Goal: Complete application form: Complete application form

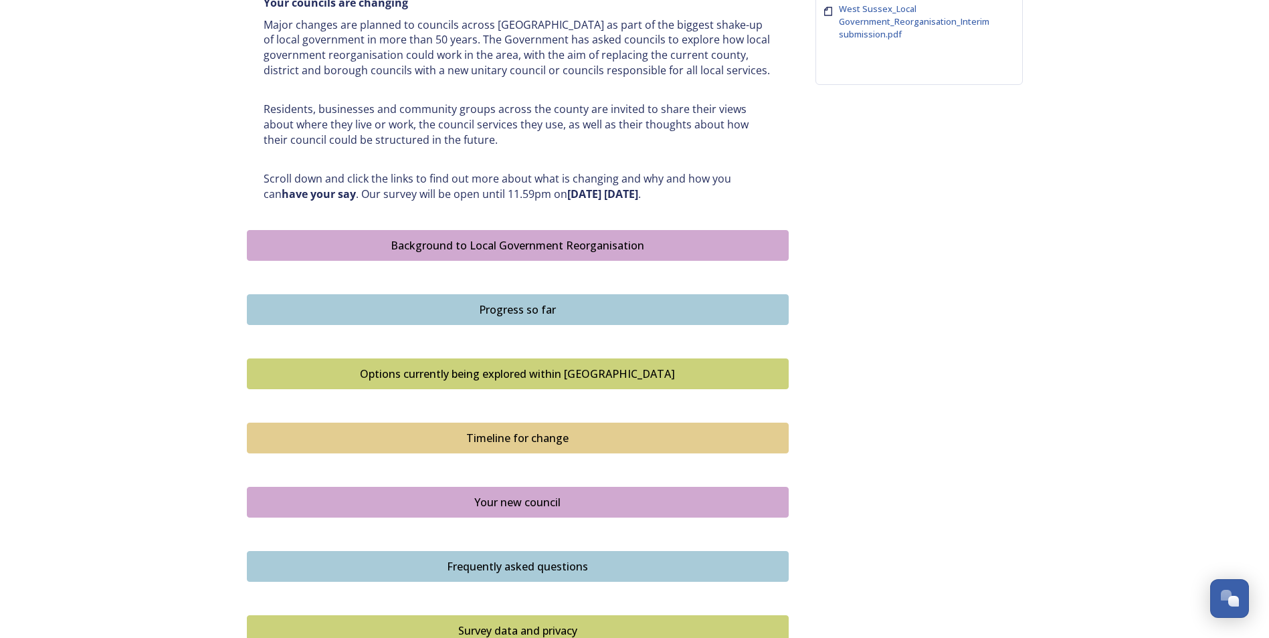
scroll to position [602, 0]
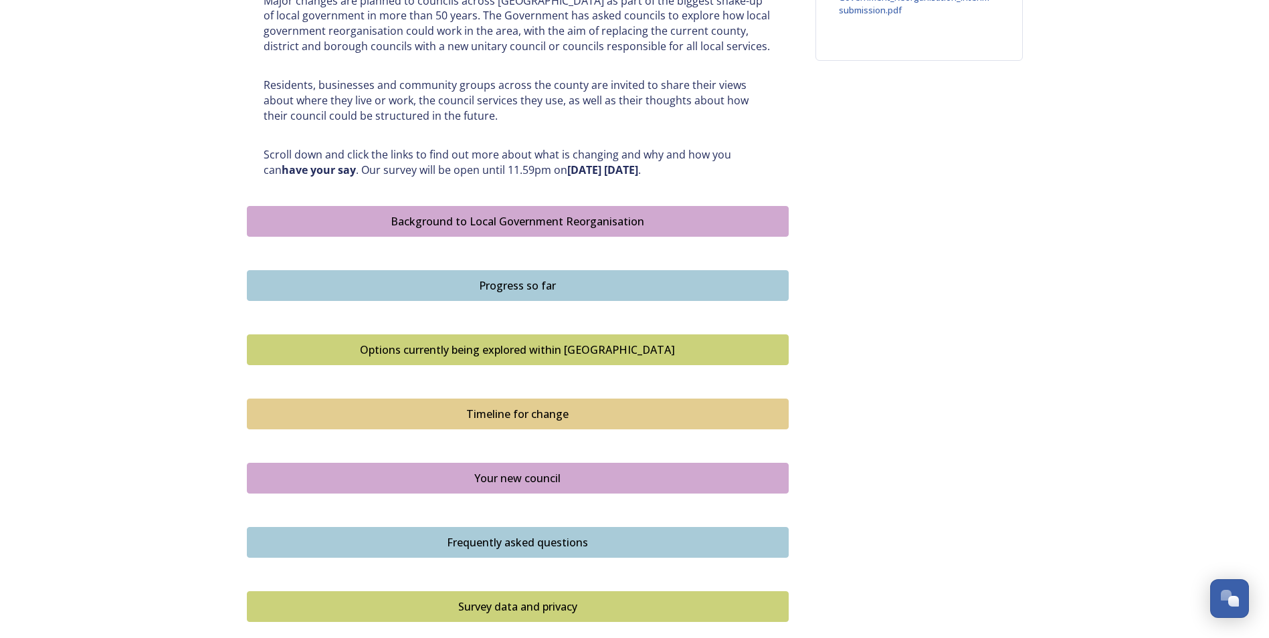
click at [507, 351] on div "Options currently being explored within West Sussex" at bounding box center [517, 350] width 527 height 16
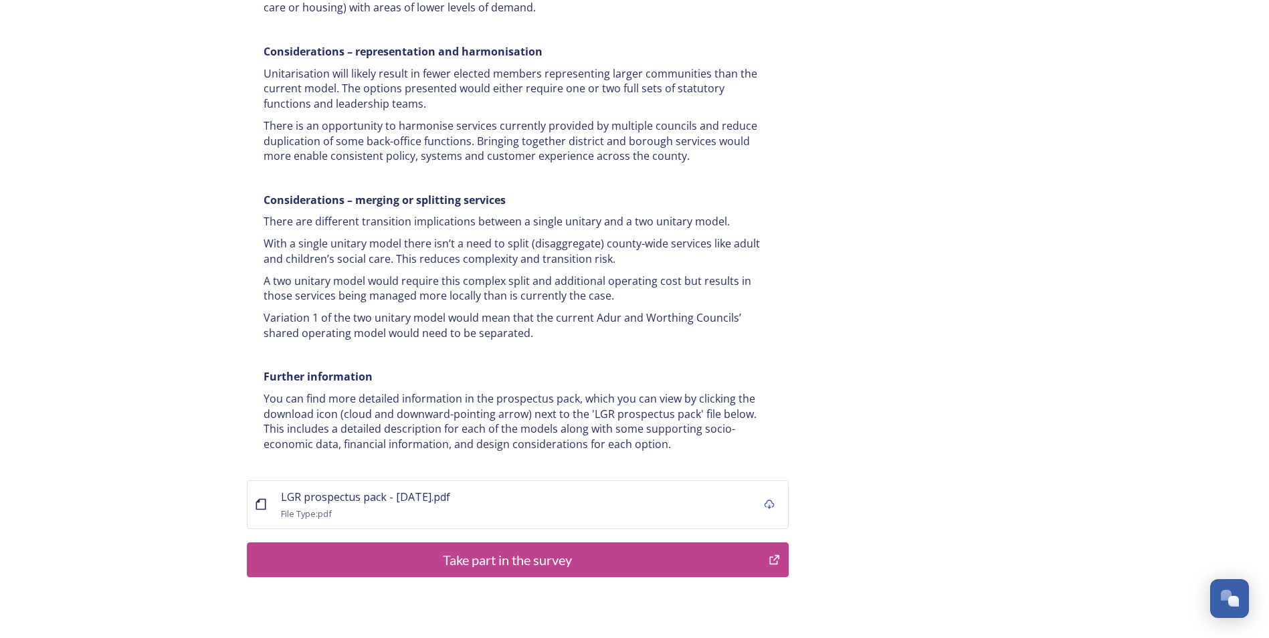
scroll to position [2516, 0]
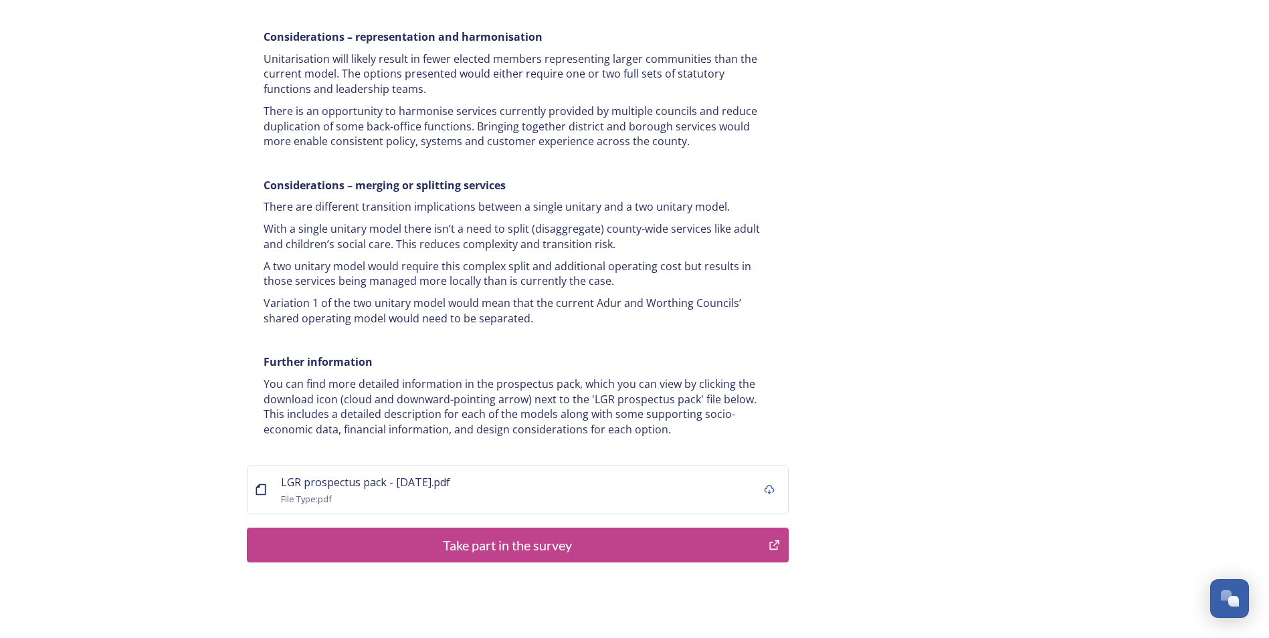
click at [656, 535] on div "Take part in the survey" at bounding box center [508, 545] width 508 height 20
click at [353, 475] on span "LGR prospectus pack - 16 July.pdf" at bounding box center [365, 482] width 169 height 15
click at [631, 535] on div "Take part in the survey" at bounding box center [508, 545] width 508 height 20
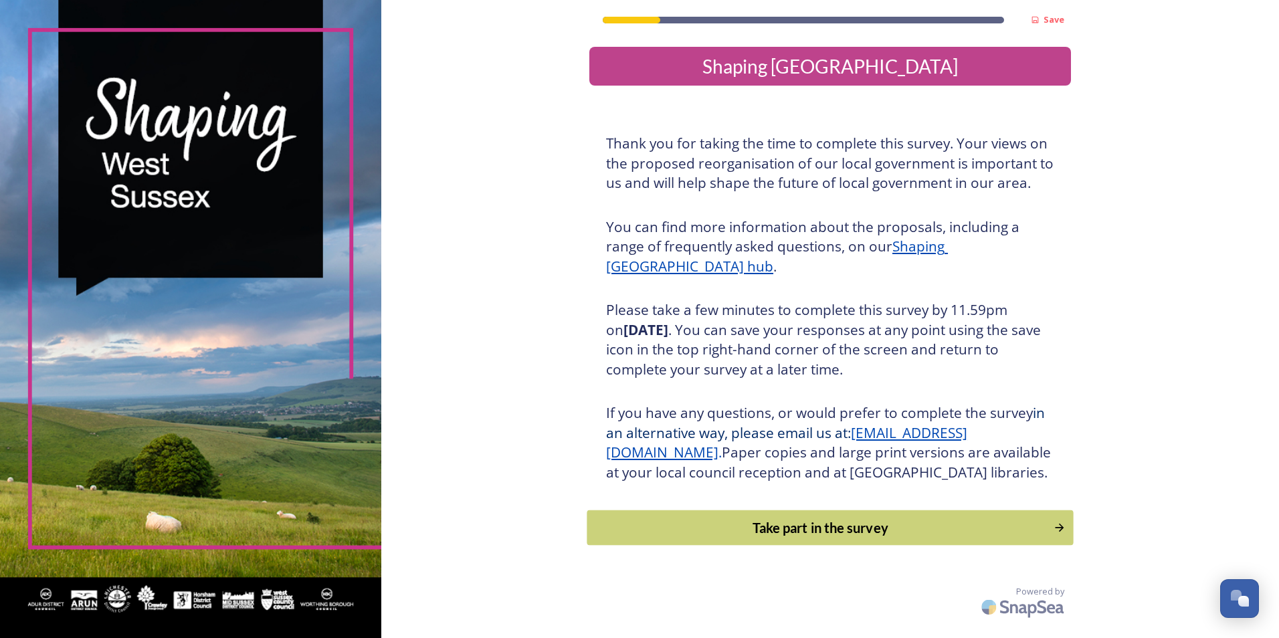
click at [852, 538] on div "Take part in the survey" at bounding box center [821, 528] width 452 height 20
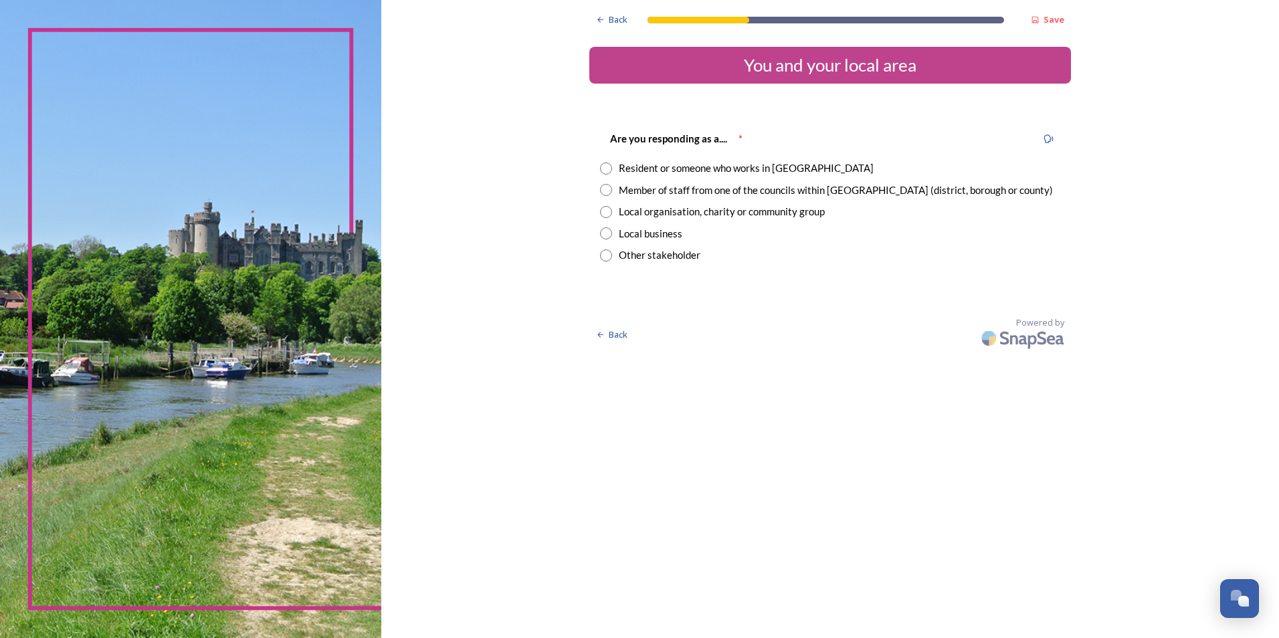
click at [606, 191] on input "radio" at bounding box center [606, 190] width 12 height 12
radio input "true"
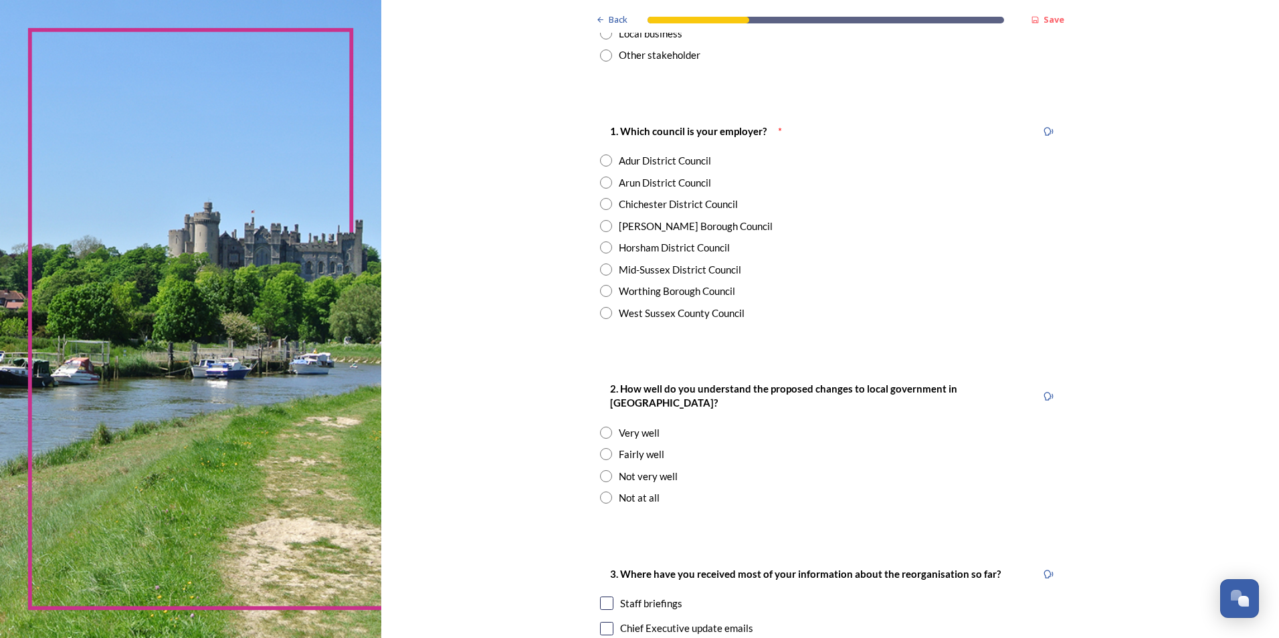
scroll to position [201, 0]
click at [601, 272] on input "radio" at bounding box center [606, 269] width 12 height 12
radio input "true"
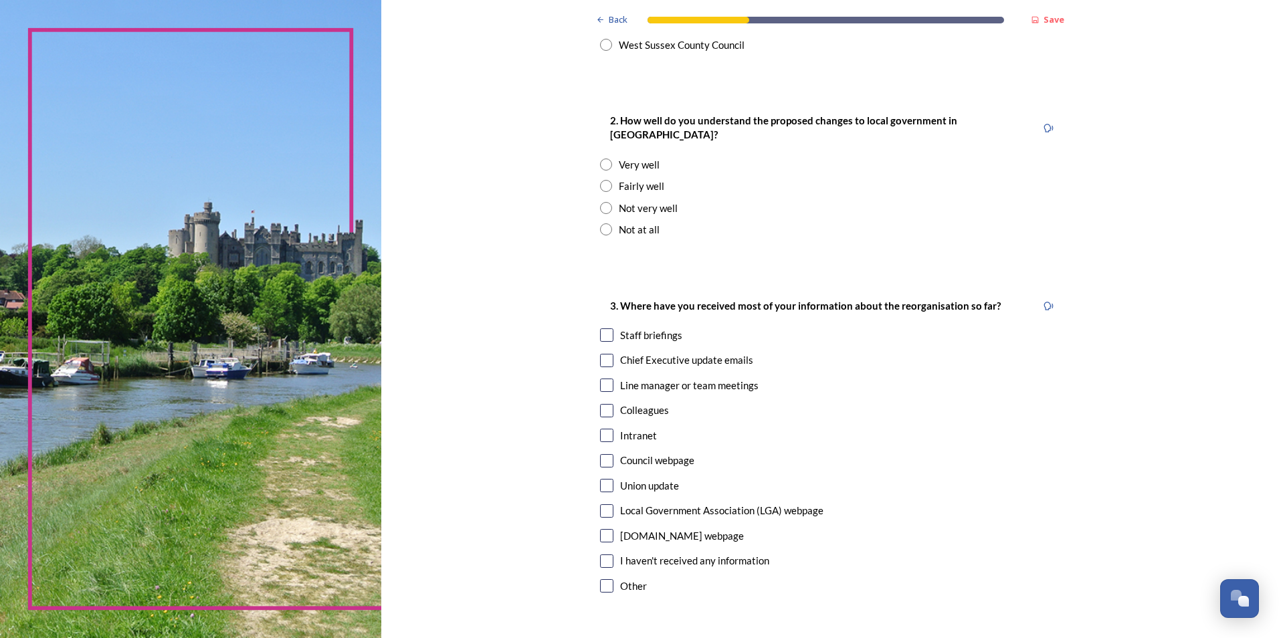
scroll to position [535, 0]
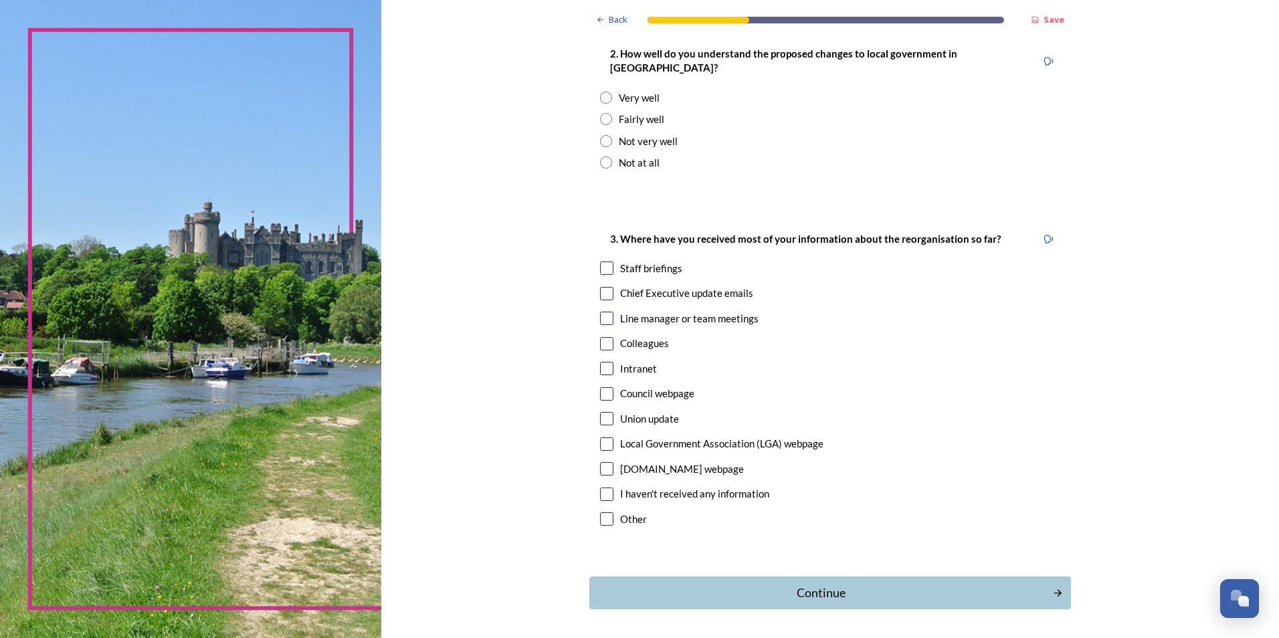
click at [601, 113] on input "radio" at bounding box center [606, 119] width 12 height 12
radio input "true"
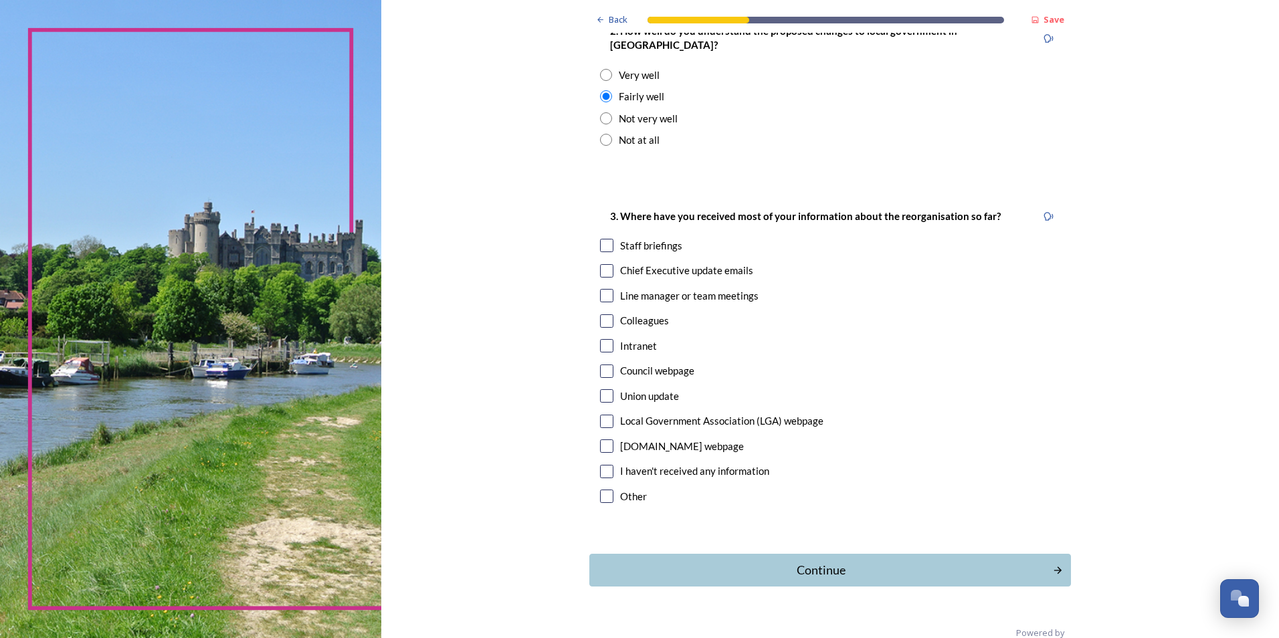
scroll to position [570, 0]
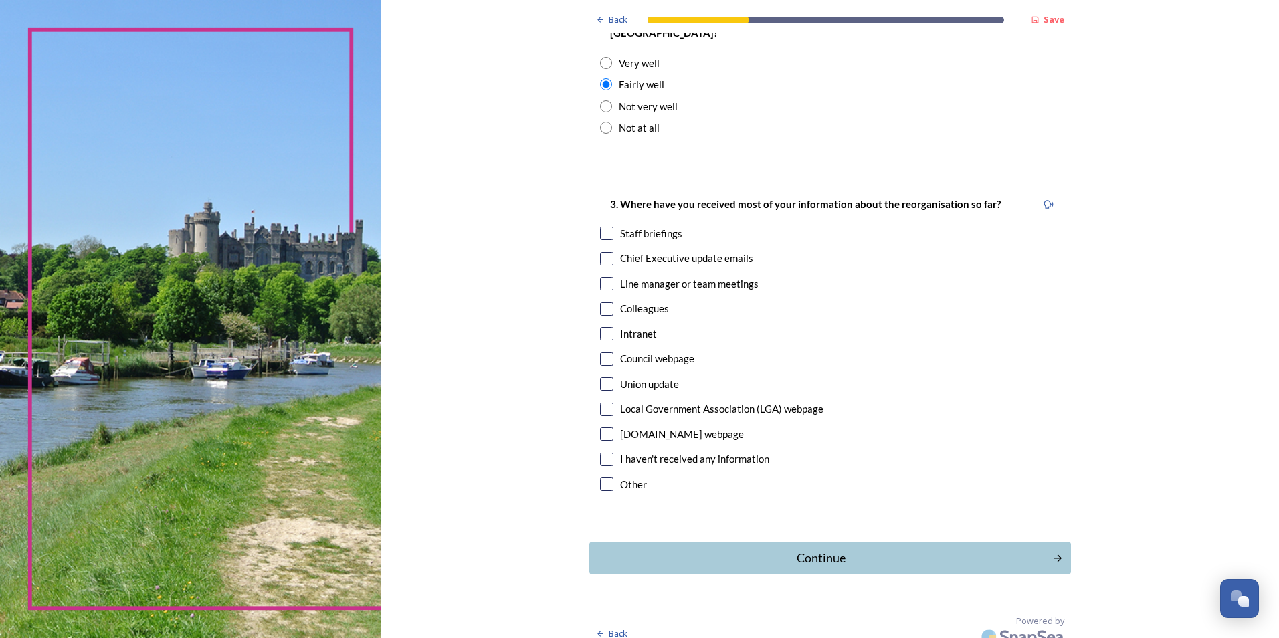
click at [601, 227] on input "checkbox" at bounding box center [606, 233] width 13 height 13
checkbox input "true"
click at [855, 549] on div "Continue" at bounding box center [821, 558] width 453 height 18
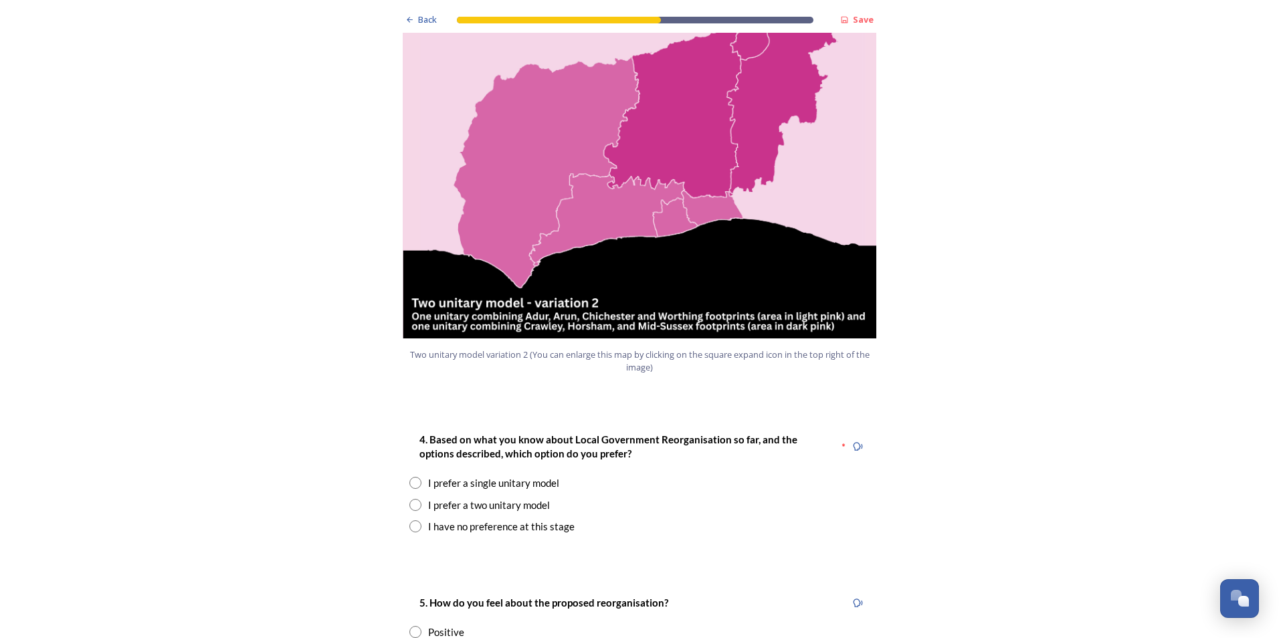
scroll to position [1539, 0]
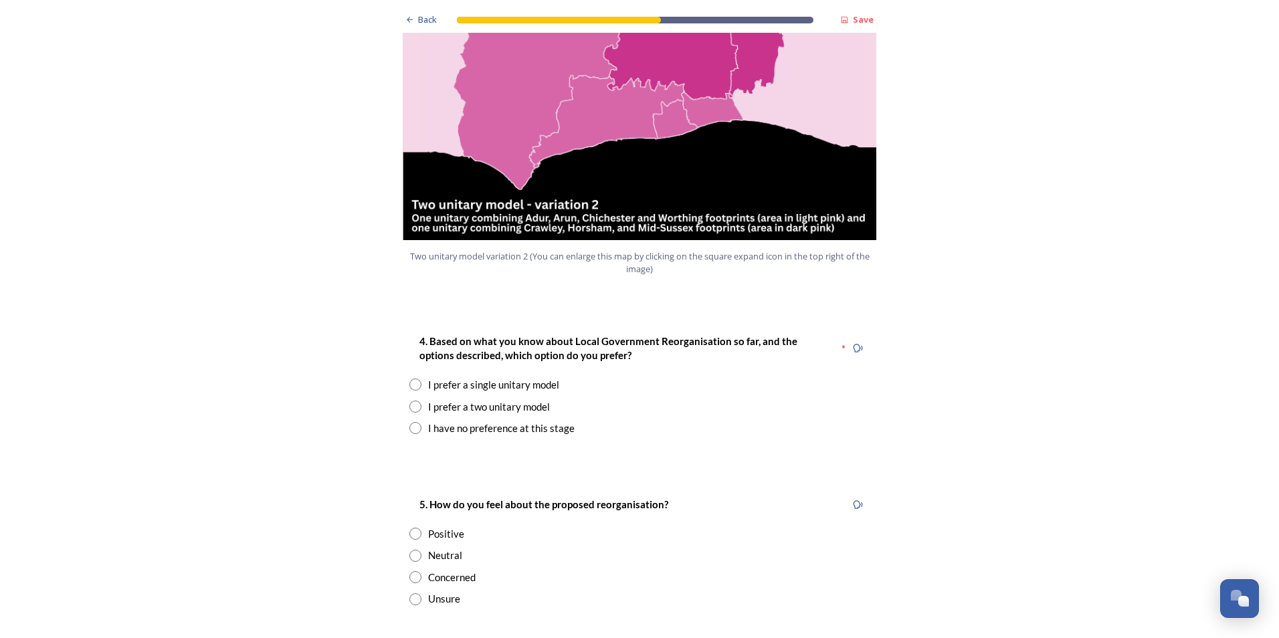
click at [409, 401] on input "radio" at bounding box center [415, 407] width 12 height 12
radio input "true"
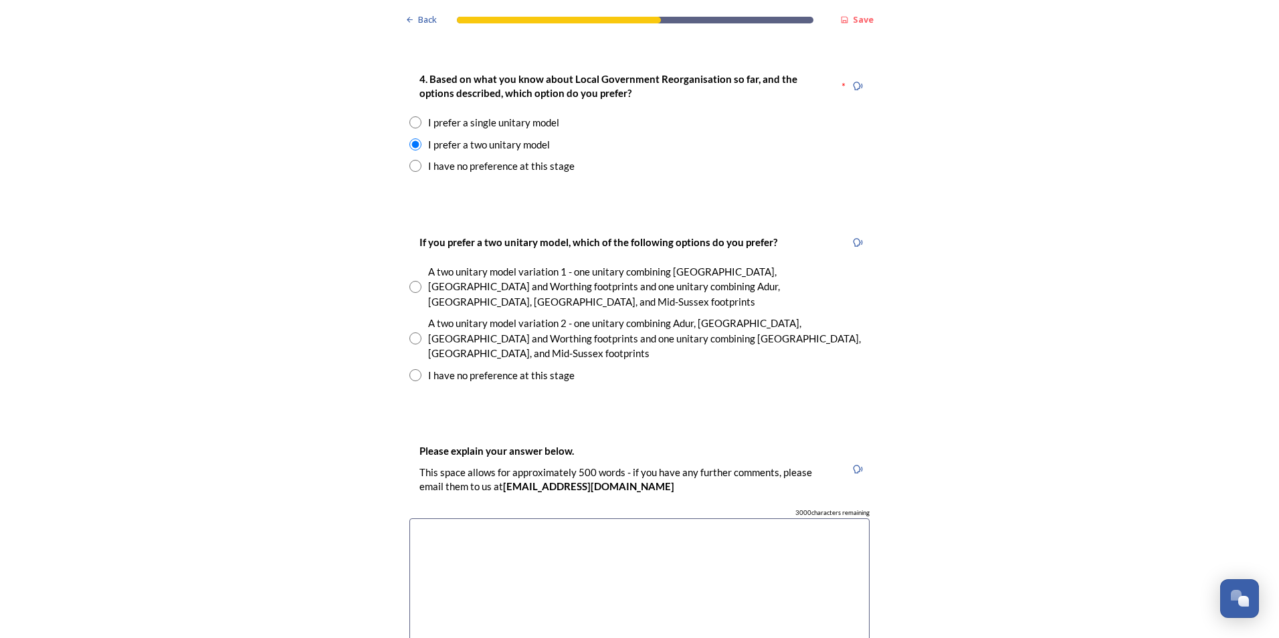
scroll to position [1806, 0]
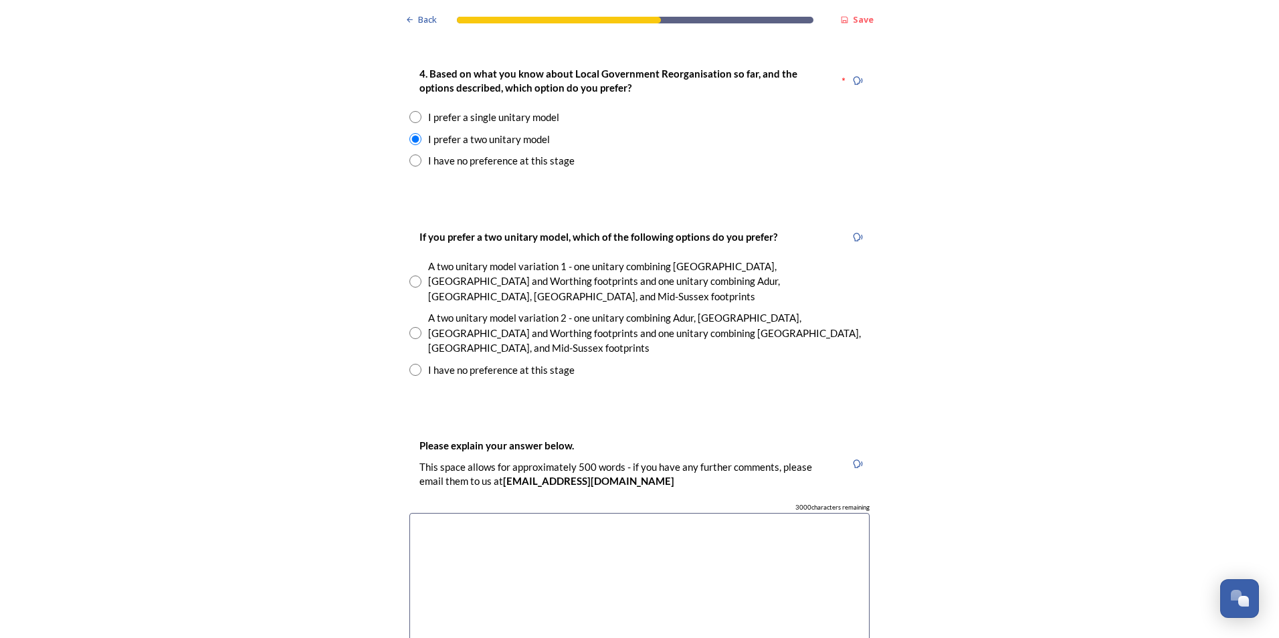
click at [411, 327] on input "radio" at bounding box center [415, 333] width 12 height 12
radio input "true"
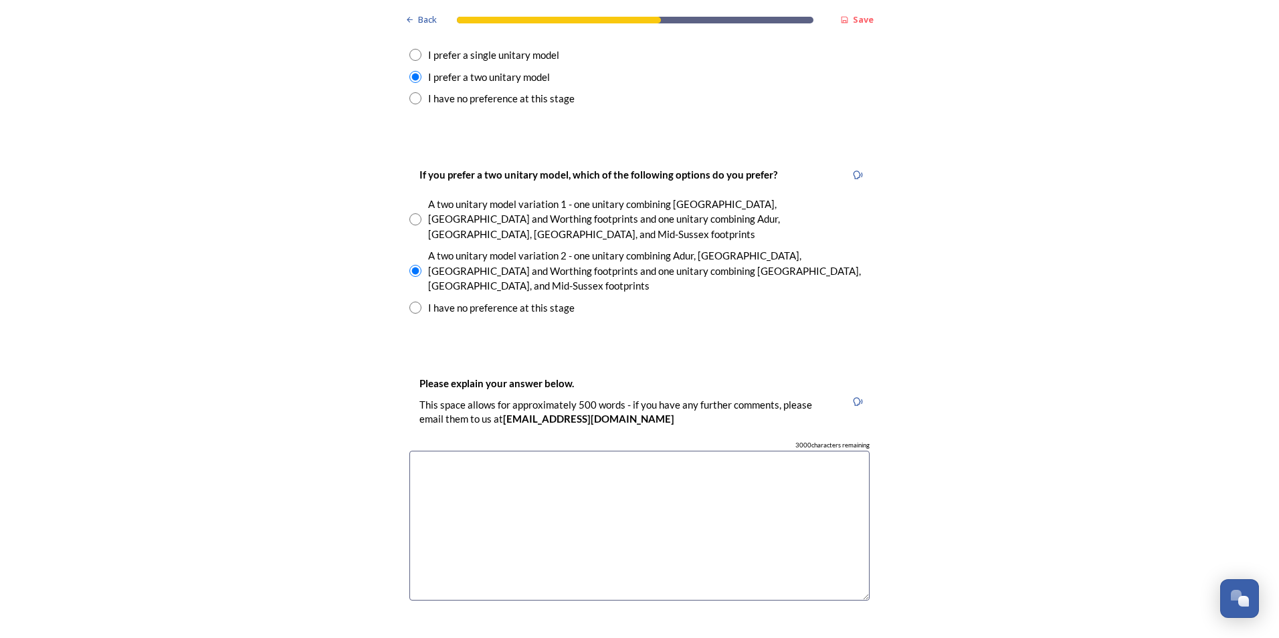
scroll to position [1873, 0]
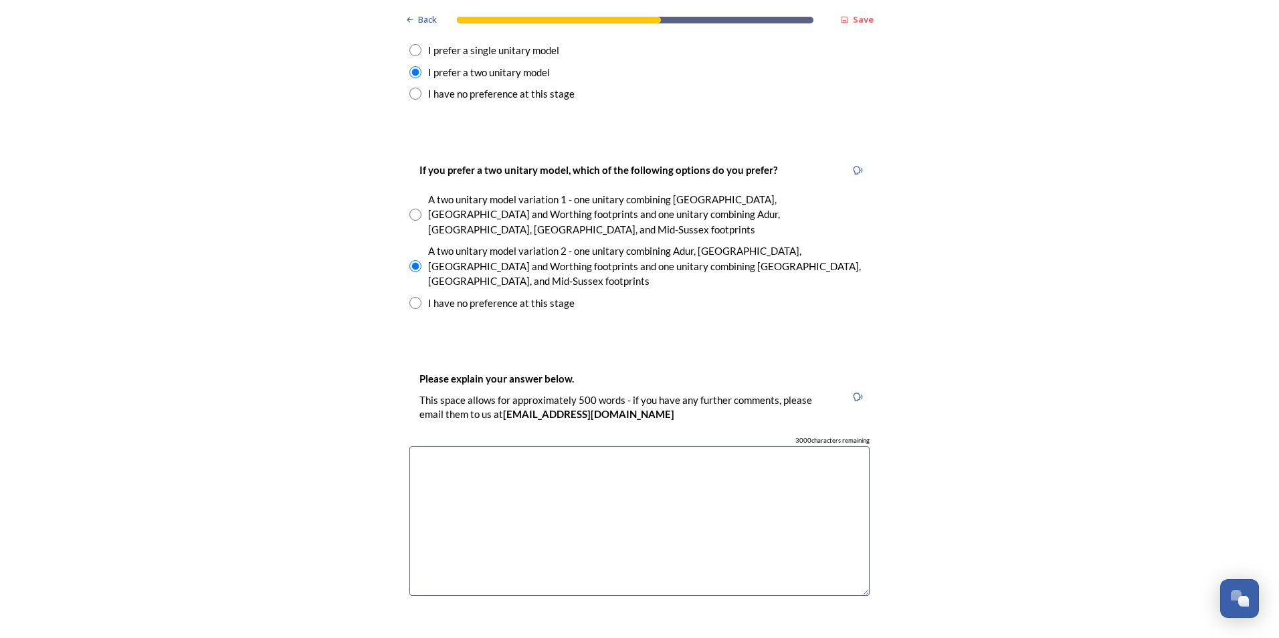
click at [597, 446] on textarea at bounding box center [639, 521] width 460 height 151
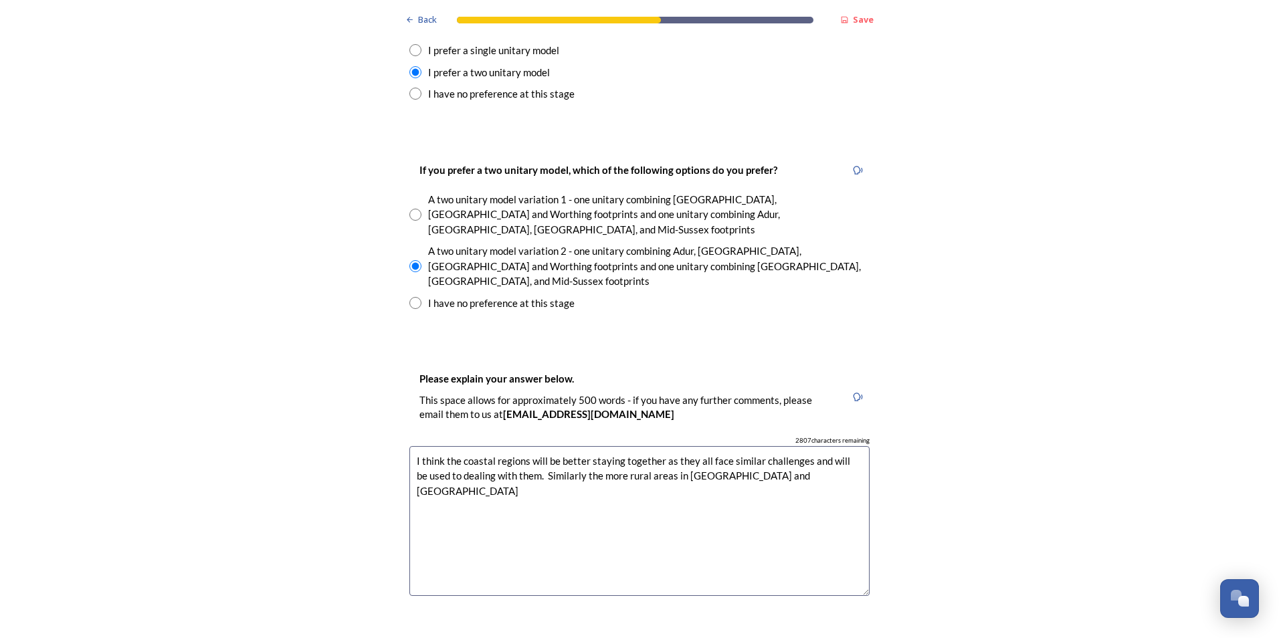
click at [693, 446] on textarea "I think the coastal regions will be better staying together as they all face si…" at bounding box center [639, 521] width 460 height 151
click at [822, 446] on textarea "I think the coastal regions will be better staying together as they all face si…" at bounding box center [639, 521] width 460 height 151
click at [617, 446] on textarea "I think the coastal regions will be better staying together as they all face si…" at bounding box center [639, 521] width 460 height 151
drag, startPoint x: 610, startPoint y: 425, endPoint x: 409, endPoint y: 389, distance: 204.6
click at [409, 446] on textarea "I think the coastal regions will be better staying together as they all face si…" at bounding box center [639, 521] width 460 height 151
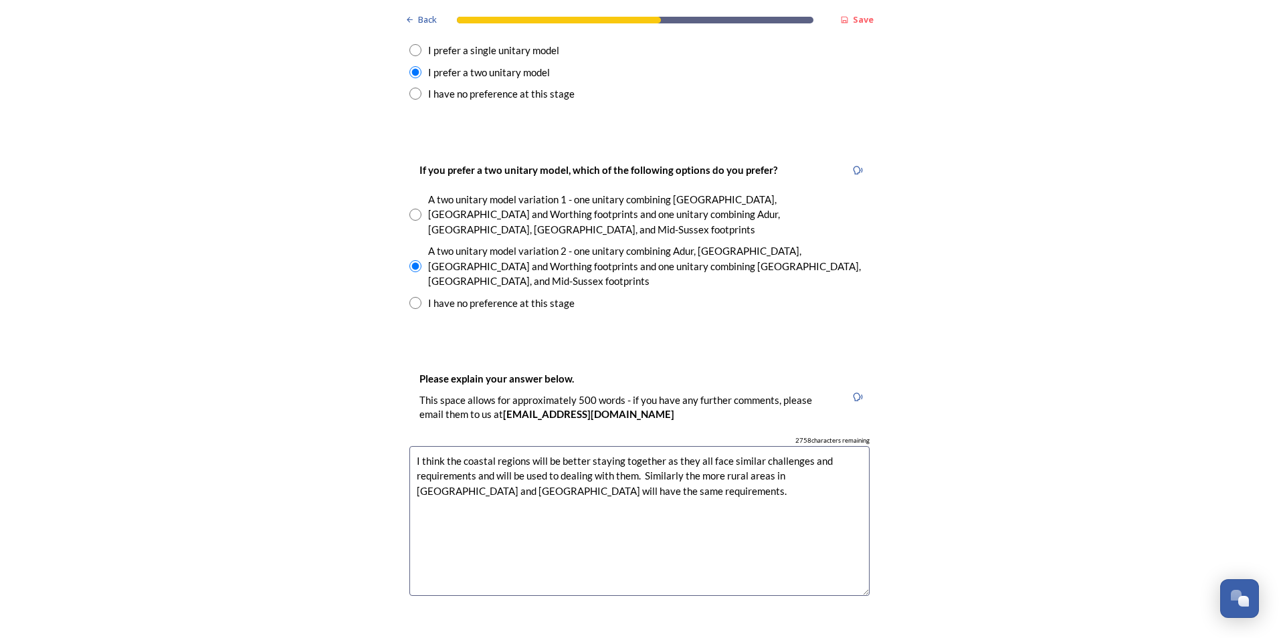
click at [599, 446] on textarea "I think the coastal regions will be better staying together as they all face si…" at bounding box center [639, 521] width 460 height 151
click at [594, 446] on textarea "I think the coastal regions will be better staying together as they all face si…" at bounding box center [639, 521] width 460 height 151
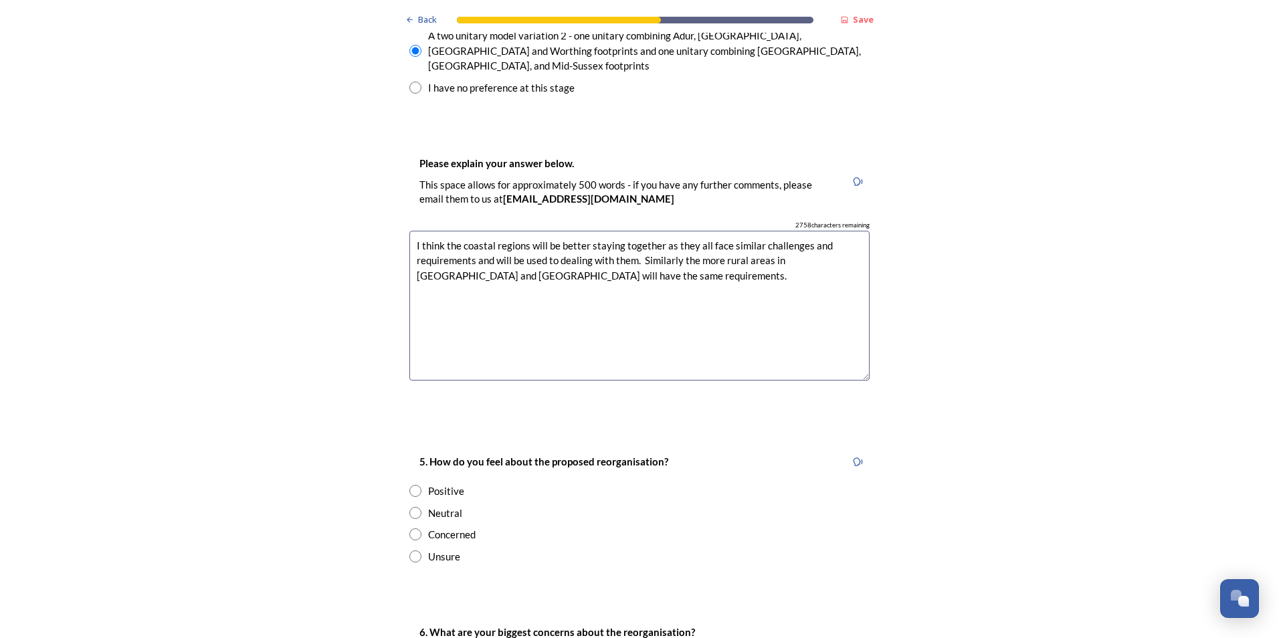
scroll to position [2141, 0]
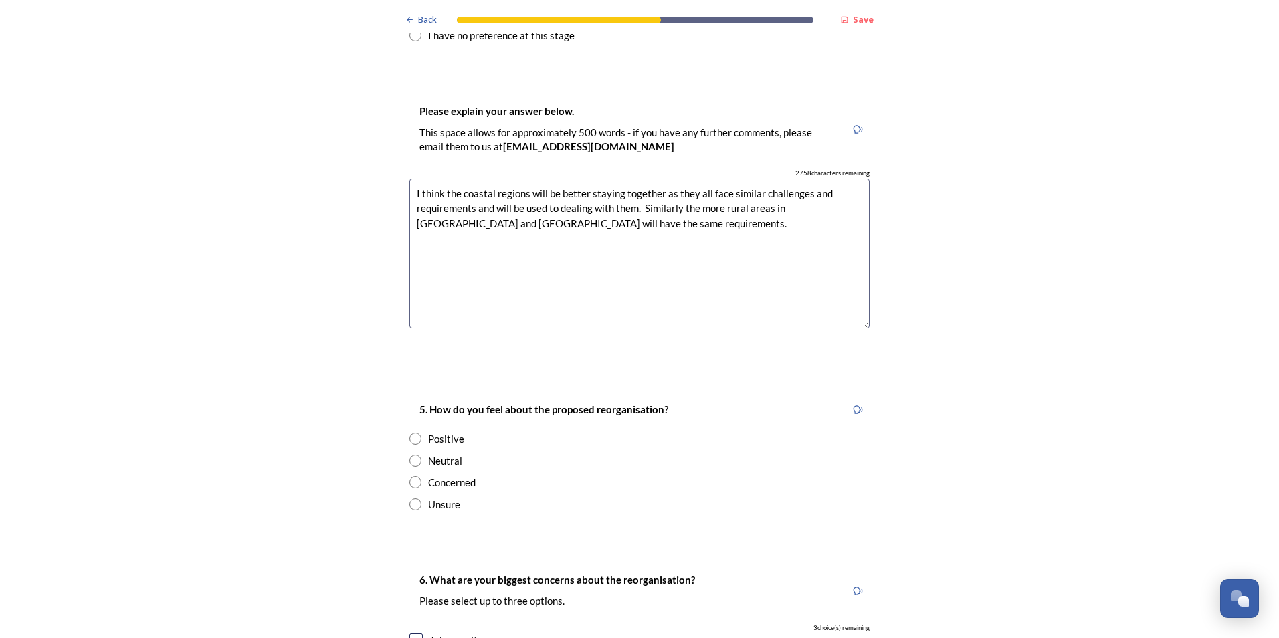
type textarea "I think the coastal regions will be better staying together as they all face si…"
click at [412, 498] on input "radio" at bounding box center [415, 504] width 12 height 12
radio input "true"
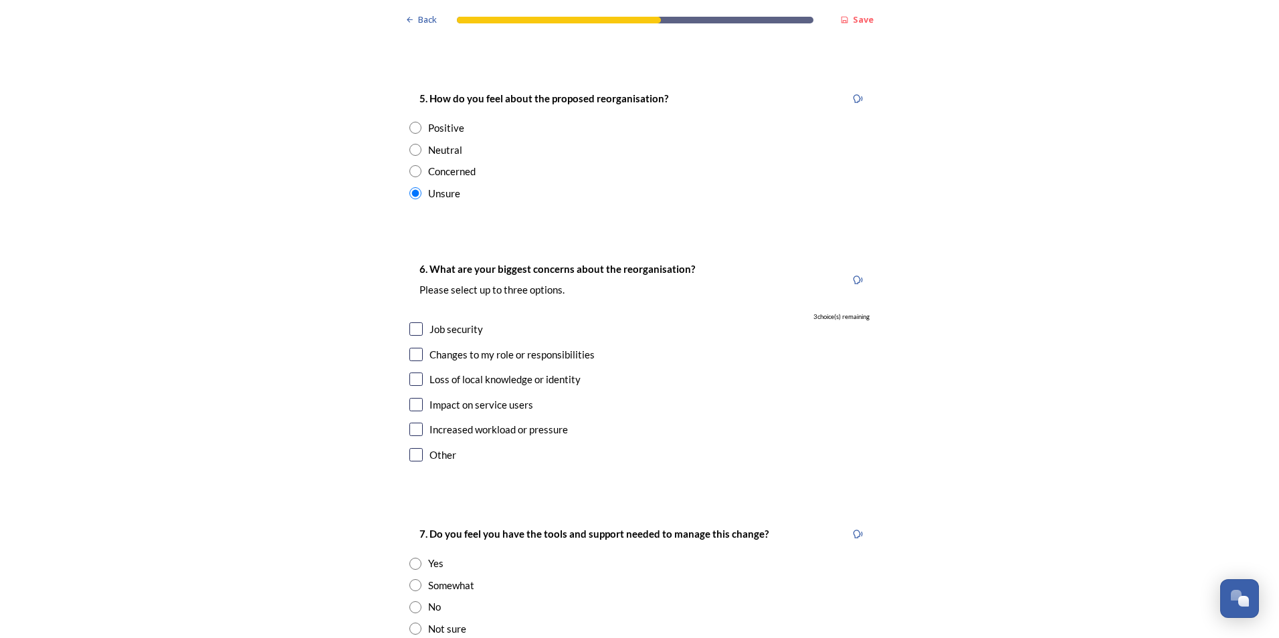
scroll to position [2475, 0]
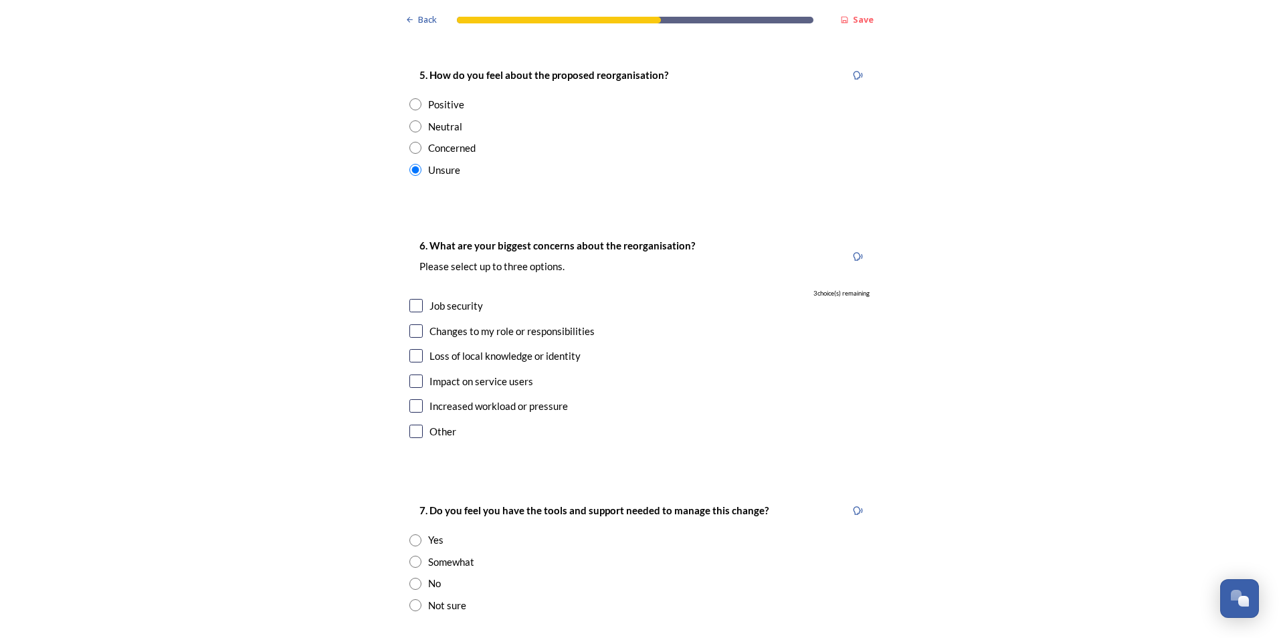
click at [413, 299] on input "checkbox" at bounding box center [415, 305] width 13 height 13
checkbox input "true"
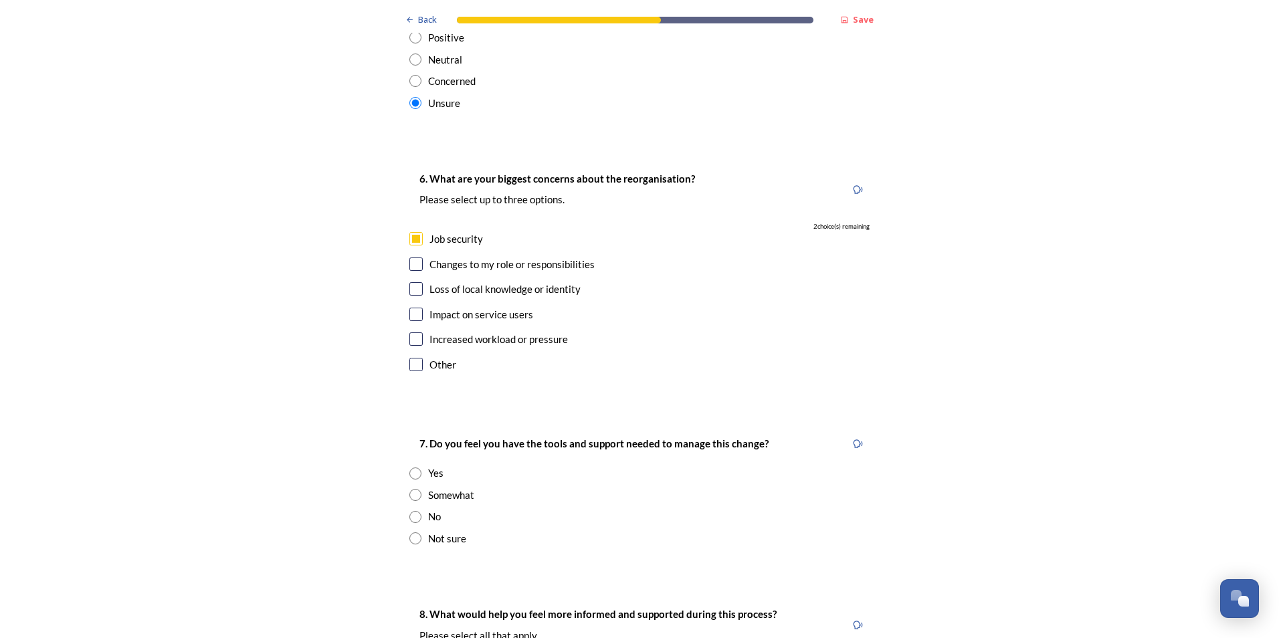
click at [411, 282] on input "checkbox" at bounding box center [415, 288] width 13 height 13
checkbox input "true"
click at [412, 308] on input "checkbox" at bounding box center [415, 314] width 13 height 13
checkbox input "true"
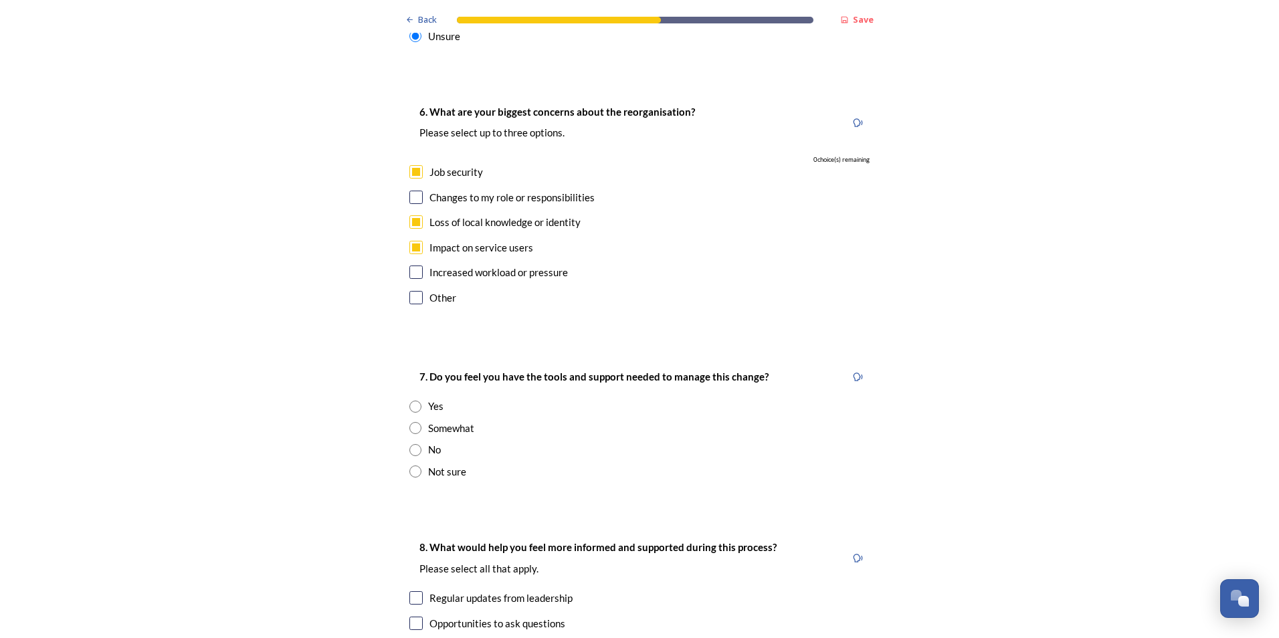
scroll to position [2676, 0]
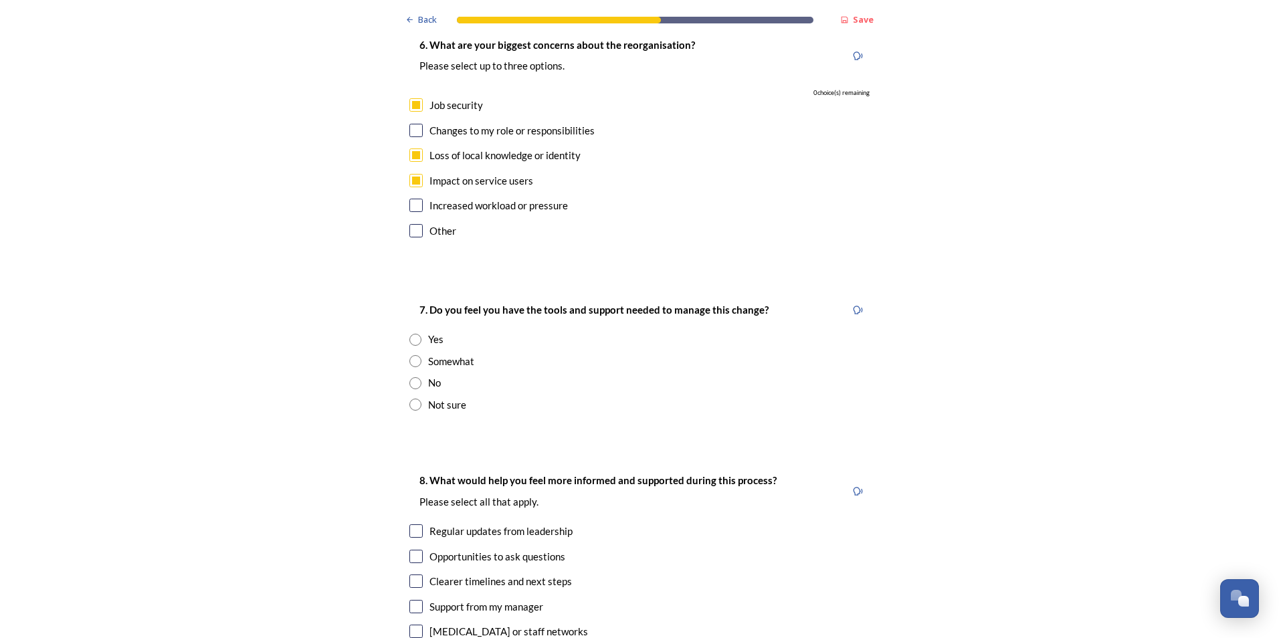
click at [409, 334] on input "radio" at bounding box center [415, 340] width 12 height 12
radio input "true"
click at [409, 355] on input "radio" at bounding box center [415, 361] width 12 height 12
radio input "true"
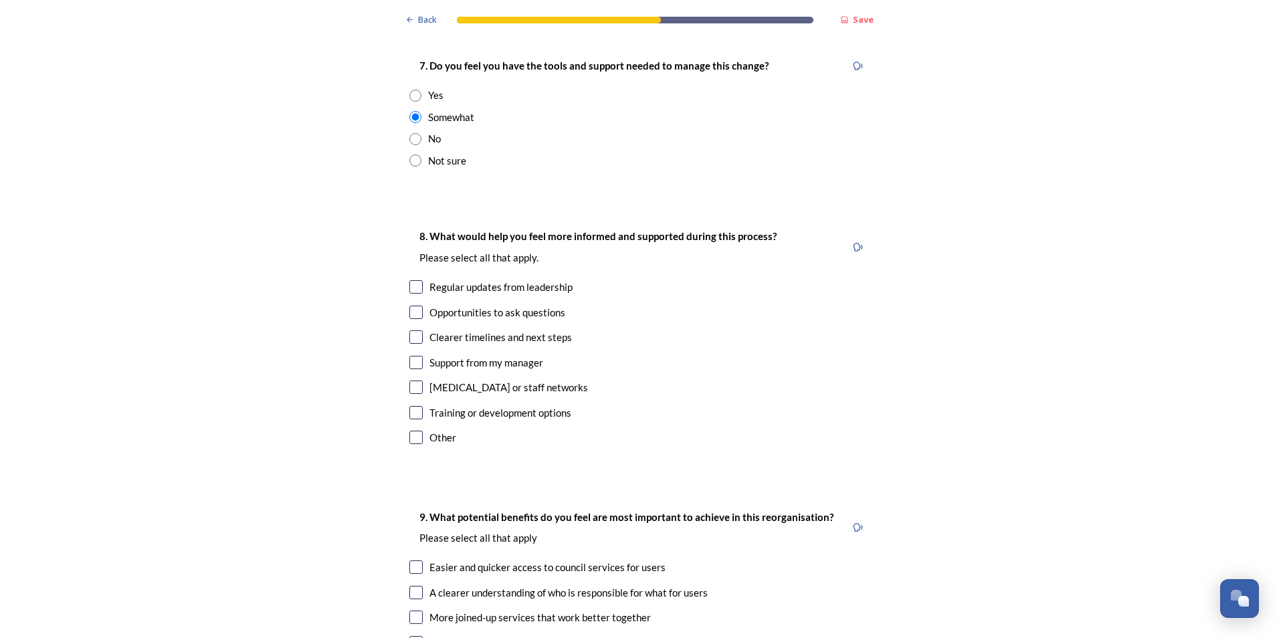
scroll to position [2943, 0]
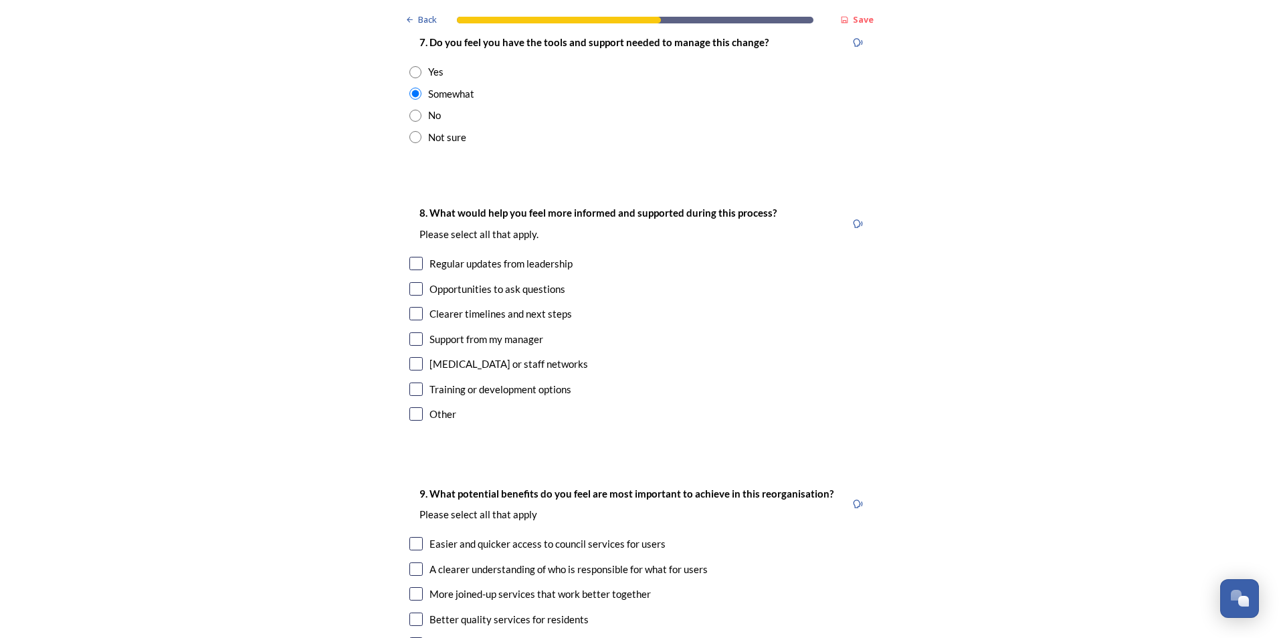
click at [411, 307] on input "checkbox" at bounding box center [415, 313] width 13 height 13
checkbox input "true"
click at [410, 383] on input "checkbox" at bounding box center [415, 389] width 13 height 13
checkbox input "true"
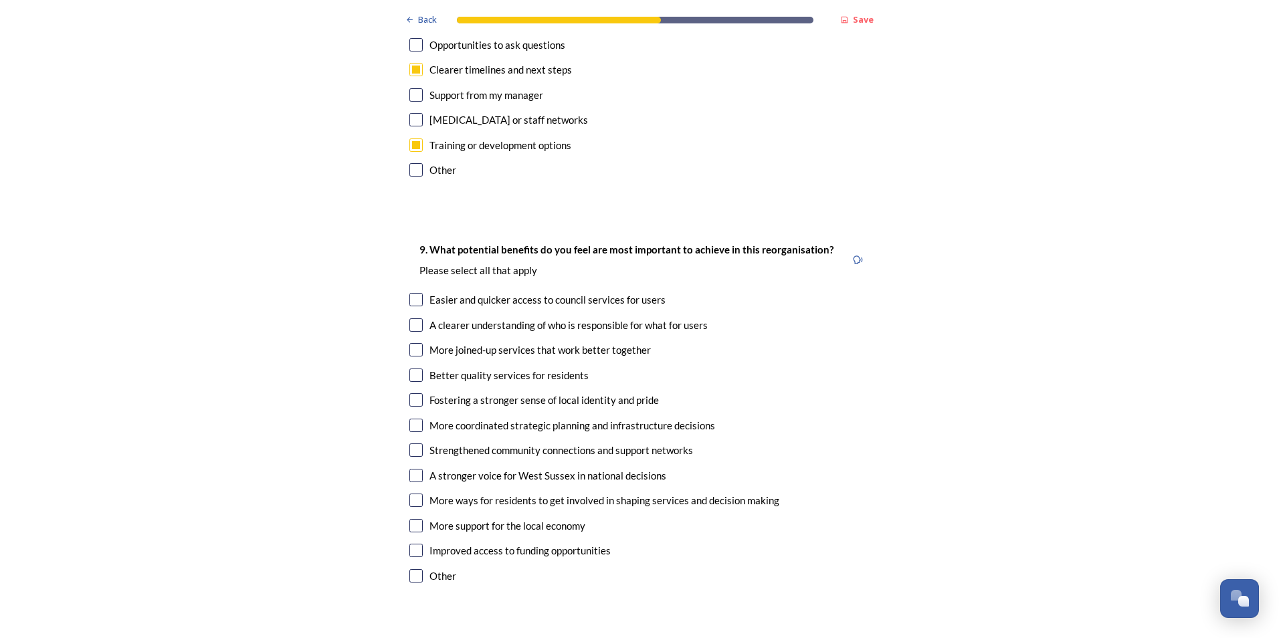
scroll to position [3211, 0]
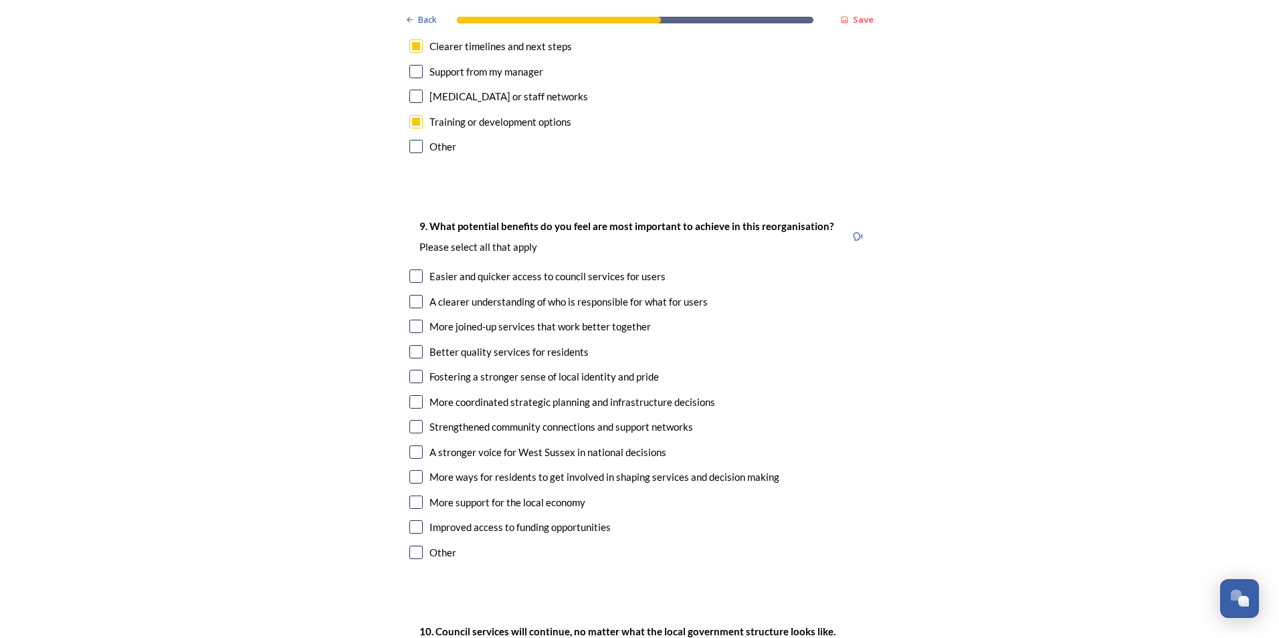
click at [414, 270] on input "checkbox" at bounding box center [415, 276] width 13 height 13
checkbox input "true"
click at [411, 295] on input "checkbox" at bounding box center [415, 301] width 13 height 13
checkbox input "true"
click at [411, 395] on input "checkbox" at bounding box center [415, 401] width 13 height 13
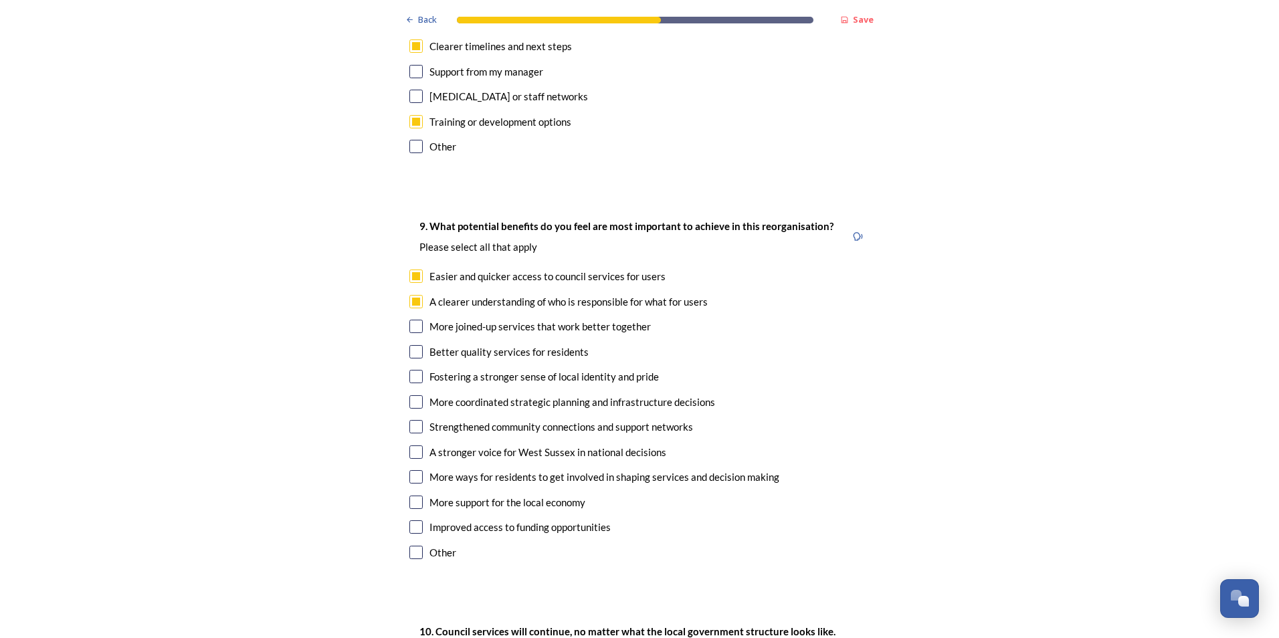
checkbox input "true"
click at [414, 496] on input "checkbox" at bounding box center [415, 502] width 13 height 13
checkbox input "true"
click at [409, 320] on input "checkbox" at bounding box center [415, 326] width 13 height 13
checkbox input "true"
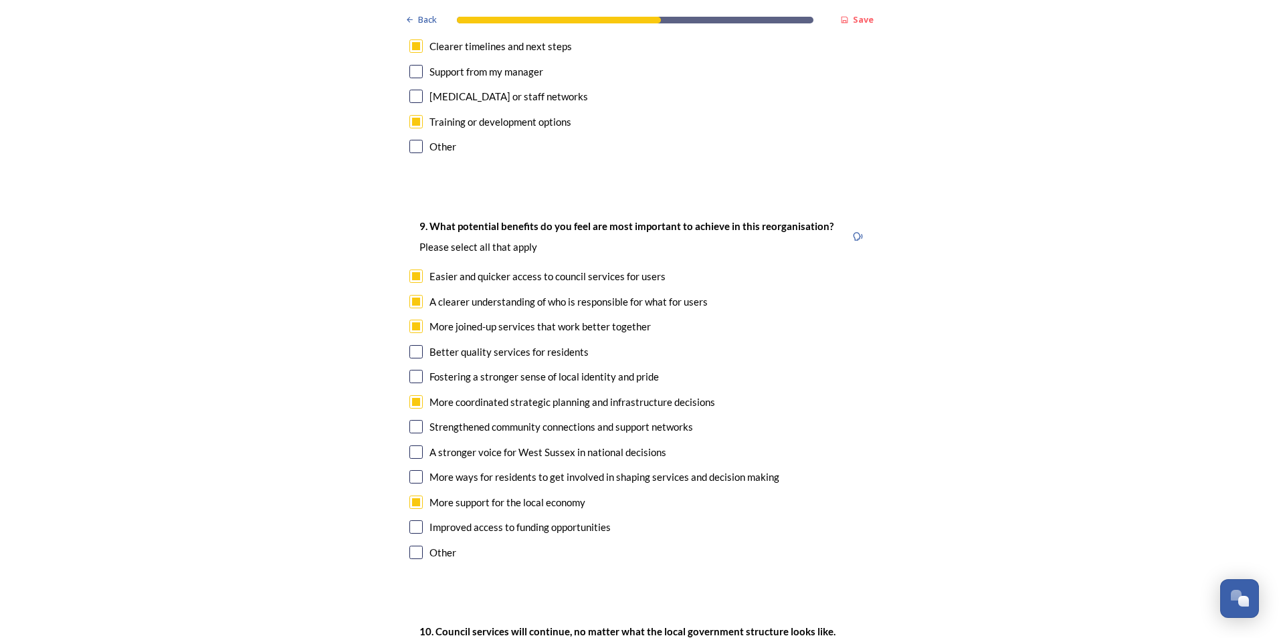
click at [412, 446] on input "checkbox" at bounding box center [415, 452] width 13 height 13
checkbox input "true"
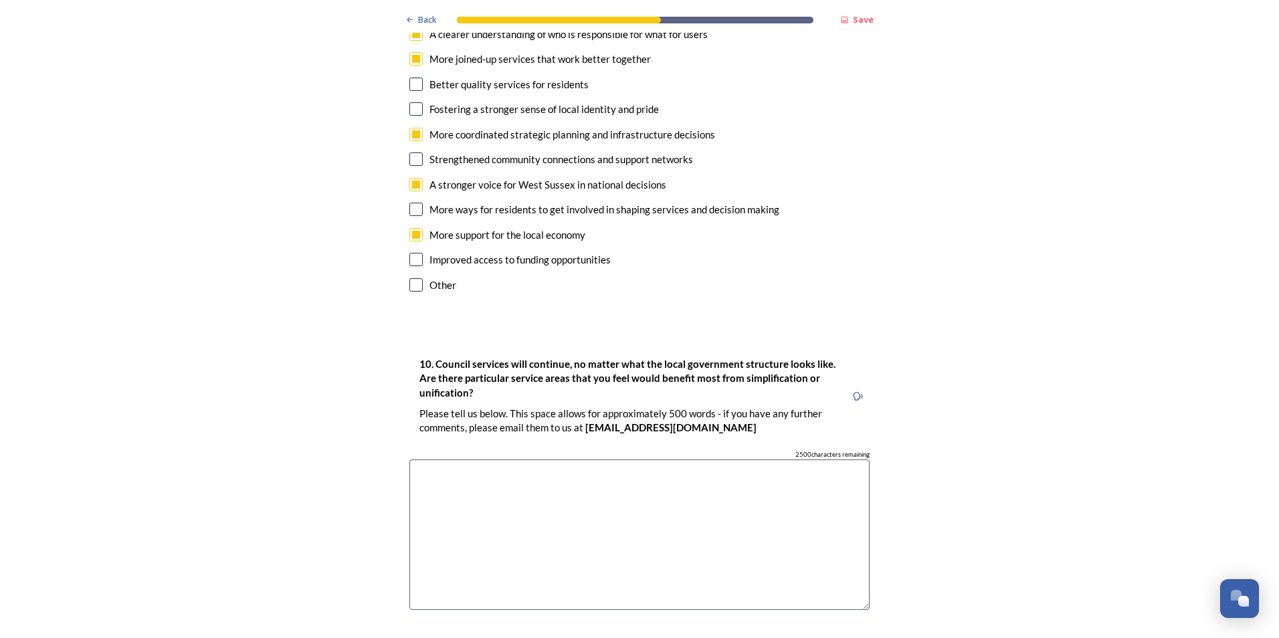
scroll to position [3545, 0]
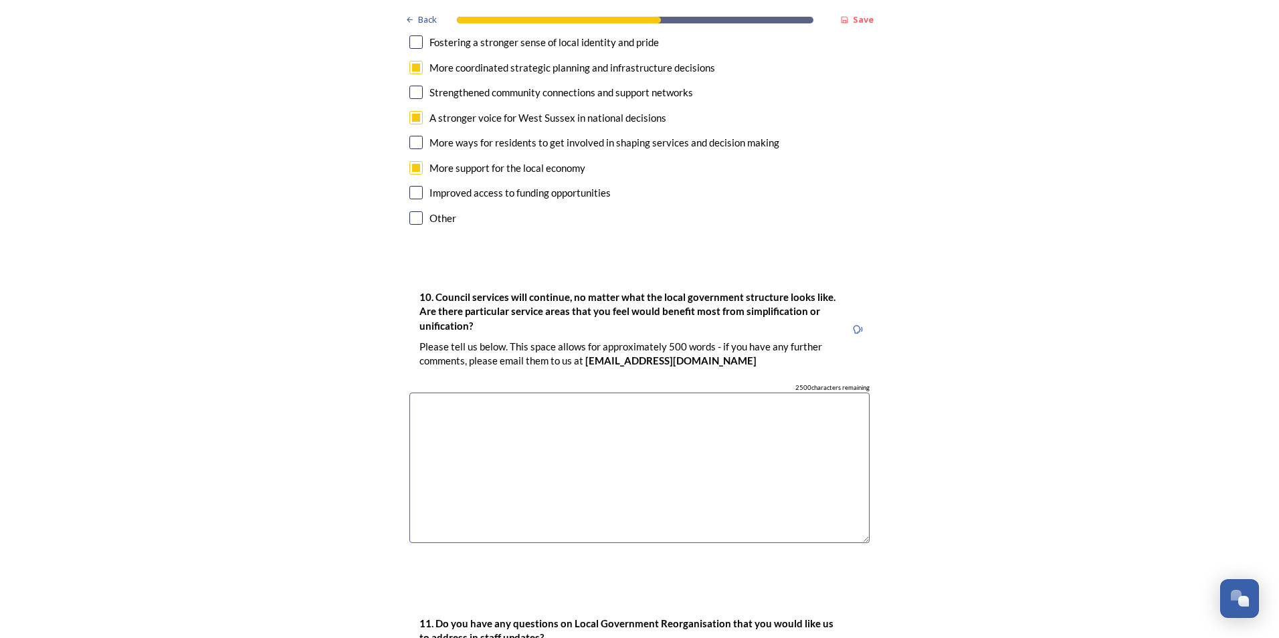
click at [471, 393] on textarea at bounding box center [639, 468] width 460 height 151
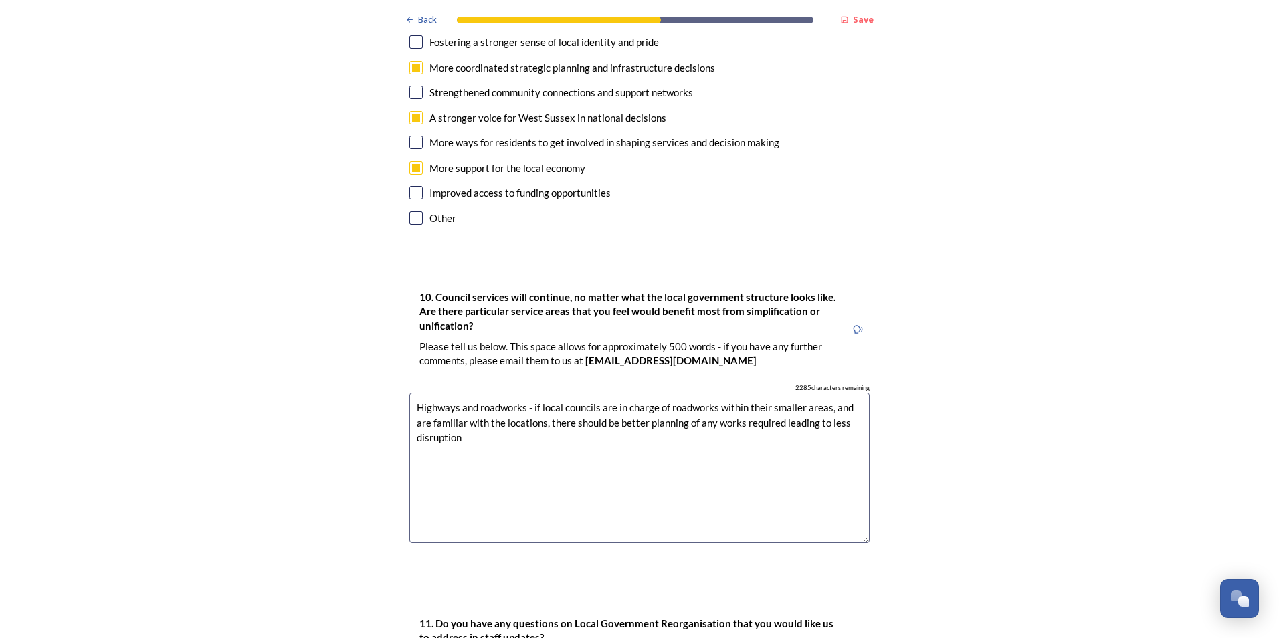
click at [503, 393] on textarea "Highways and roadworks - if local councils are in charge of roadworks within th…" at bounding box center [639, 468] width 460 height 151
click at [488, 393] on textarea "Highways and roadworks - if local councils are in charge of roadworks within th…" at bounding box center [639, 468] width 460 height 151
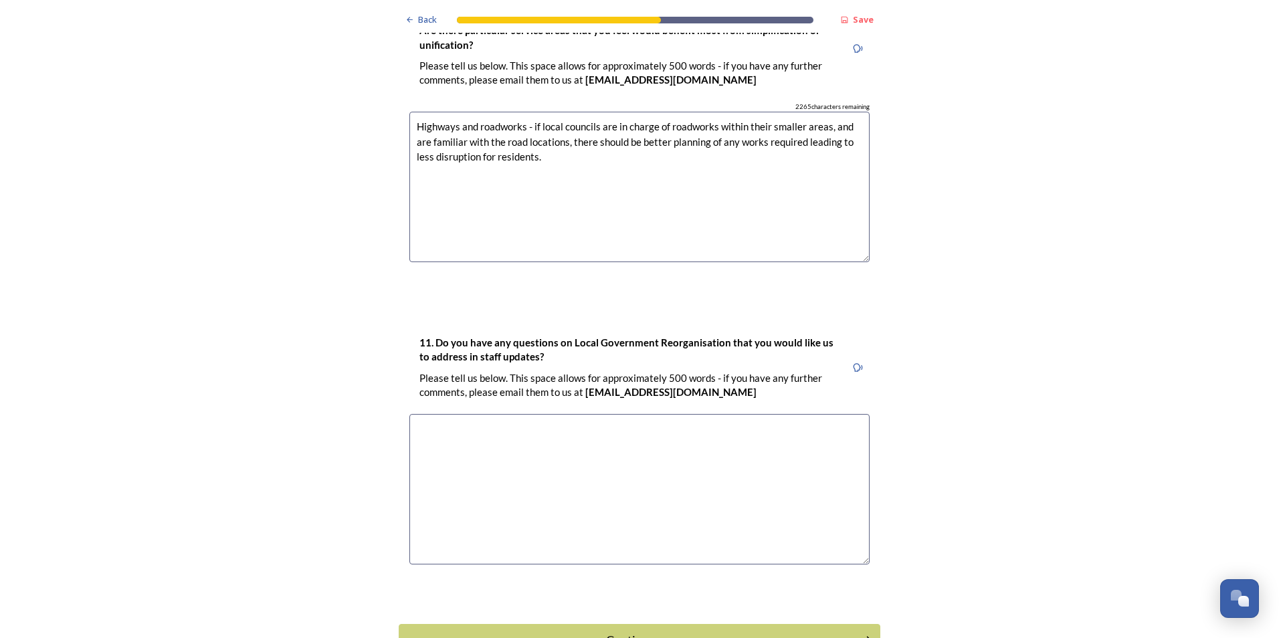
scroll to position [3853, 0]
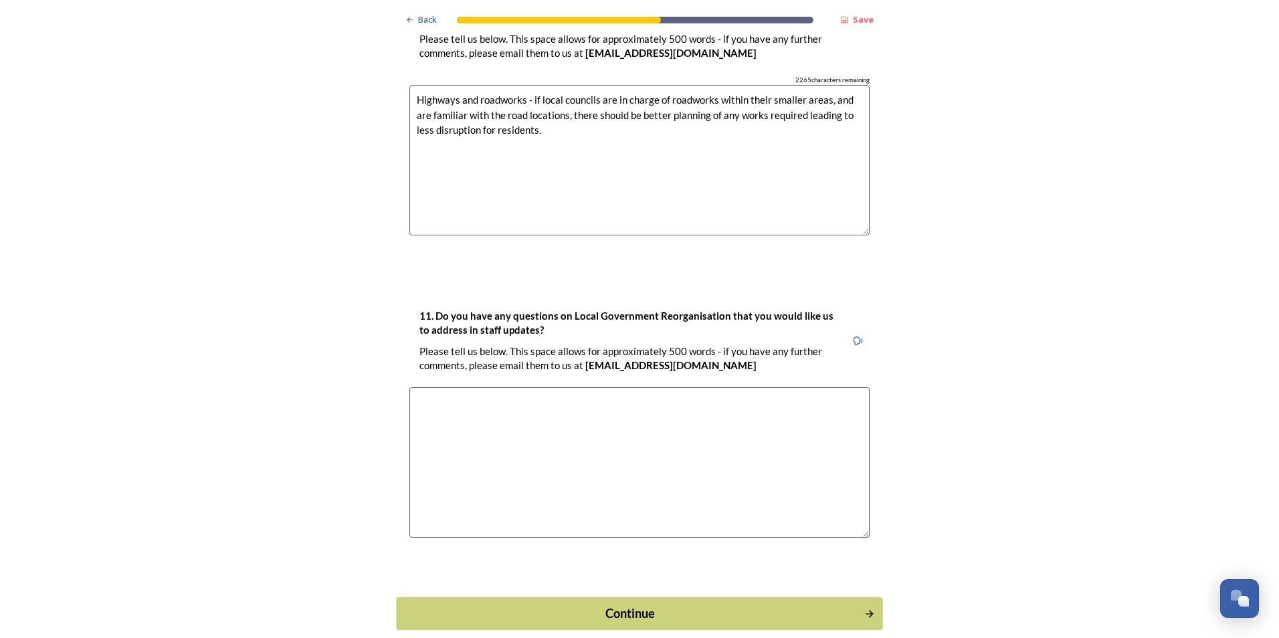
type textarea "Highways and roadworks - if local councils are in charge of roadworks within th…"
click at [694, 604] on div "Continue" at bounding box center [630, 613] width 453 height 18
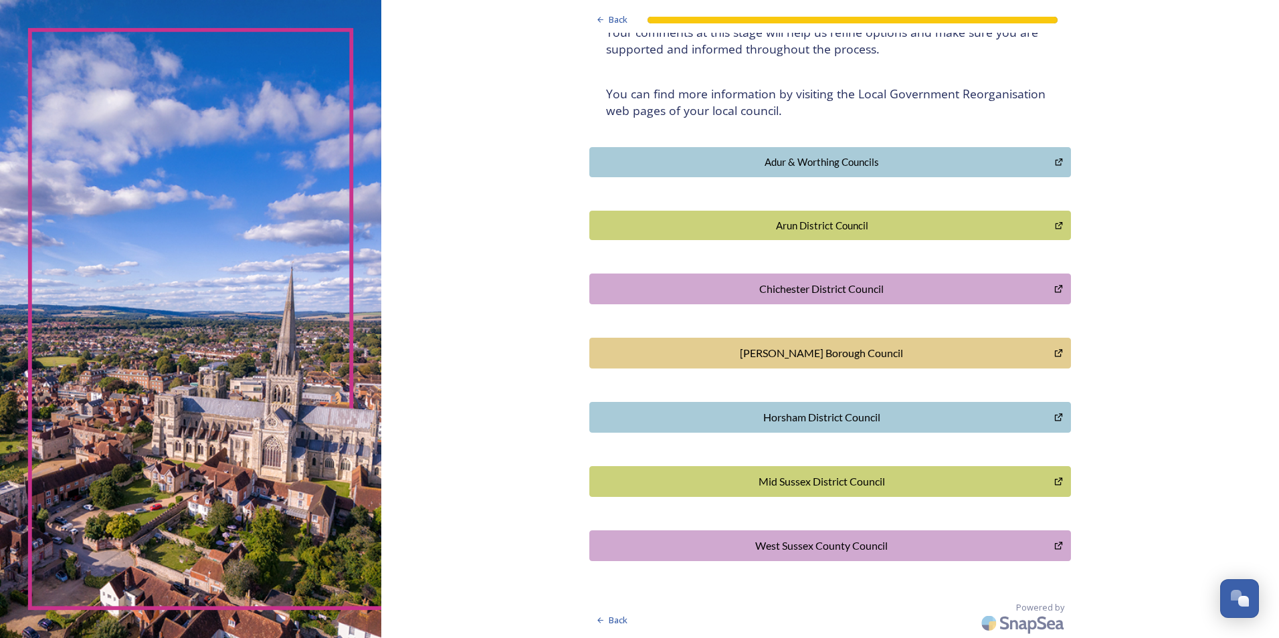
scroll to position [223, 0]
click at [825, 353] on div "[PERSON_NAME] Borough Council" at bounding box center [822, 353] width 450 height 16
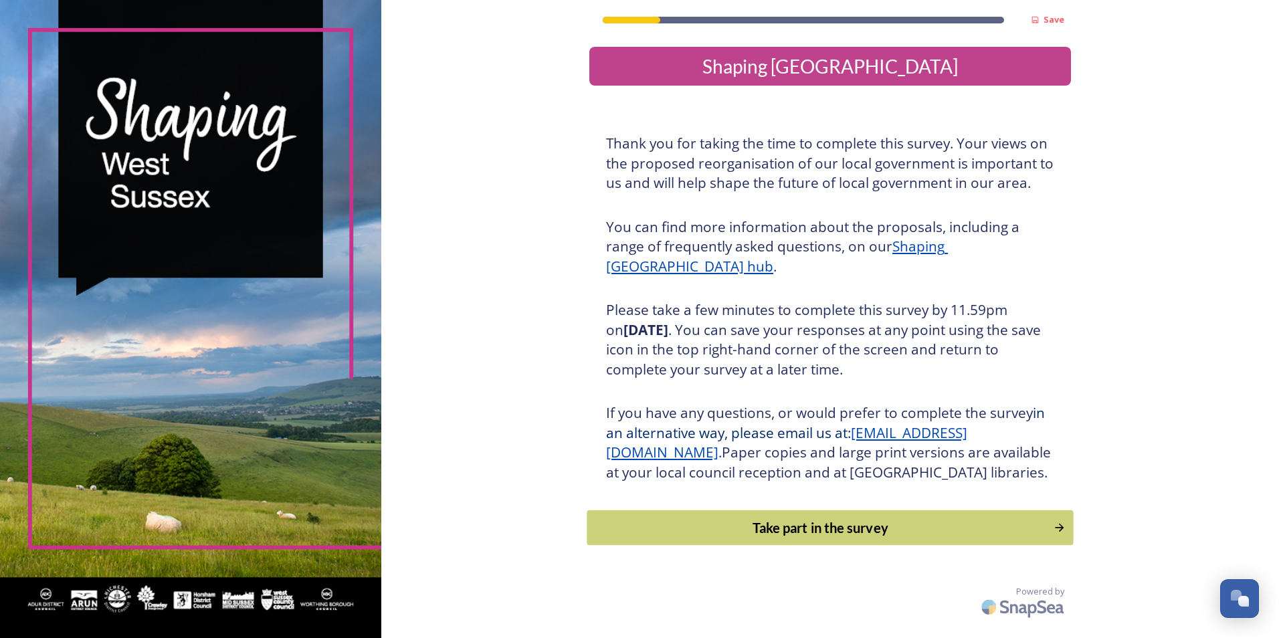
click at [842, 538] on div "Take part in the survey" at bounding box center [821, 528] width 452 height 20
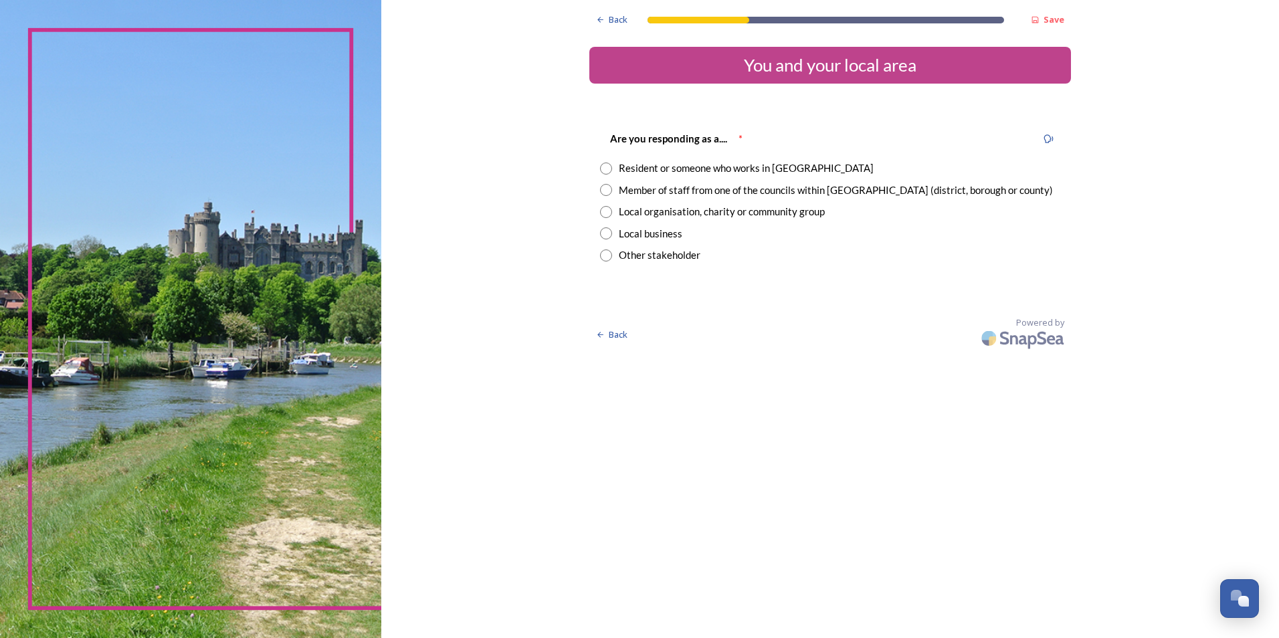
click at [600, 169] on input "radio" at bounding box center [606, 169] width 12 height 12
radio input "true"
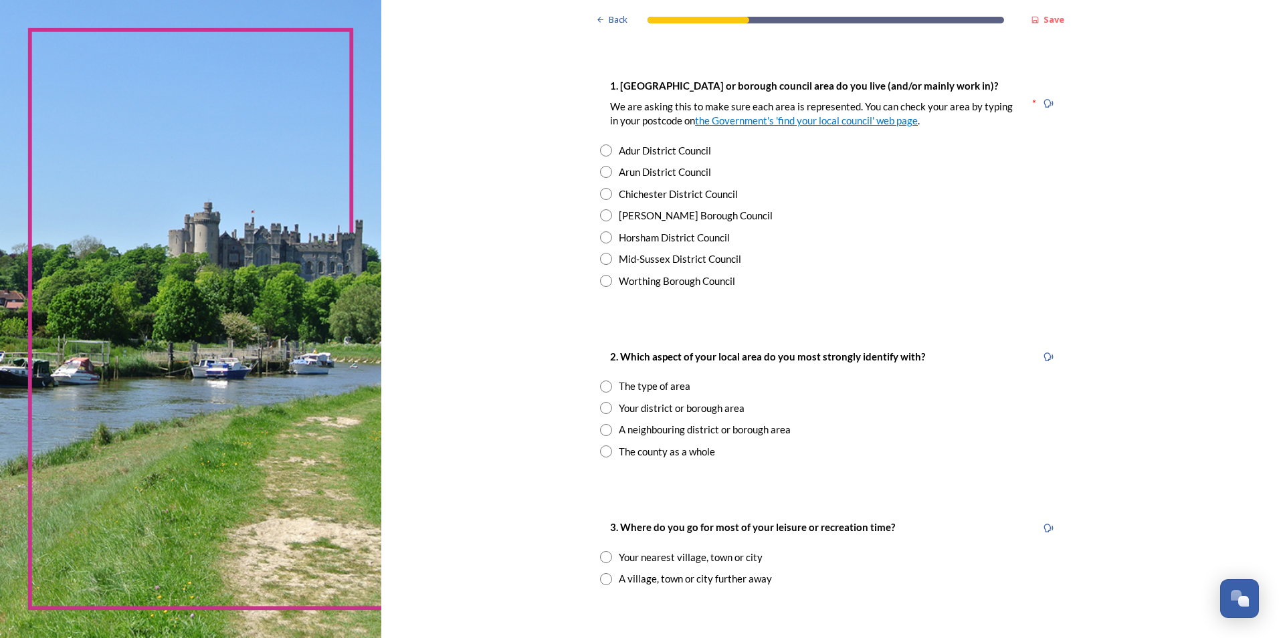
scroll to position [268, 0]
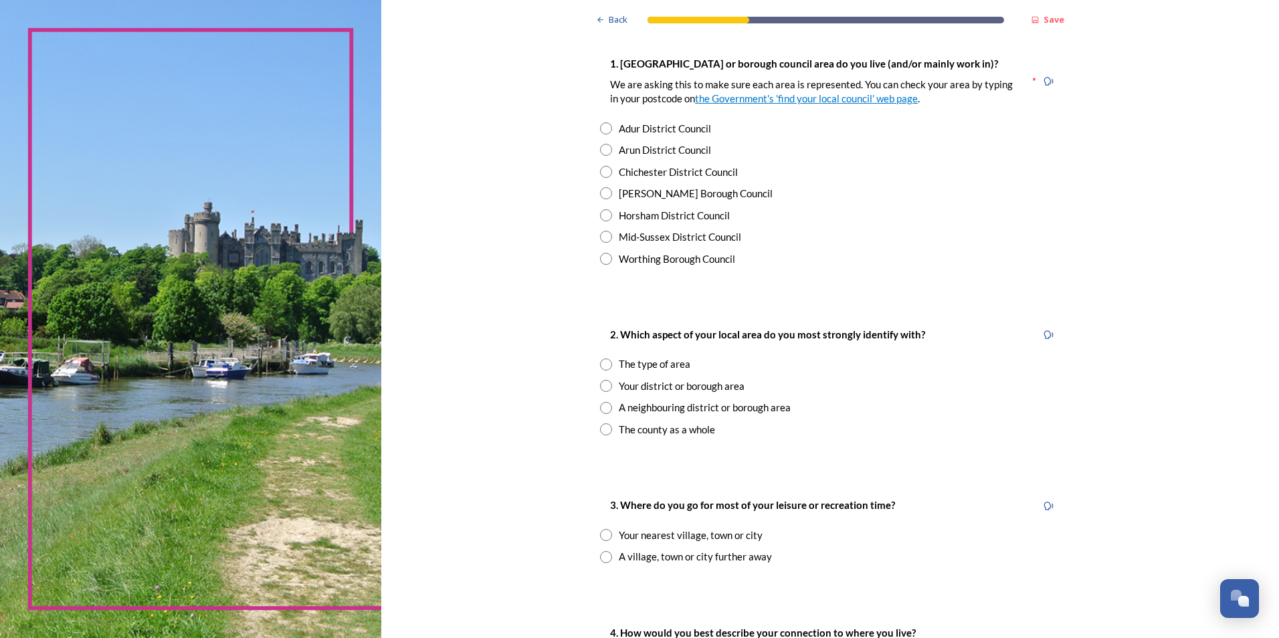
click at [601, 195] on input "radio" at bounding box center [606, 193] width 12 height 12
radio input "true"
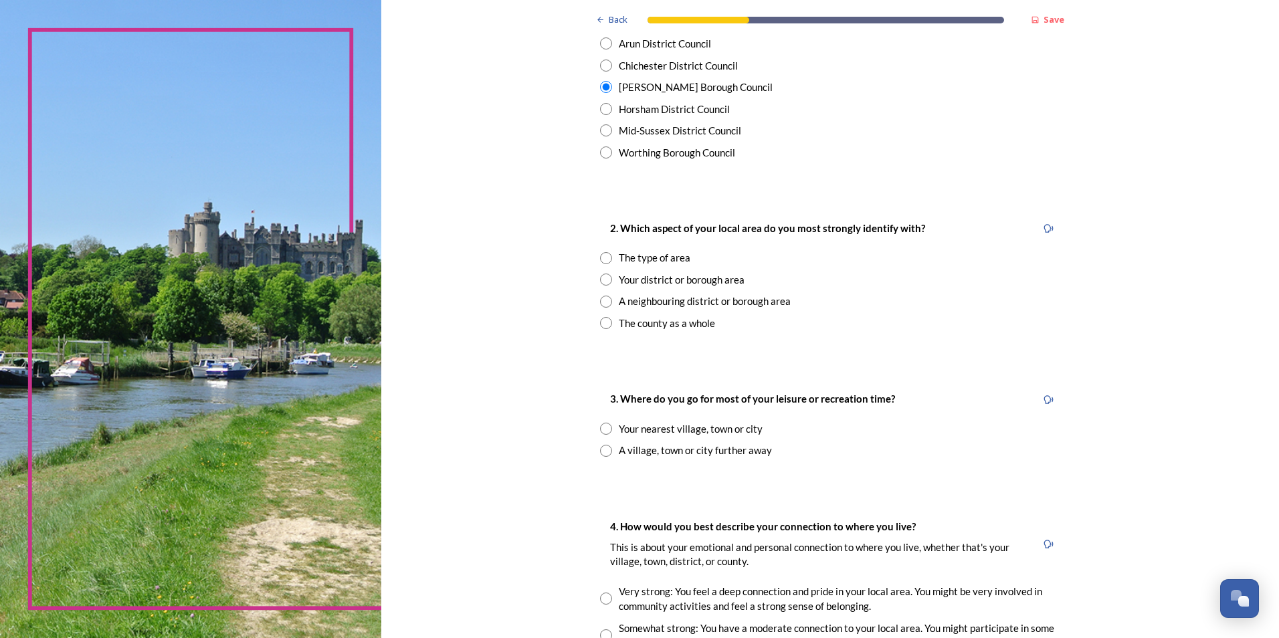
scroll to position [401, 0]
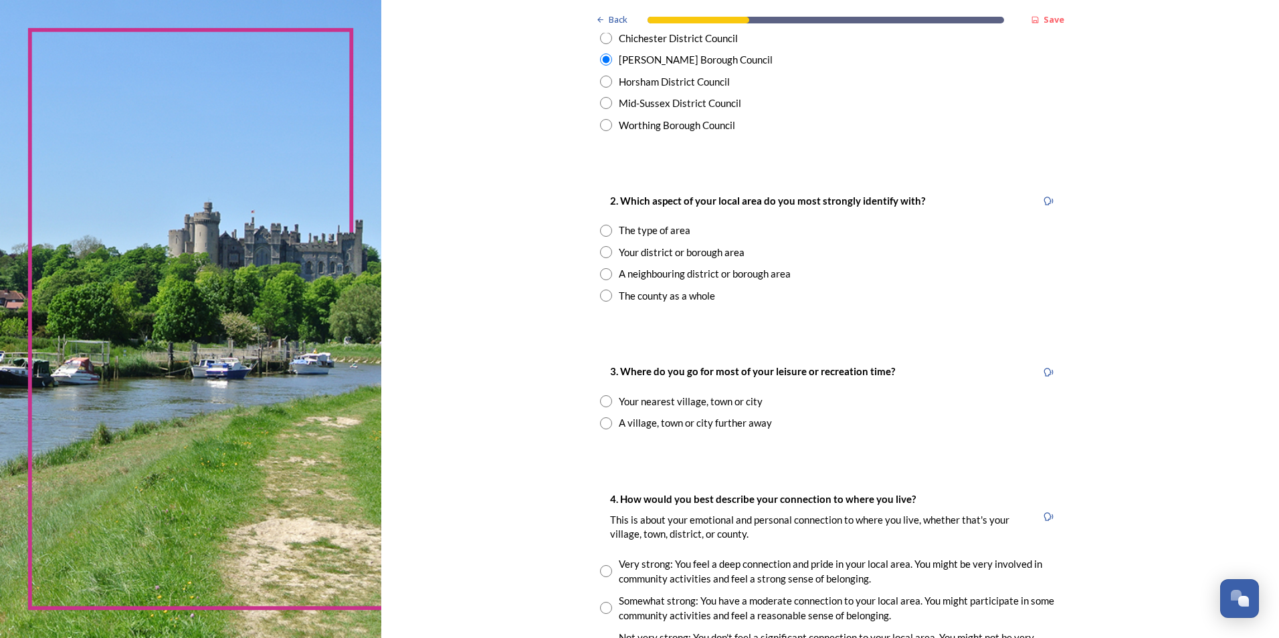
click at [600, 276] on input "radio" at bounding box center [606, 274] width 12 height 12
radio input "true"
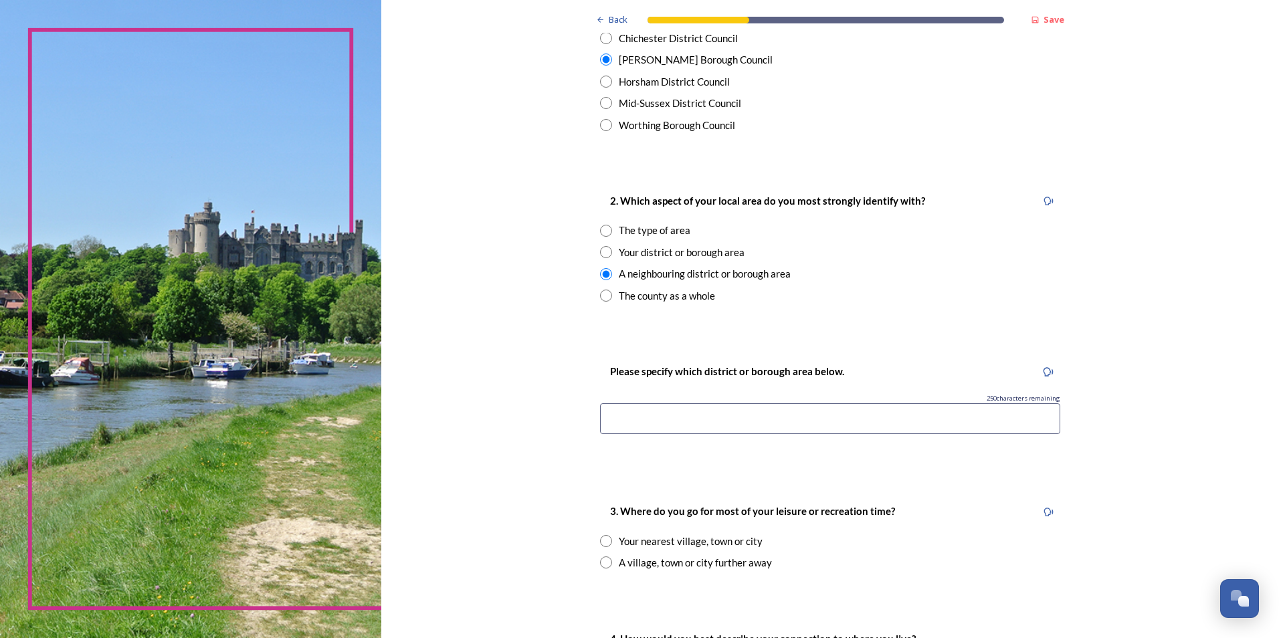
click at [603, 252] on input "radio" at bounding box center [606, 252] width 12 height 12
radio input "true"
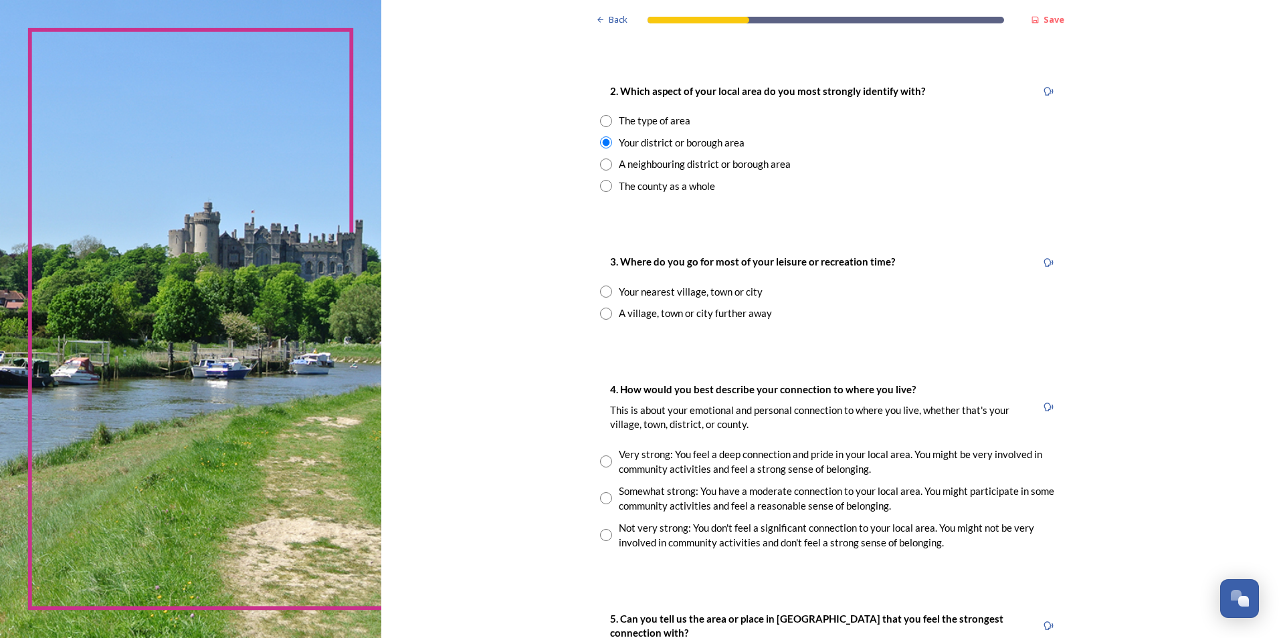
scroll to position [535, 0]
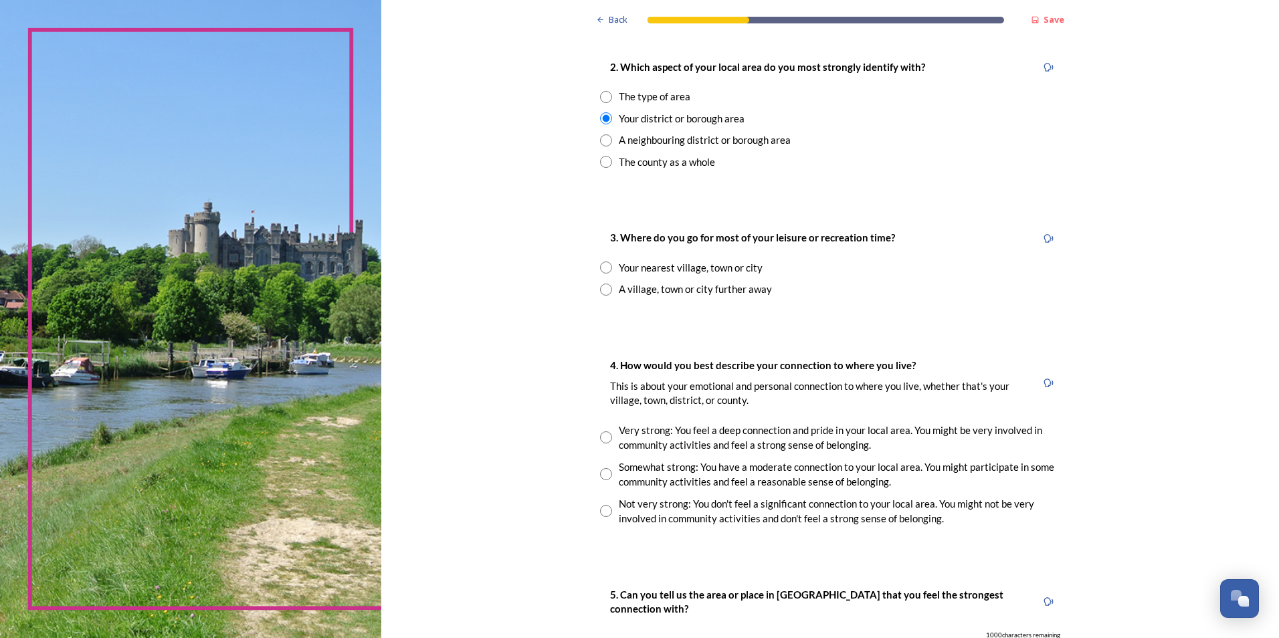
click at [603, 268] on input "radio" at bounding box center [606, 268] width 12 height 12
radio input "true"
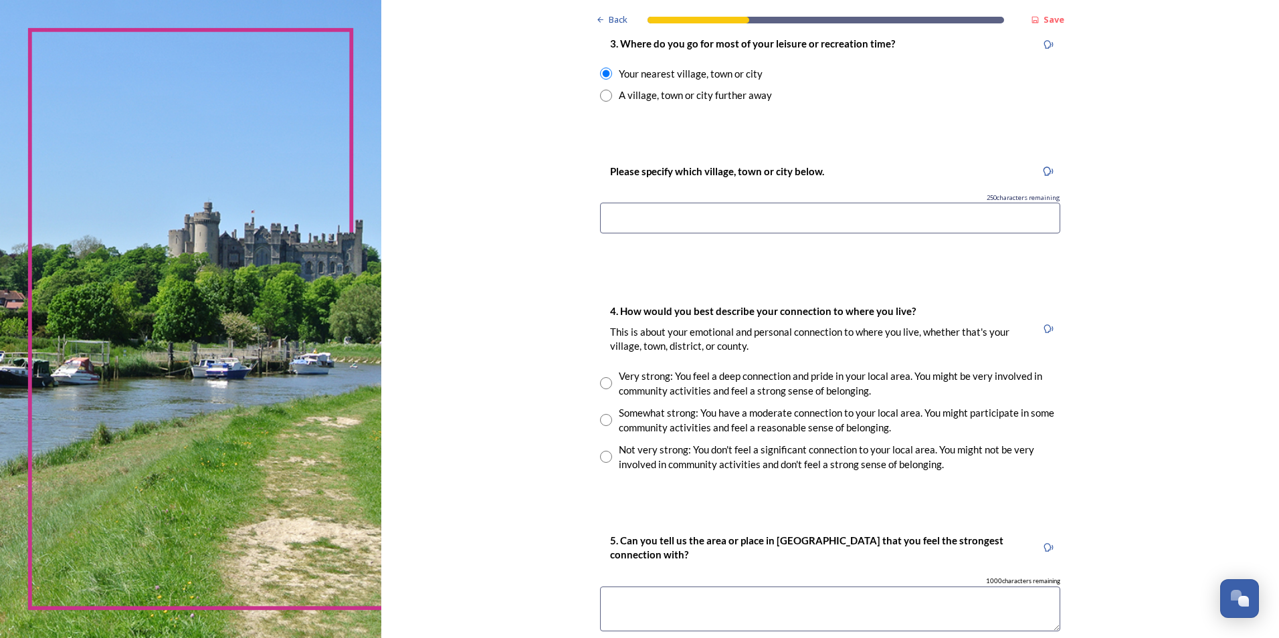
scroll to position [736, 0]
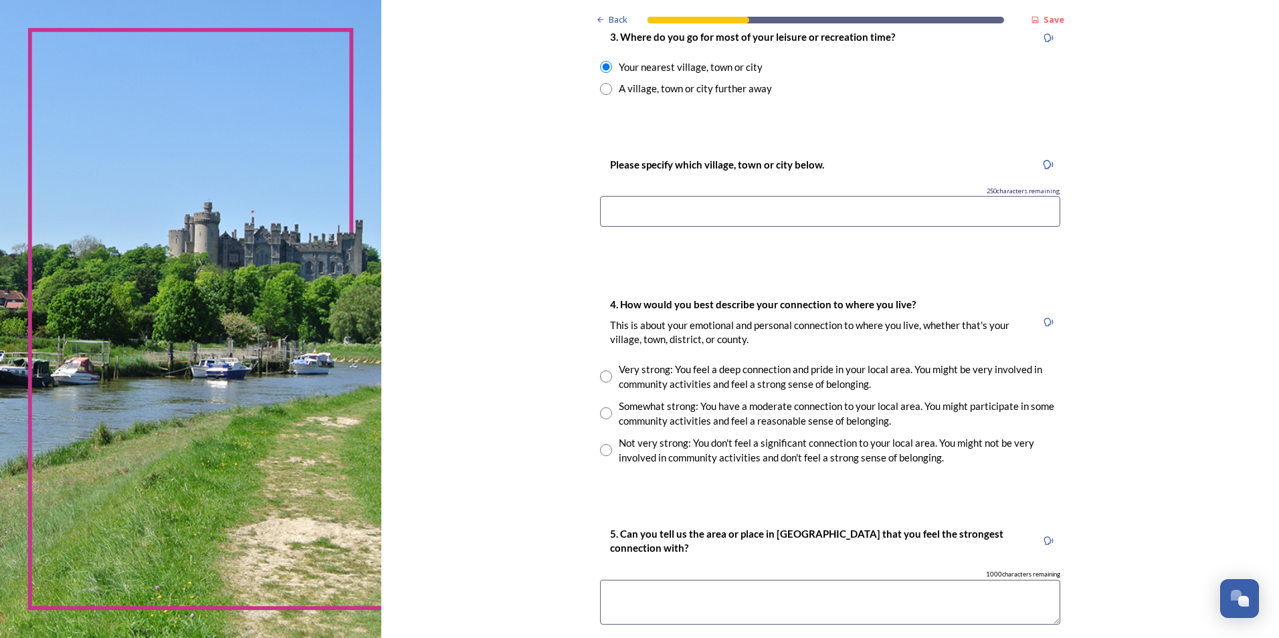
click at [652, 218] on input at bounding box center [830, 211] width 460 height 31
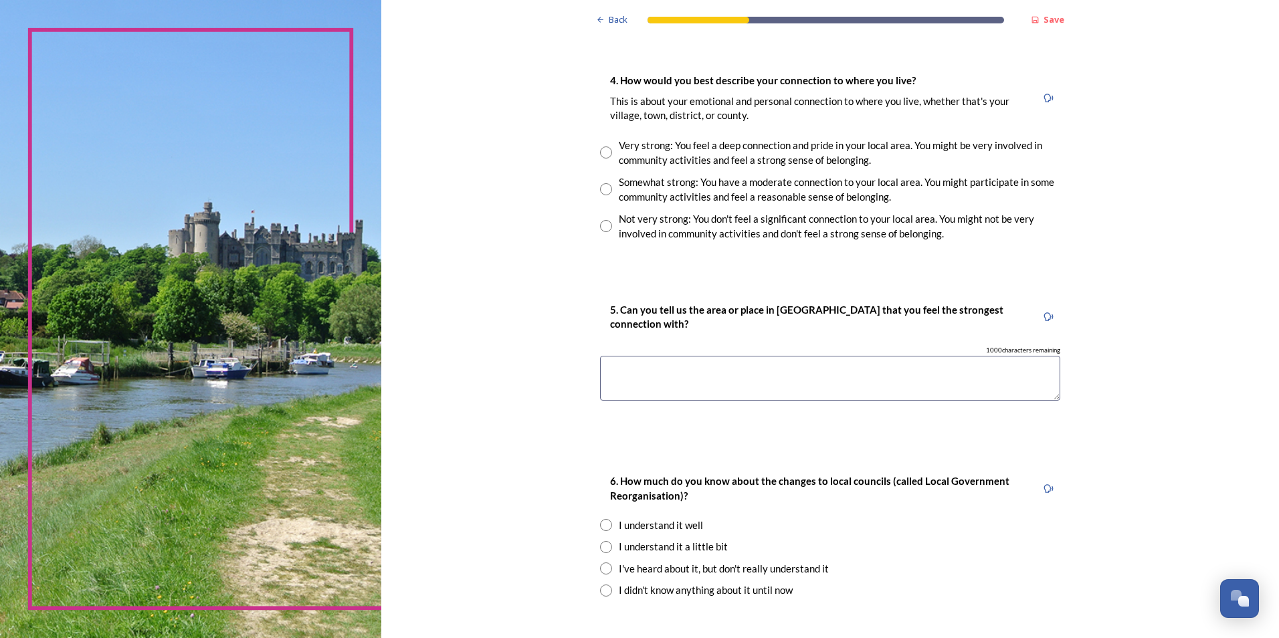
scroll to position [1003, 0]
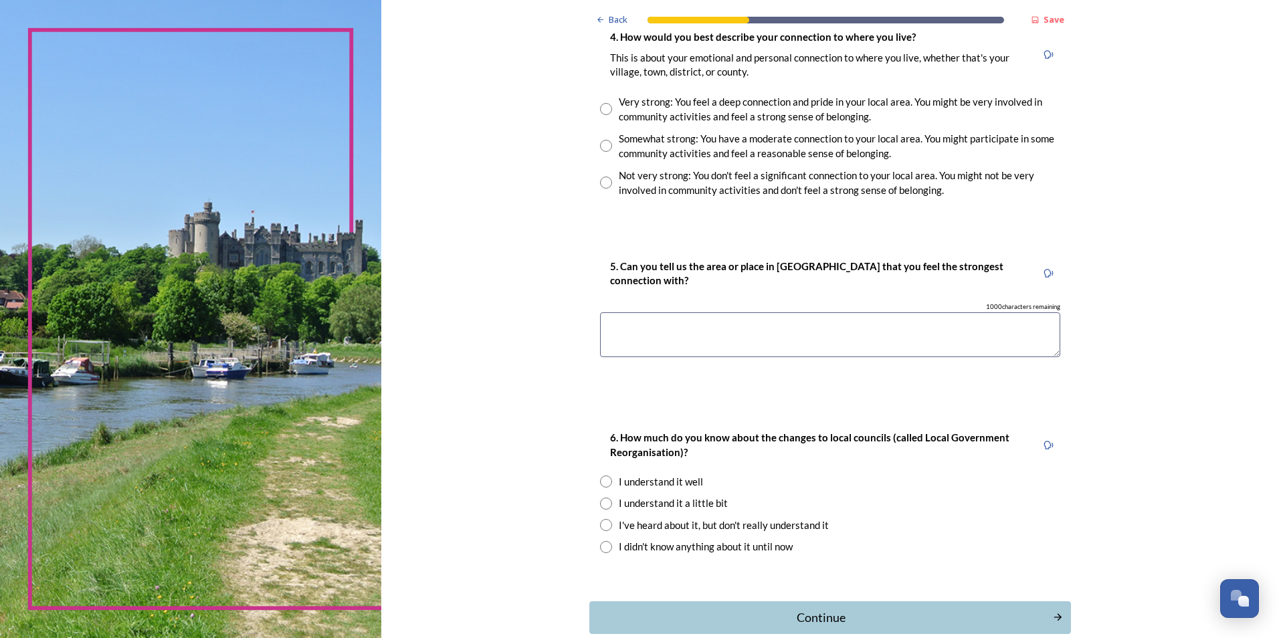
type input "Crawley"
click at [603, 112] on input "radio" at bounding box center [606, 109] width 12 height 12
radio input "true"
click at [600, 149] on input "radio" at bounding box center [606, 146] width 12 height 12
radio input "true"
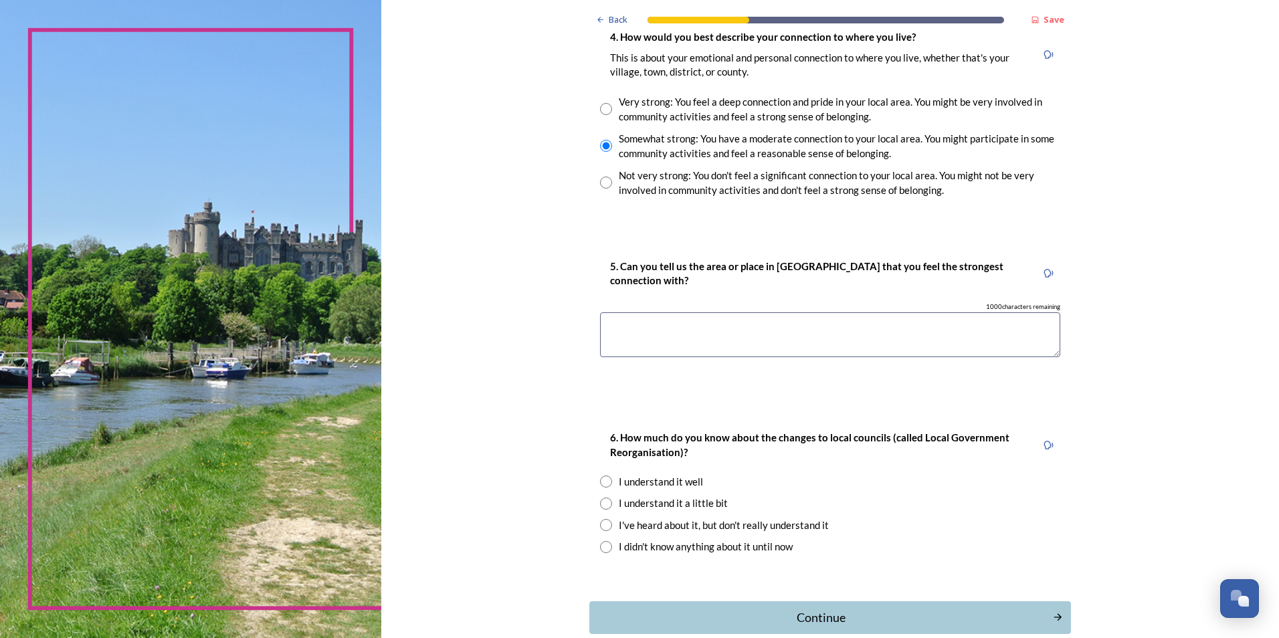
click at [652, 349] on textarea at bounding box center [830, 334] width 460 height 45
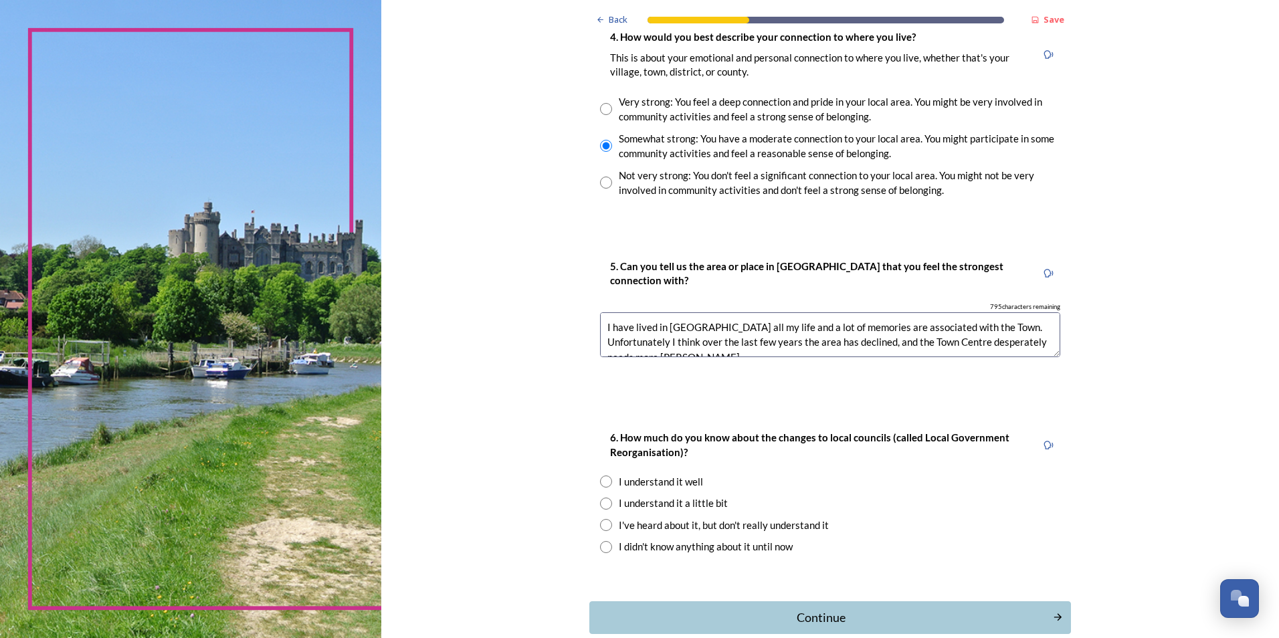
scroll to position [7, 0]
click at [824, 339] on textarea "I have lived in Crawley all my life and a lot of memories are associated with t…" at bounding box center [830, 334] width 460 height 45
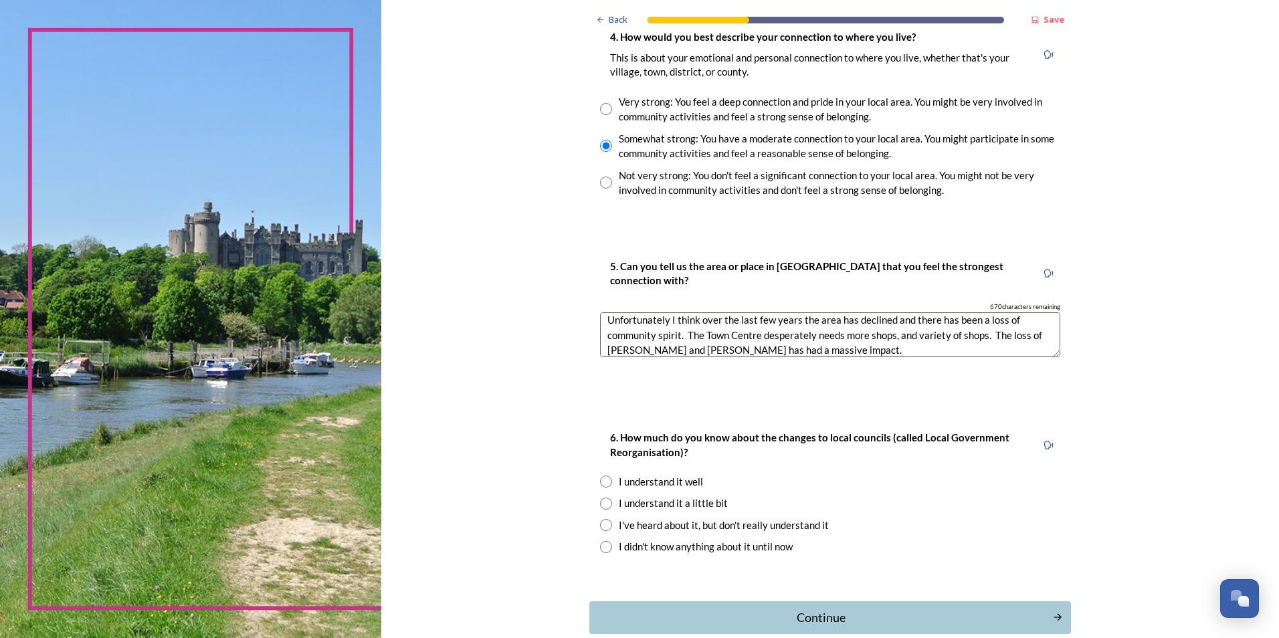
click at [910, 337] on textarea "I have lived in Crawley all my life and a lot of memories are associated with t…" at bounding box center [830, 334] width 460 height 45
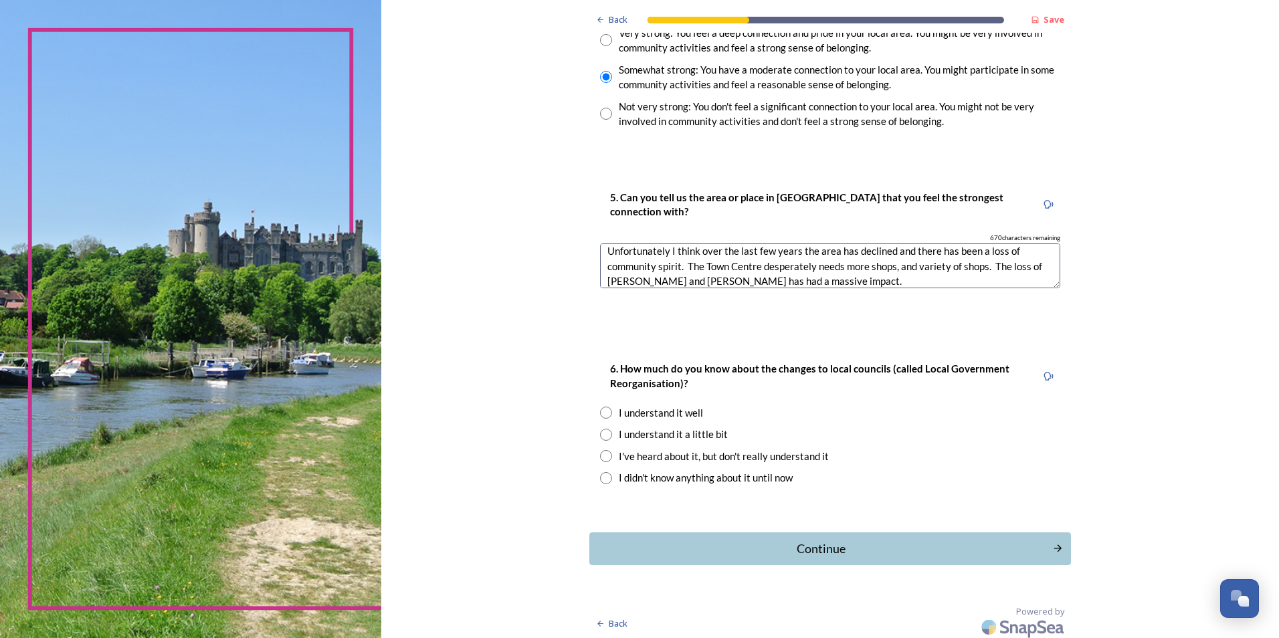
scroll to position [1077, 0]
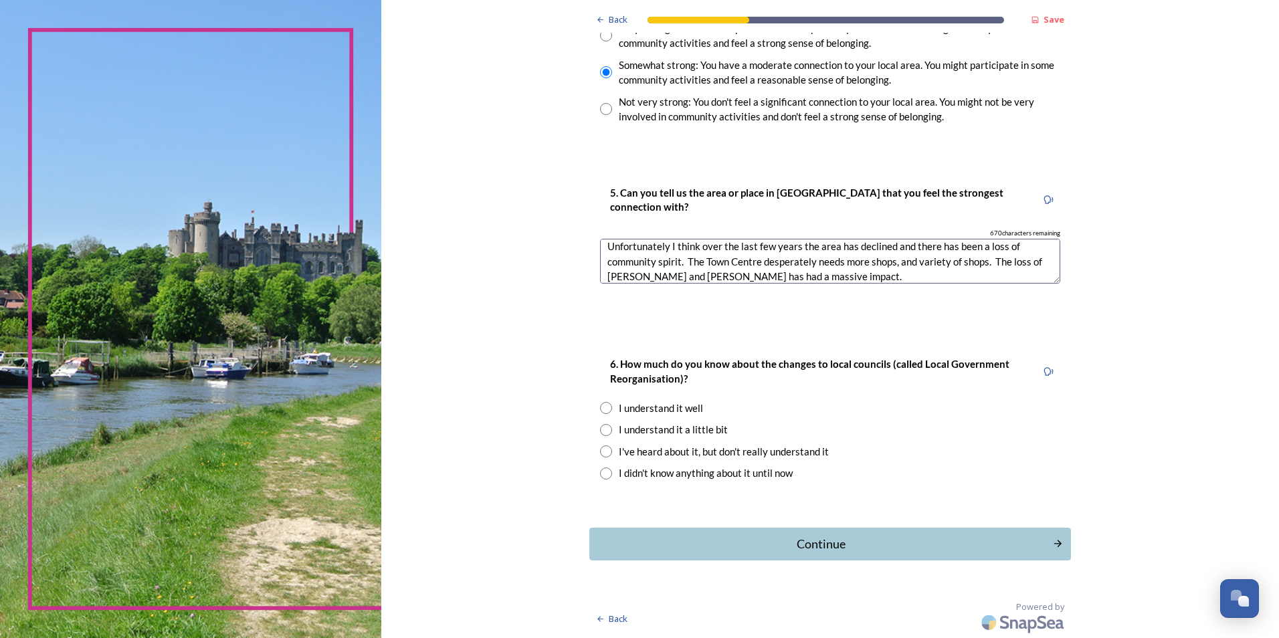
type textarea "I have lived in Crawley all my life and a lot of memories are associated with t…"
click at [602, 431] on input "radio" at bounding box center [606, 430] width 12 height 12
radio input "true"
click at [847, 537] on div "Continue" at bounding box center [821, 544] width 453 height 18
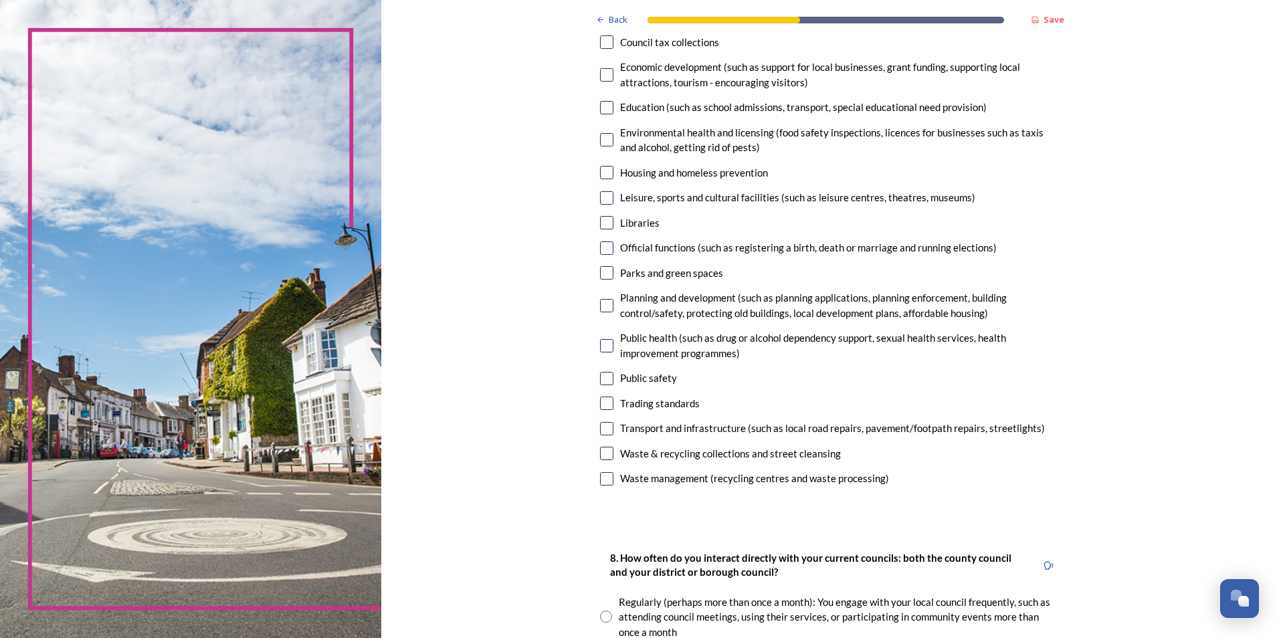
scroll to position [268, 0]
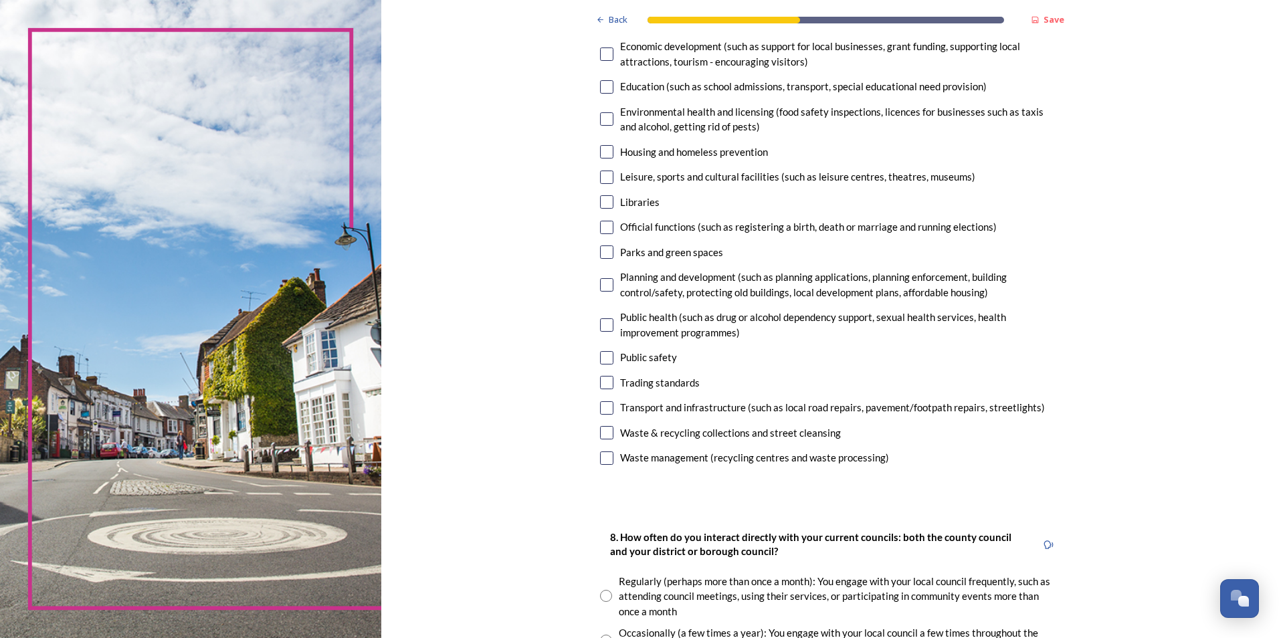
click at [600, 251] on input "checkbox" at bounding box center [606, 252] width 13 height 13
checkbox input "true"
click at [601, 355] on input "checkbox" at bounding box center [606, 357] width 13 height 13
checkbox input "true"
click at [600, 407] on input "checkbox" at bounding box center [606, 407] width 13 height 13
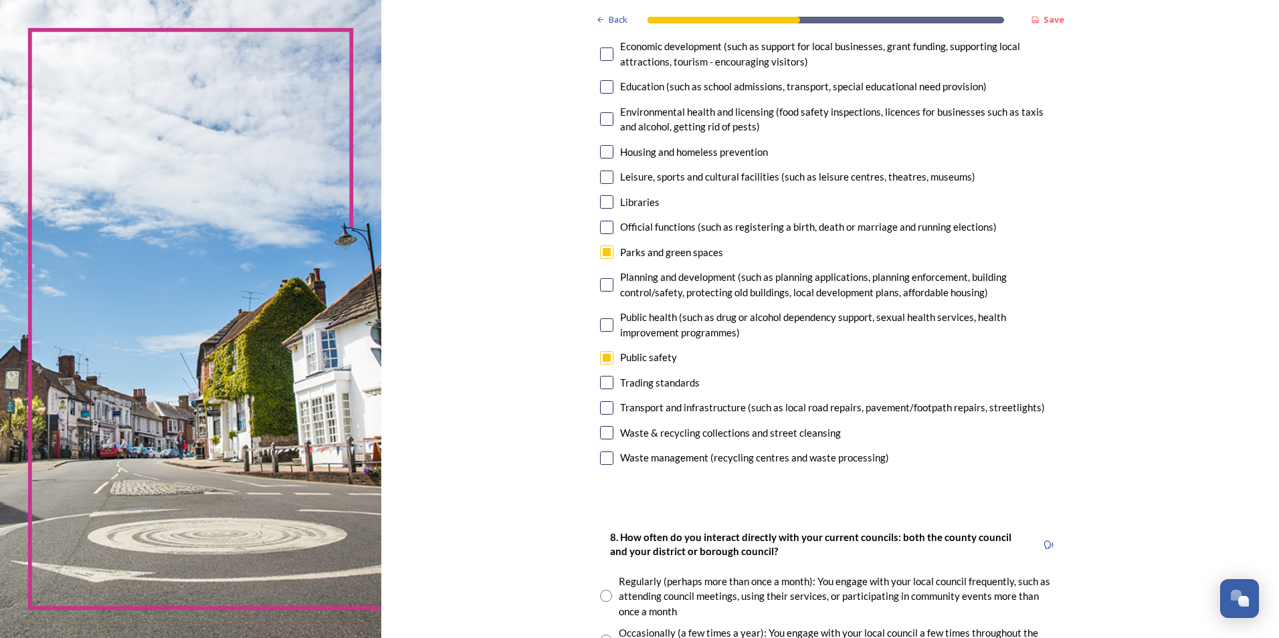
checkbox input "true"
click at [605, 429] on input "checkbox" at bounding box center [606, 432] width 13 height 13
checkbox input "true"
click at [605, 454] on input "checkbox" at bounding box center [606, 458] width 13 height 13
checkbox input "true"
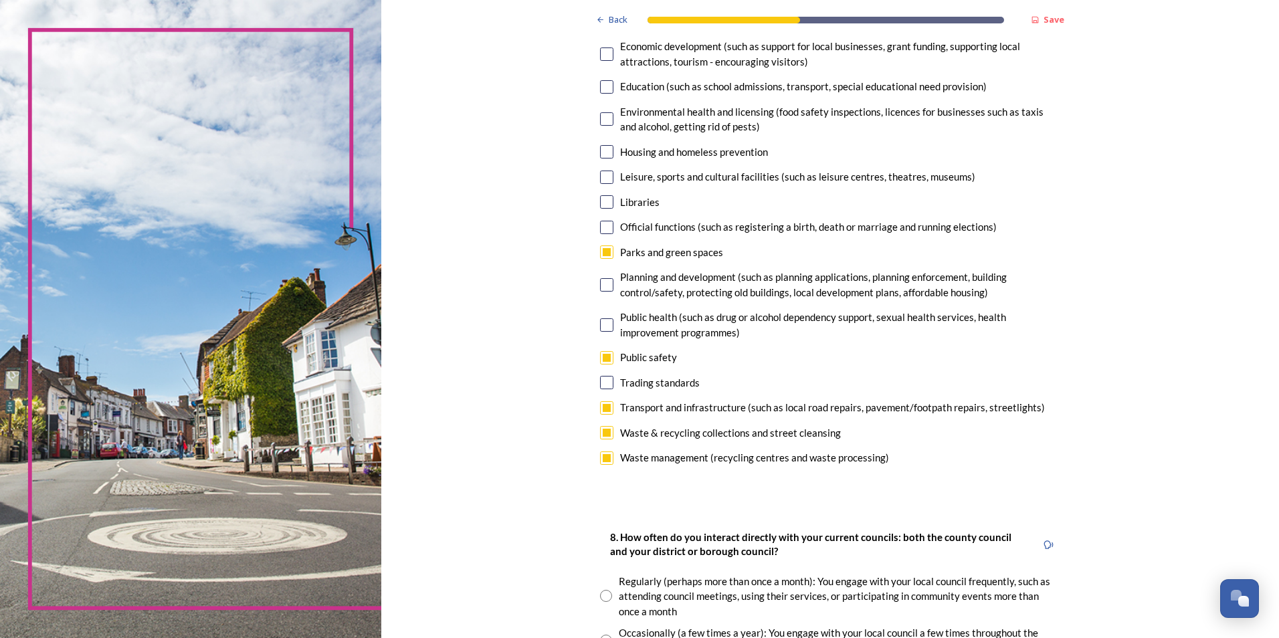
scroll to position [201, 0]
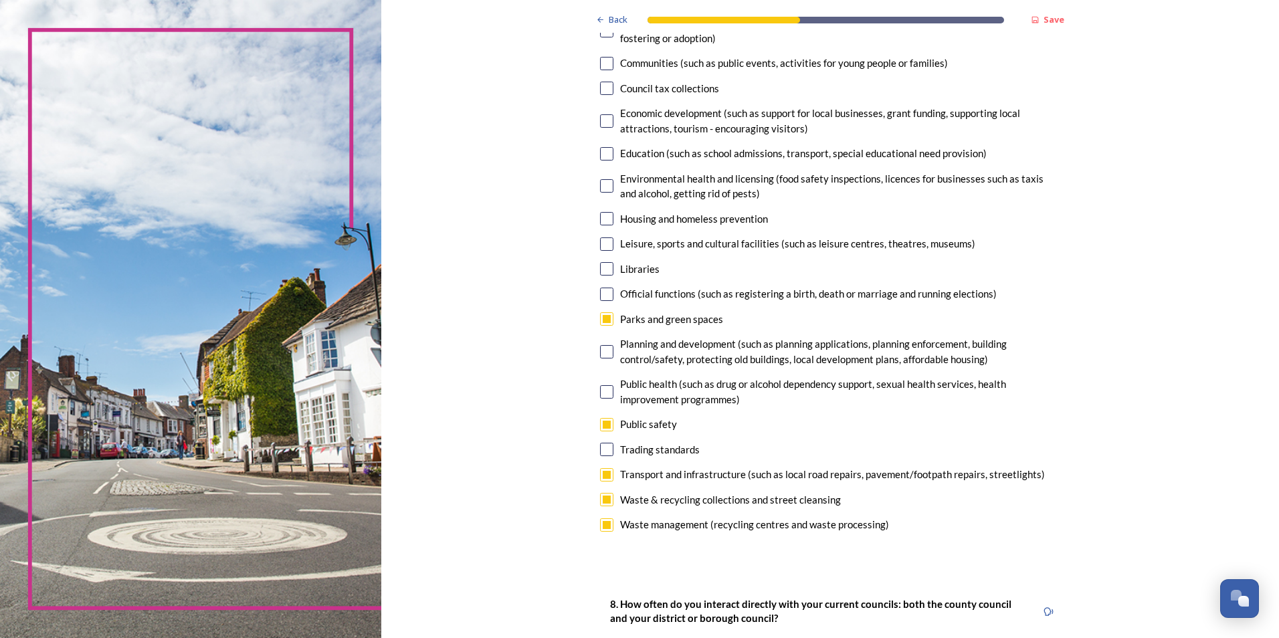
click at [600, 246] on input "checkbox" at bounding box center [606, 243] width 13 height 13
click at [607, 244] on input "checkbox" at bounding box center [606, 243] width 13 height 13
click at [603, 241] on input "checkbox" at bounding box center [606, 243] width 13 height 13
checkbox input "false"
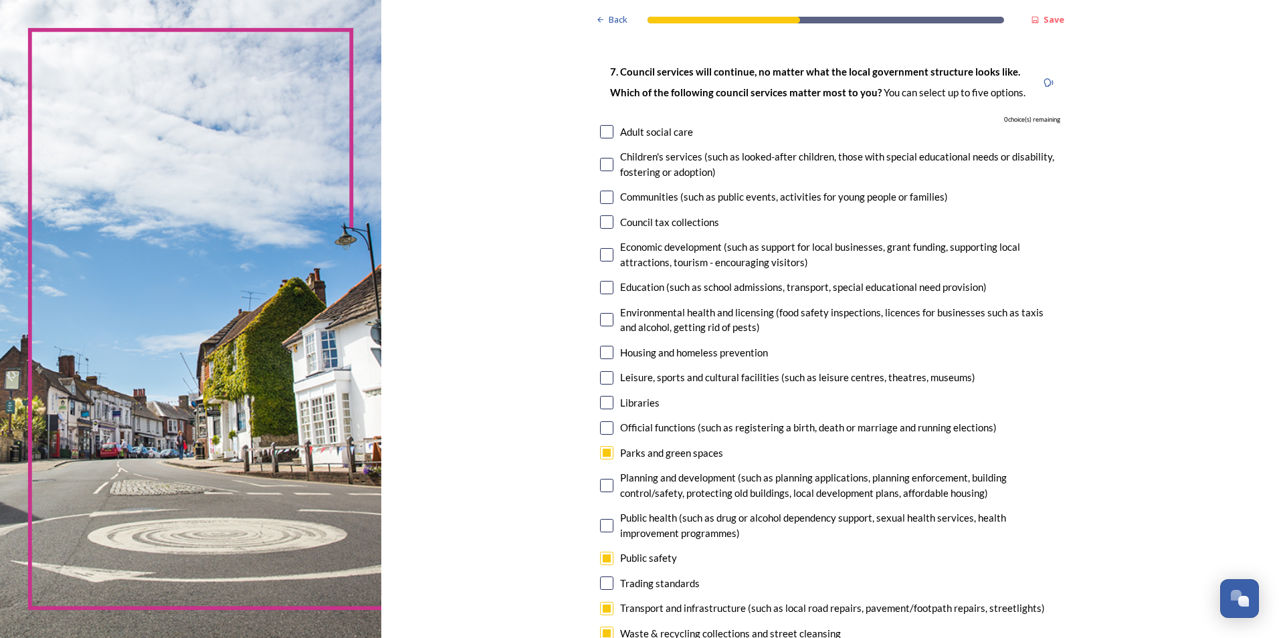
scroll to position [134, 0]
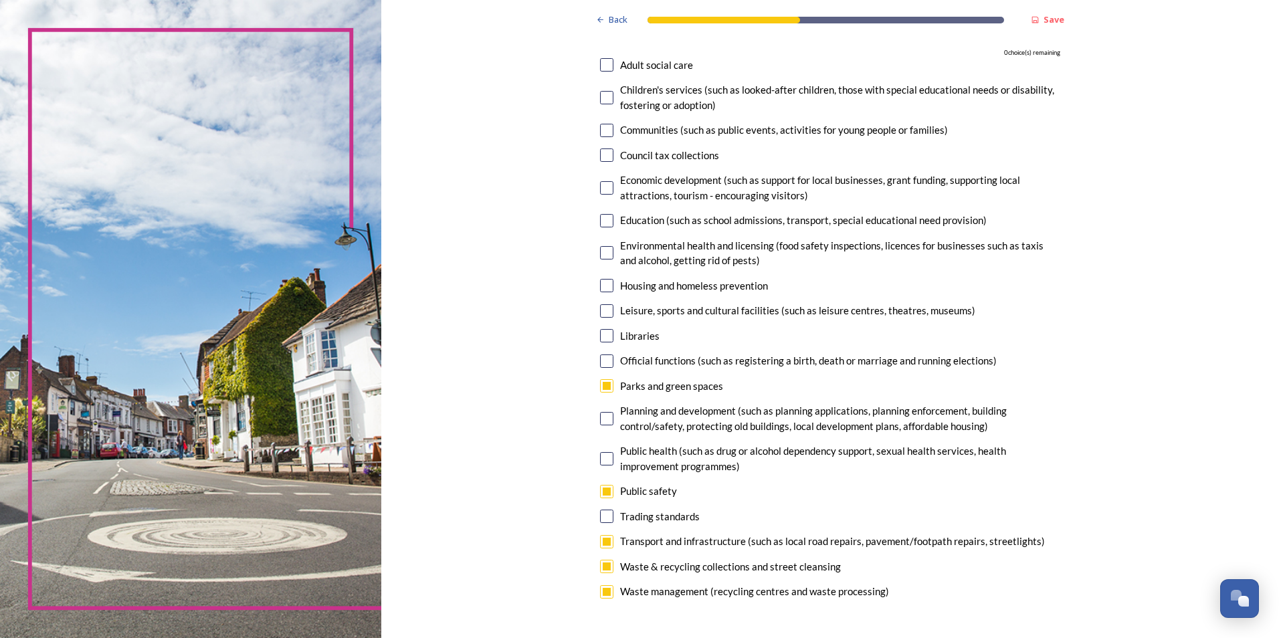
click at [601, 592] on input "checkbox" at bounding box center [606, 591] width 13 height 13
checkbox input "false"
click at [605, 130] on input "checkbox" at bounding box center [606, 130] width 13 height 13
checkbox input "true"
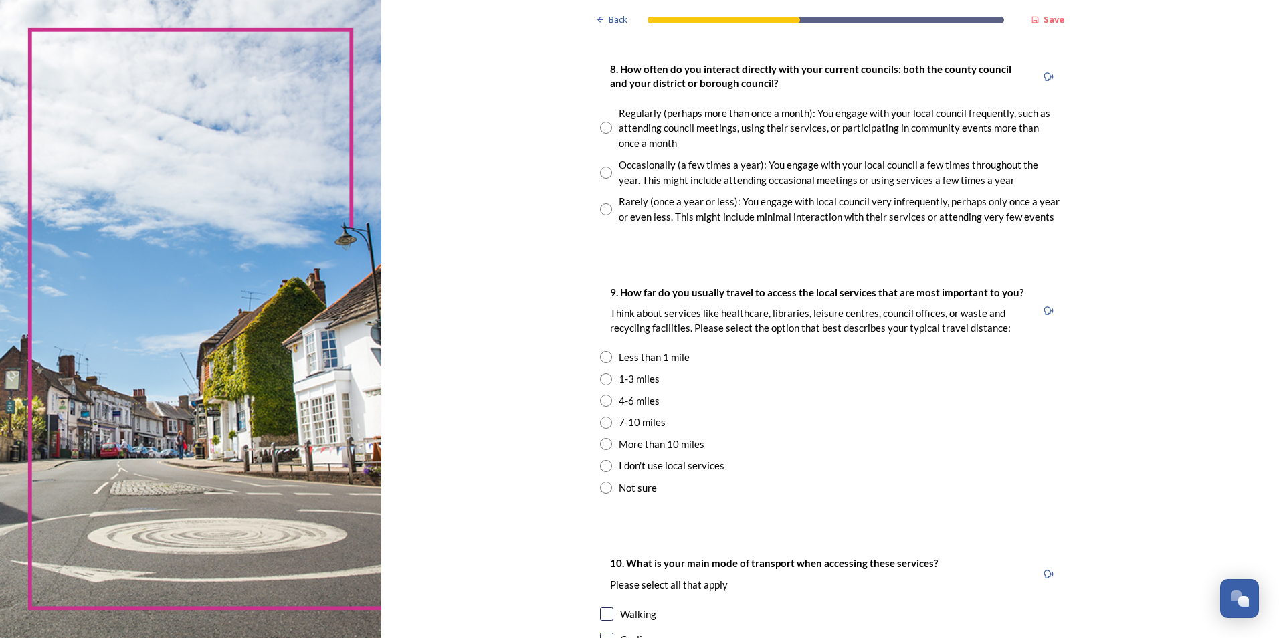
scroll to position [803, 0]
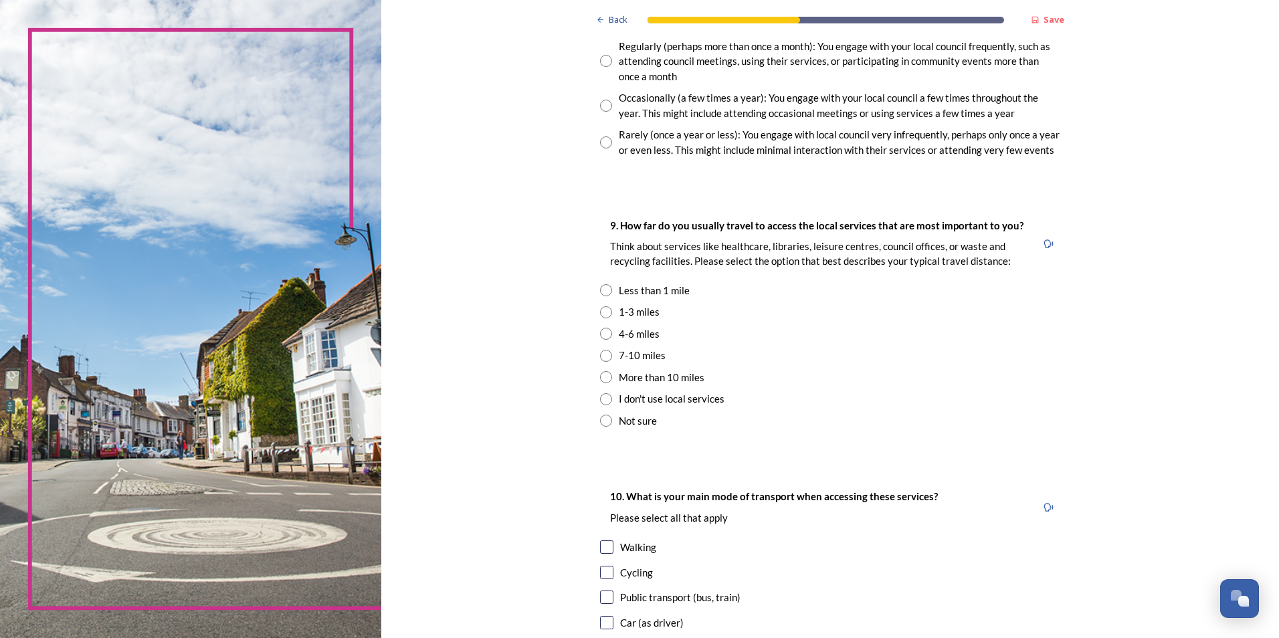
click at [603, 105] on input "radio" at bounding box center [606, 106] width 12 height 12
radio input "true"
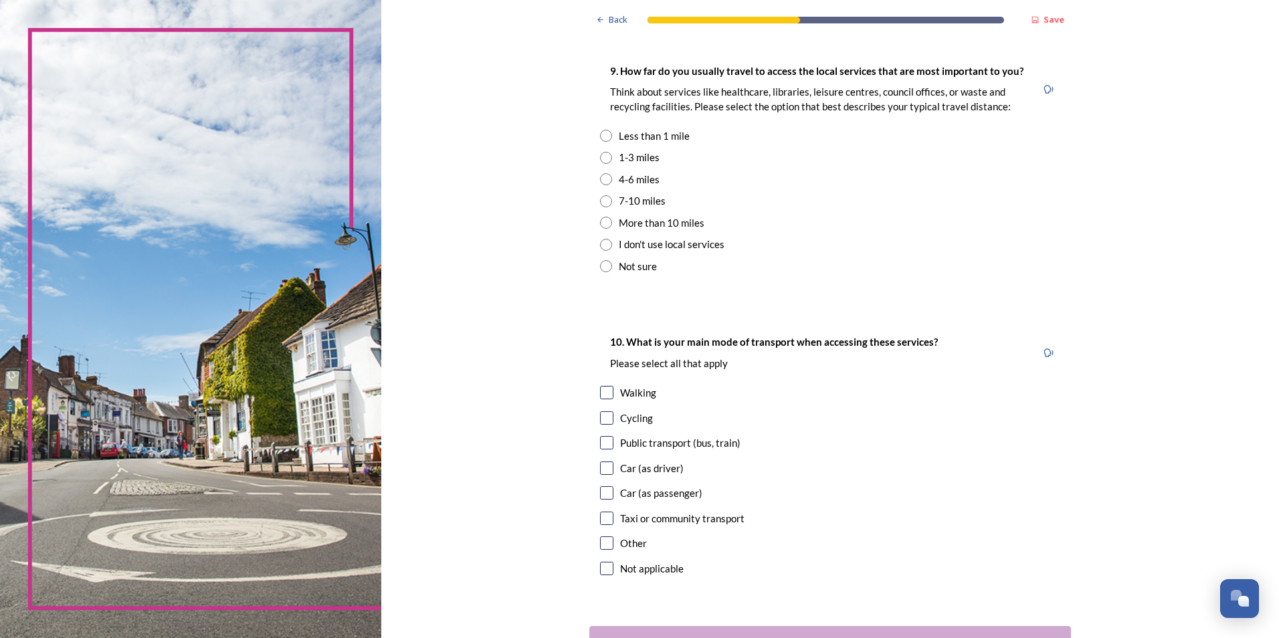
scroll to position [937, 0]
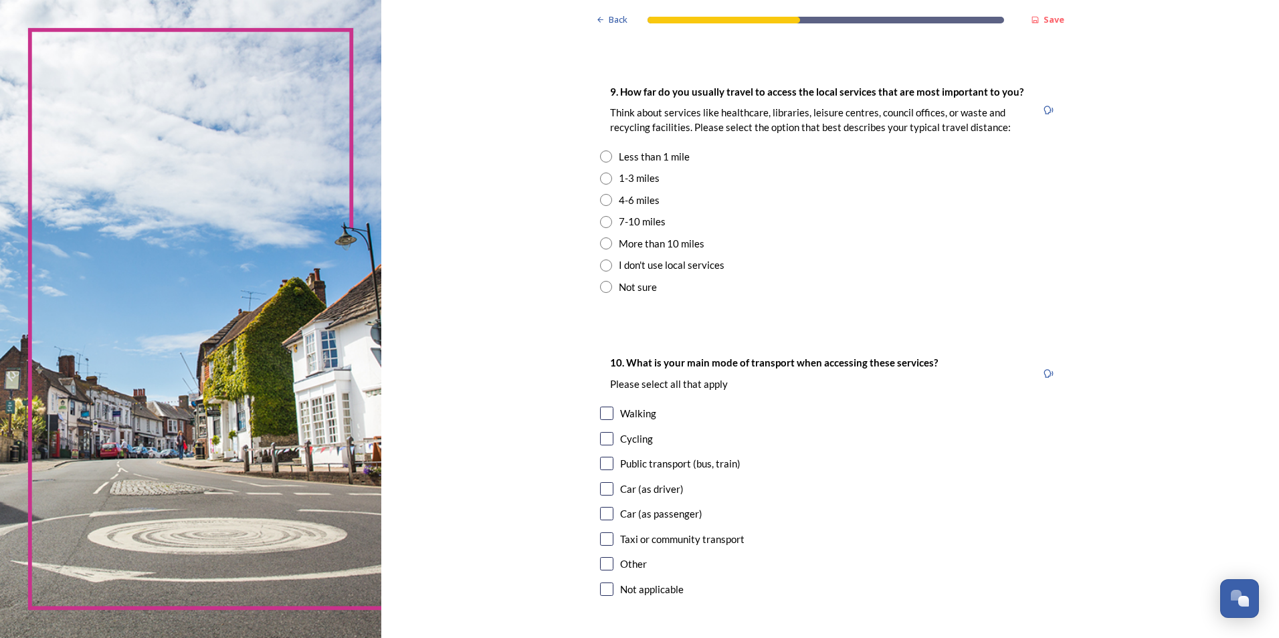
click at [604, 175] on input "radio" at bounding box center [606, 179] width 12 height 12
radio input "true"
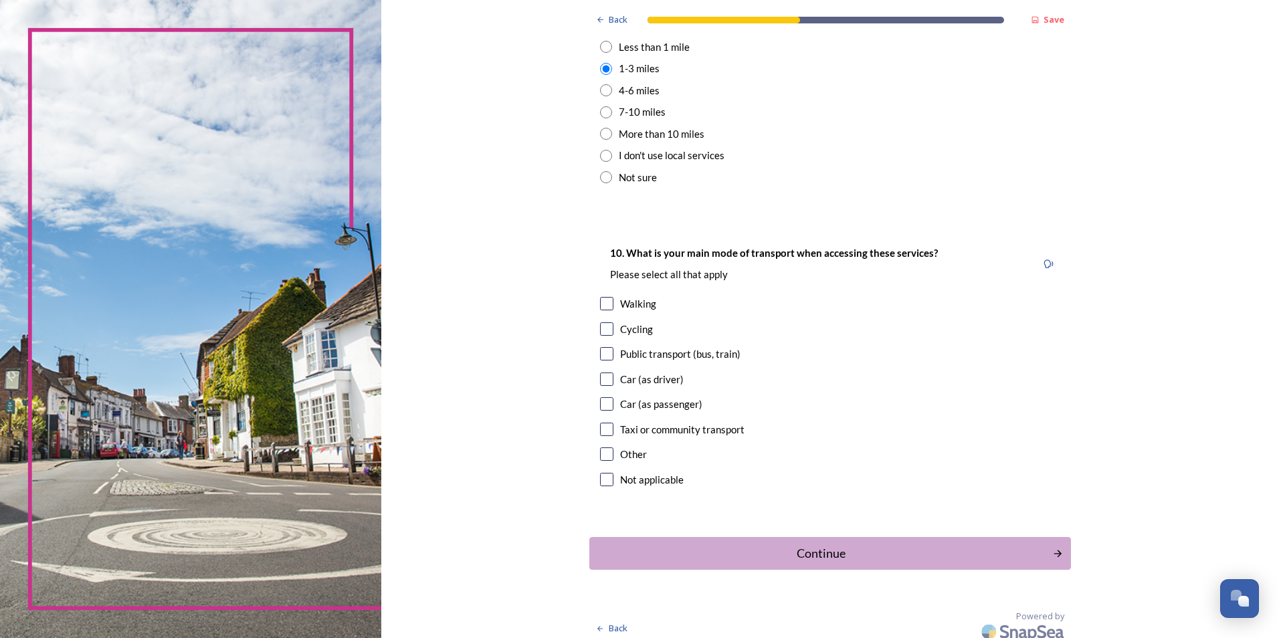
scroll to position [1056, 0]
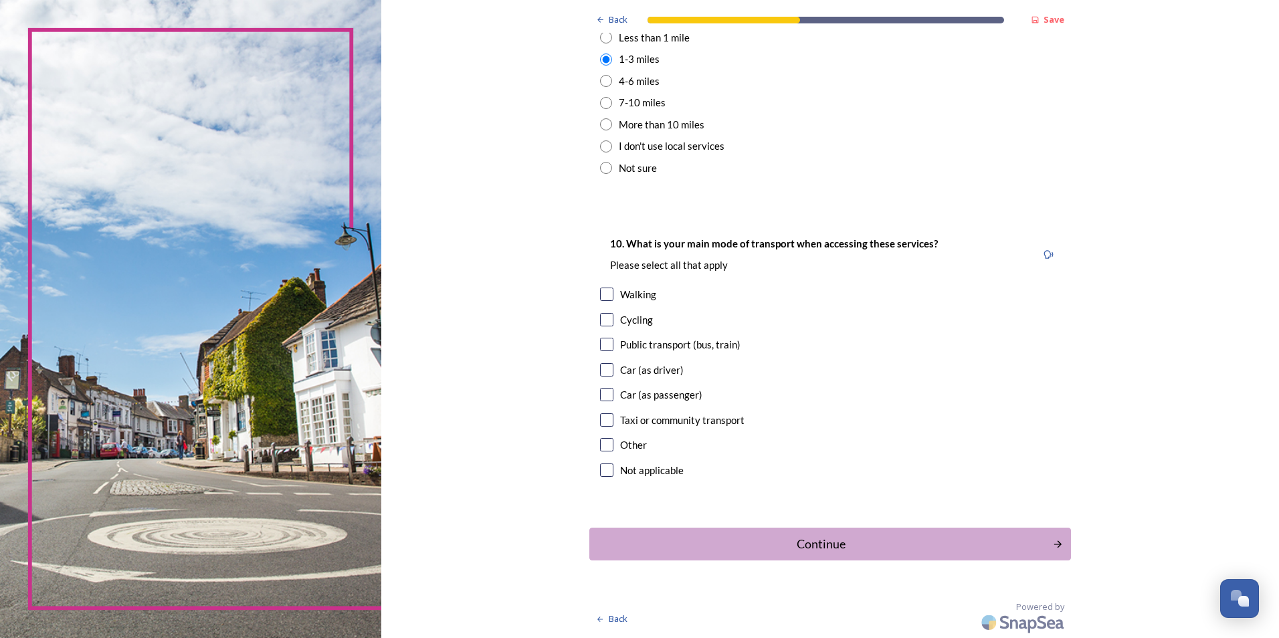
click at [607, 292] on input "checkbox" at bounding box center [606, 294] width 13 height 13
checkbox input "true"
click at [603, 365] on input "checkbox" at bounding box center [606, 369] width 13 height 13
checkbox input "true"
click at [839, 539] on div "Continue" at bounding box center [821, 544] width 453 height 18
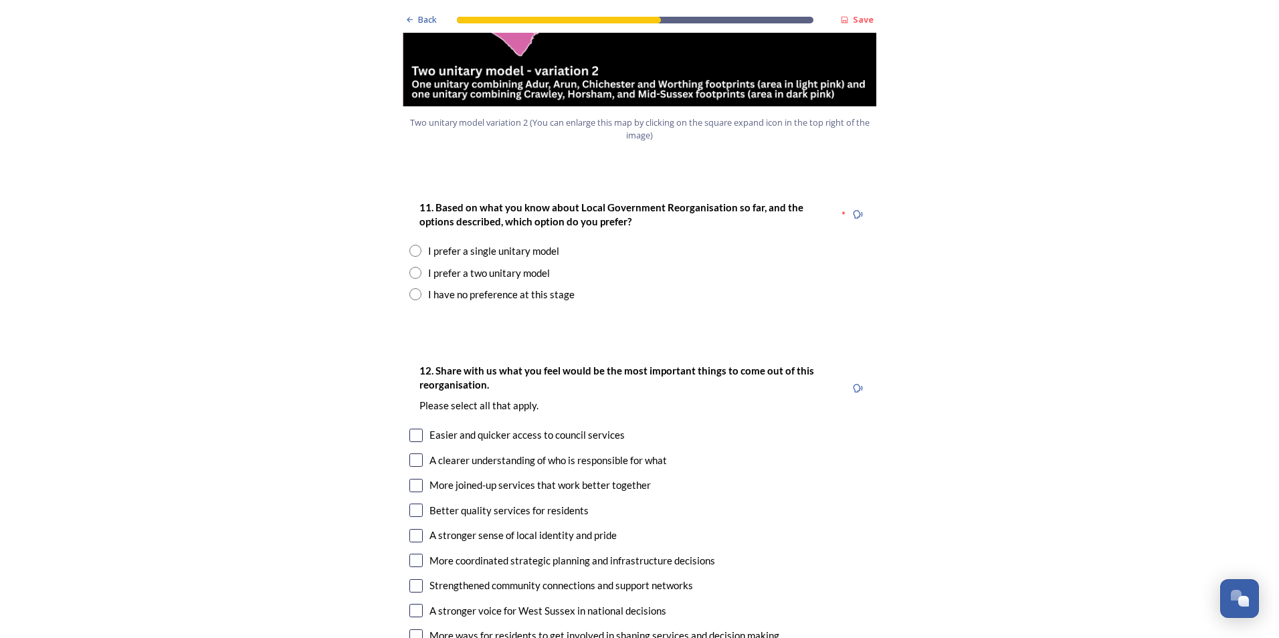
scroll to position [1739, 0]
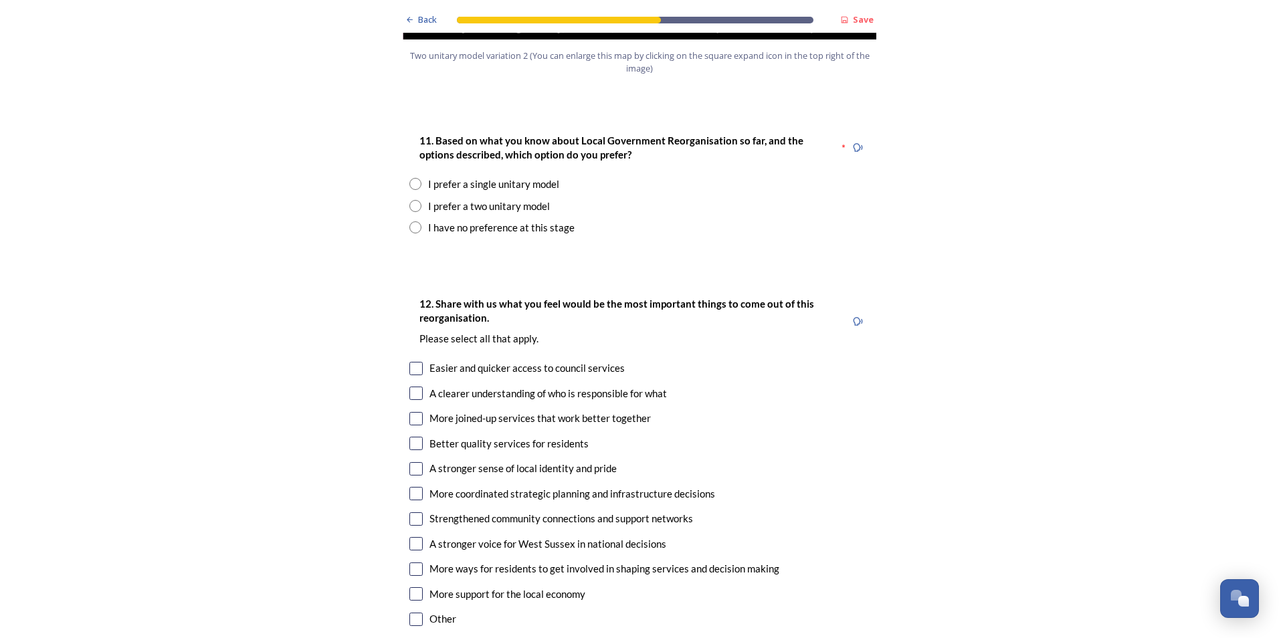
click at [411, 200] on input "radio" at bounding box center [415, 206] width 12 height 12
radio input "true"
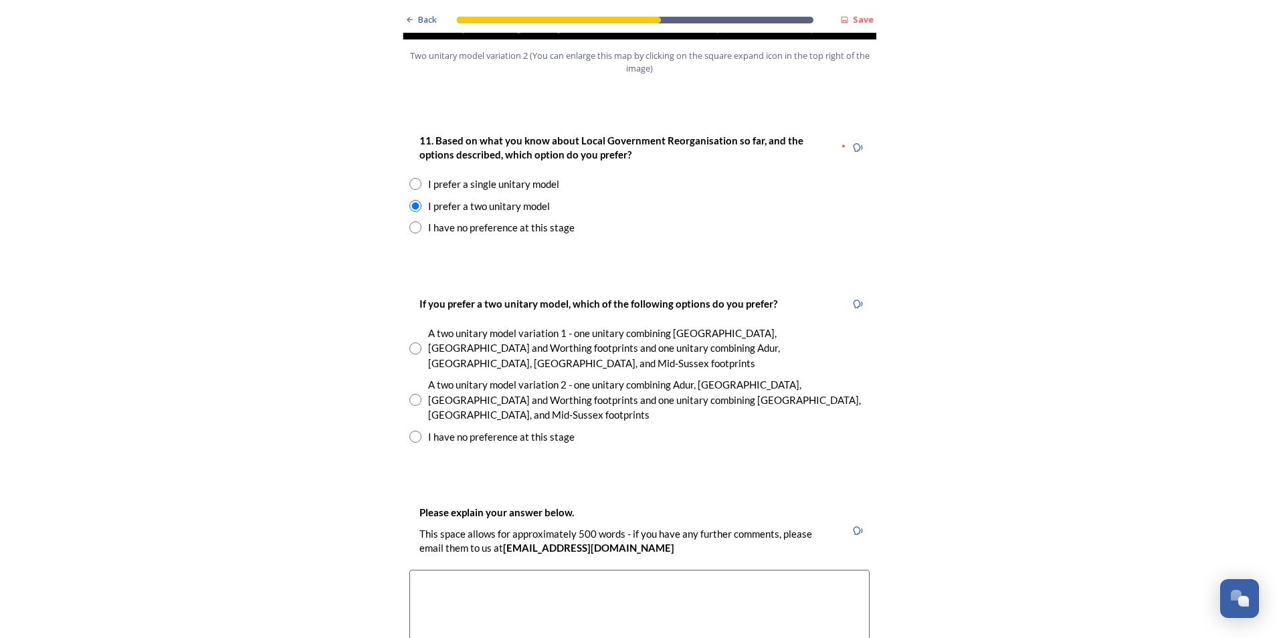
click at [411, 394] on input "radio" at bounding box center [415, 400] width 12 height 12
radio input "true"
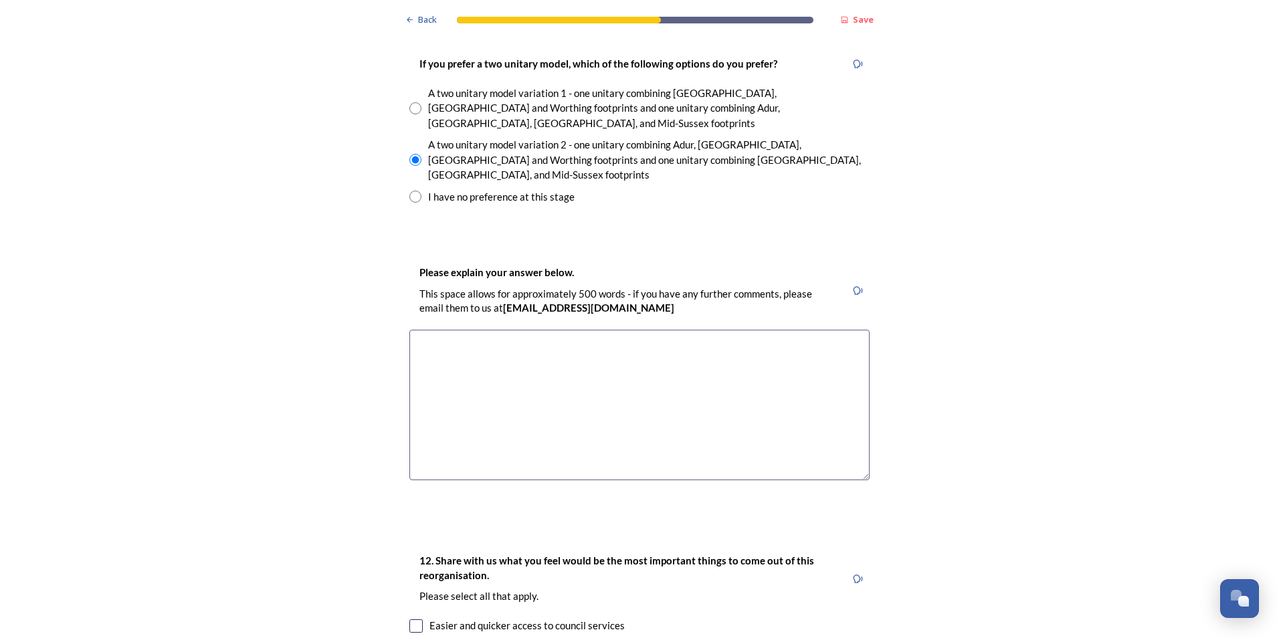
scroll to position [2007, 0]
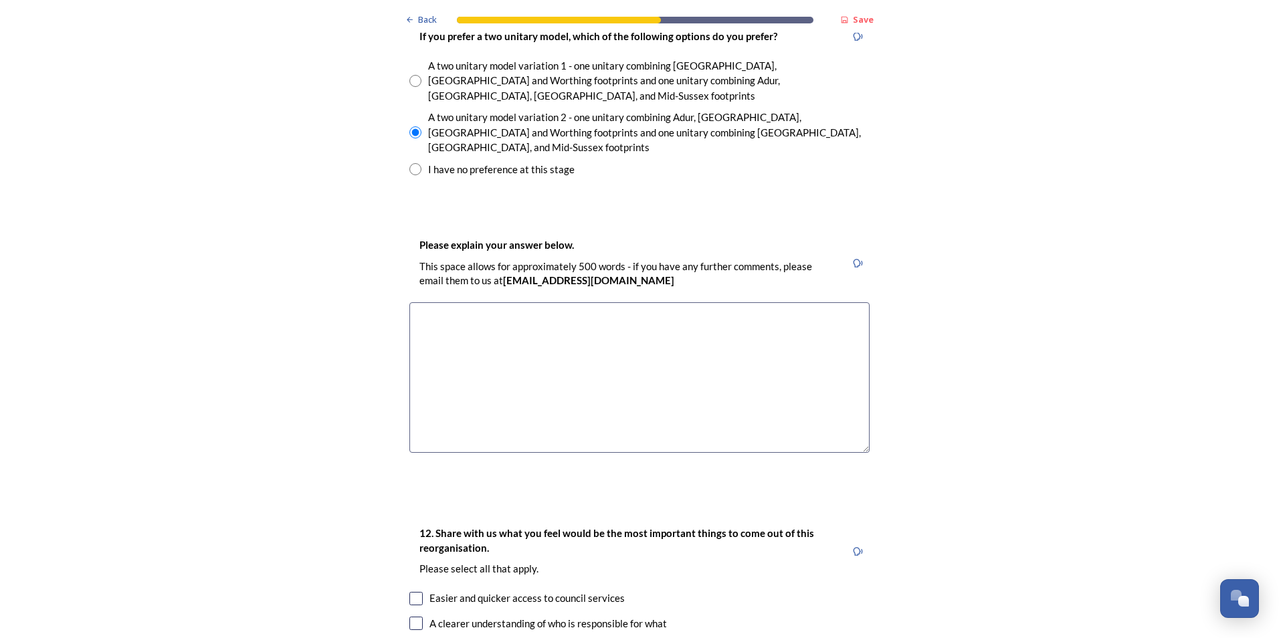
paste textarea "I think the coastal regions will be better staying together as they all face si…"
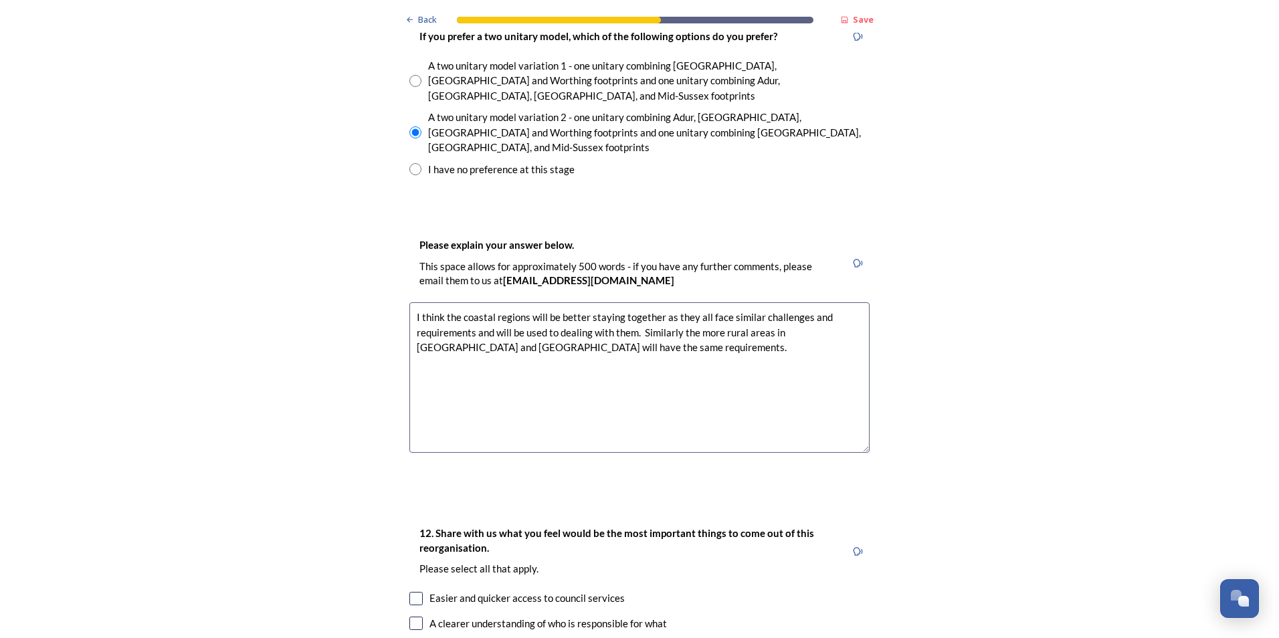
click at [532, 326] on textarea "I think the coastal regions will be better staying together as they all face si…" at bounding box center [639, 377] width 460 height 151
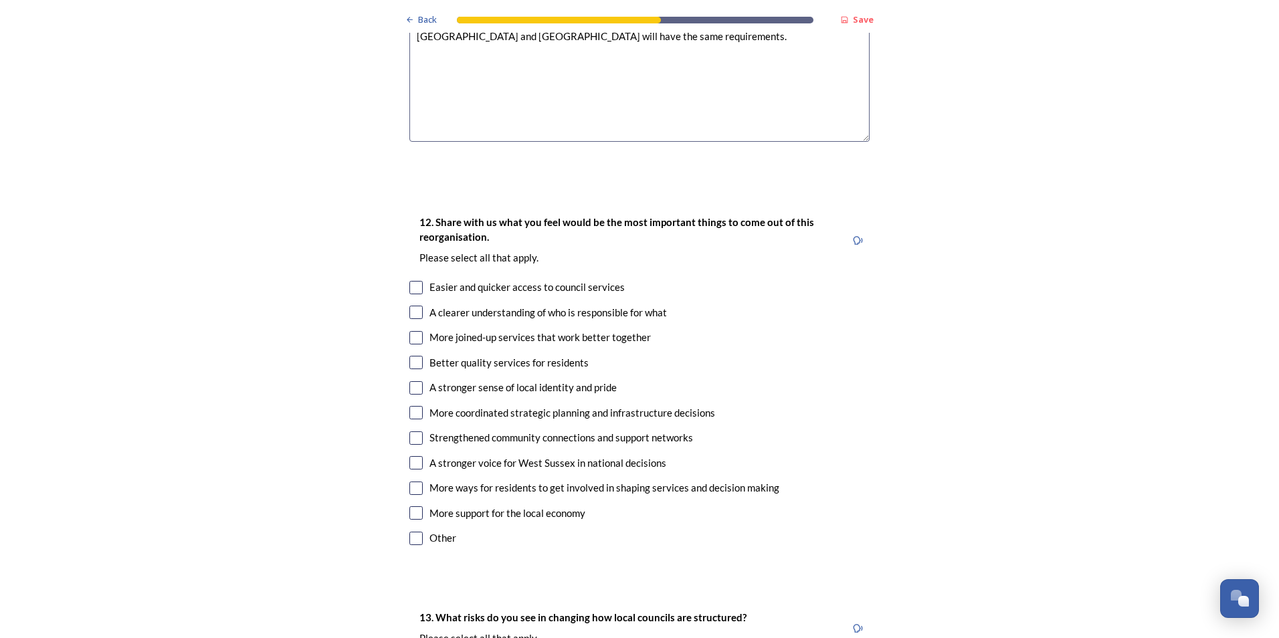
scroll to position [2341, 0]
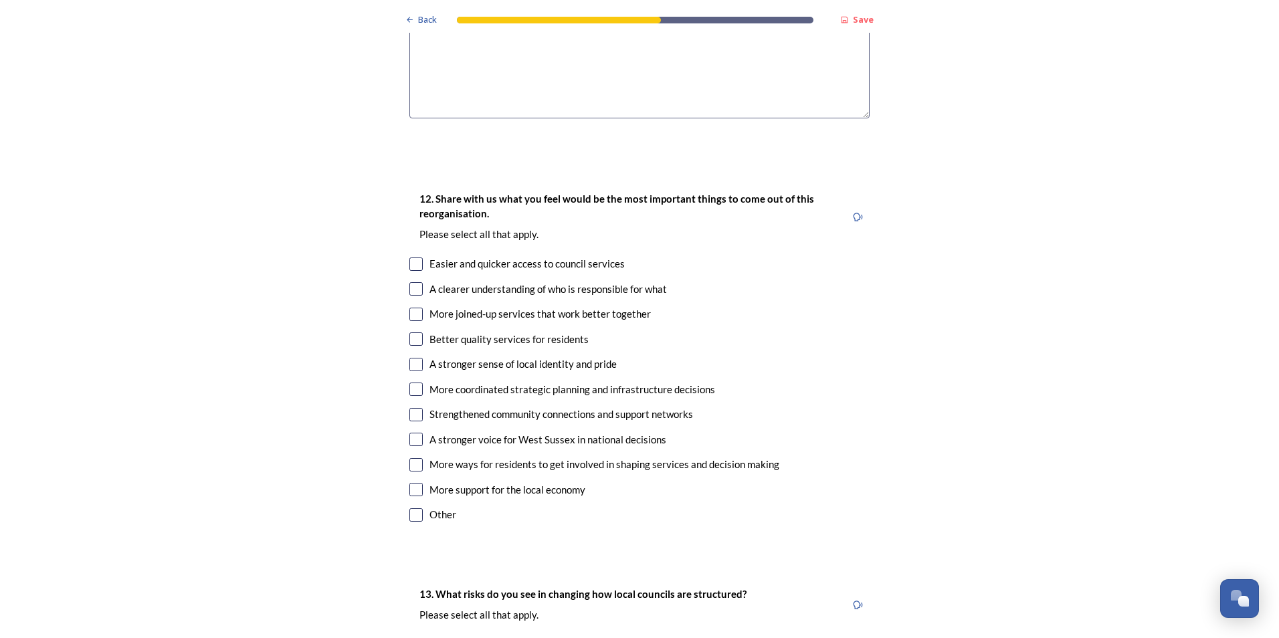
type textarea "I think the coastal regions will be better staying together as they all face si…"
click at [409, 258] on input "checkbox" at bounding box center [415, 264] width 13 height 13
checkbox input "true"
click at [411, 282] on input "checkbox" at bounding box center [415, 288] width 13 height 13
checkbox input "true"
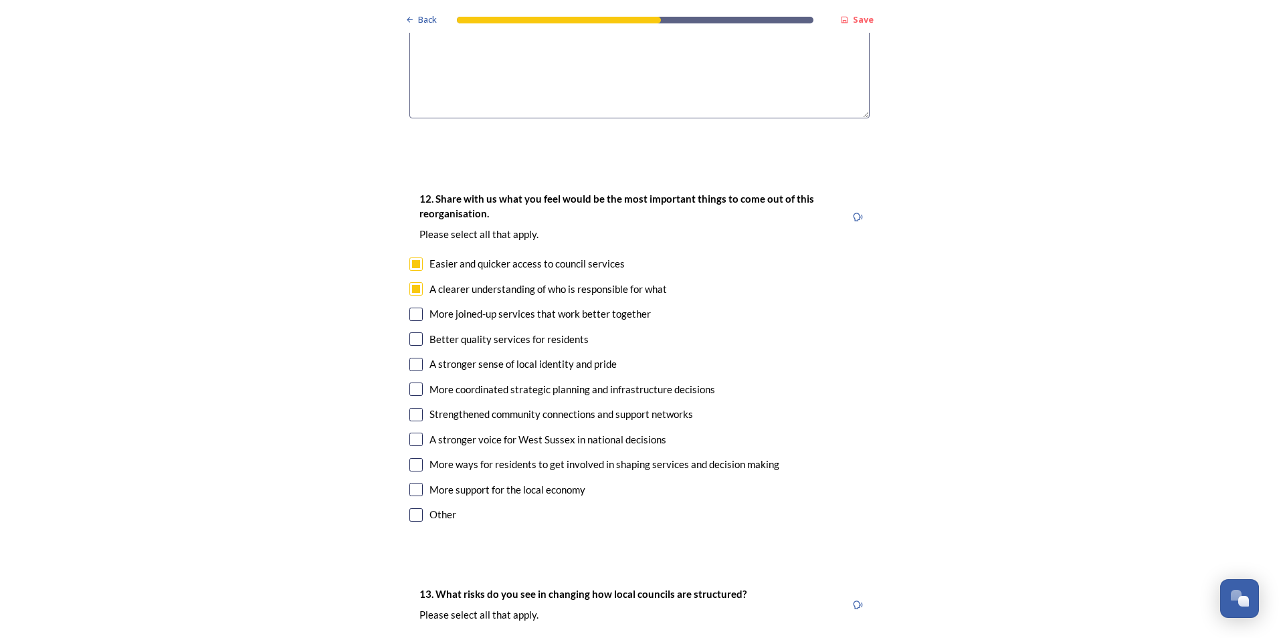
click at [414, 308] on input "checkbox" at bounding box center [415, 314] width 13 height 13
checkbox input "true"
click at [409, 408] on input "checkbox" at bounding box center [415, 414] width 13 height 13
checkbox input "true"
click at [415, 433] on input "checkbox" at bounding box center [415, 439] width 13 height 13
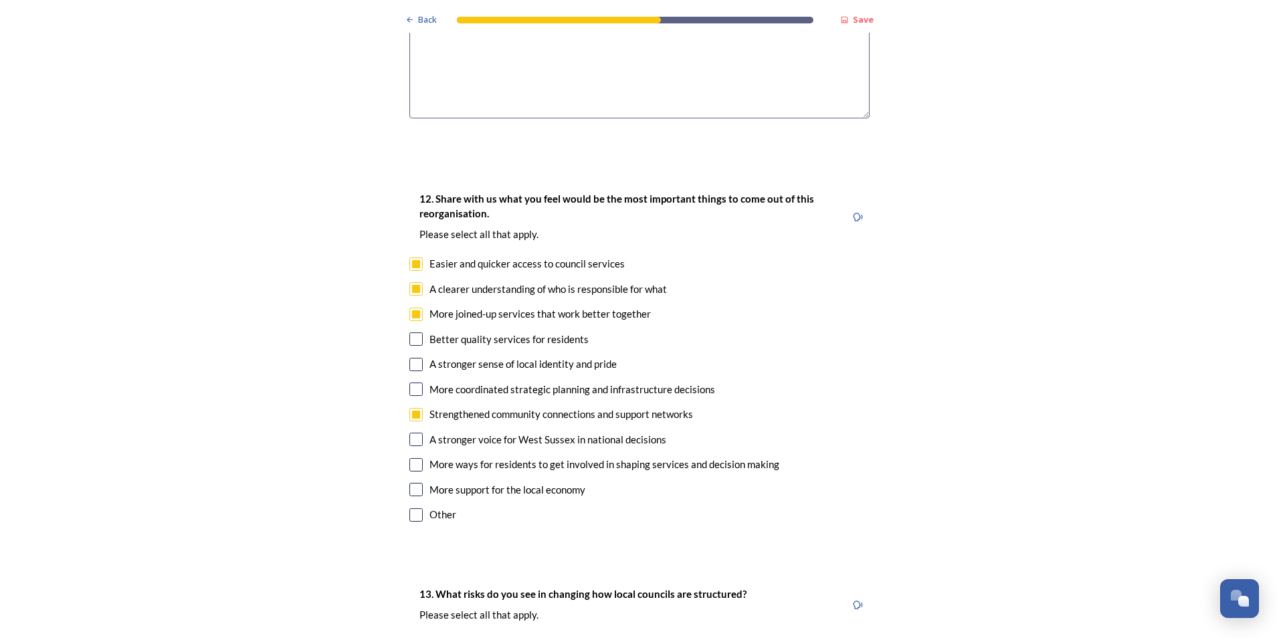
checkbox input "true"
click at [410, 483] on input "checkbox" at bounding box center [415, 489] width 13 height 13
checkbox input "true"
click at [410, 332] on input "checkbox" at bounding box center [415, 338] width 13 height 13
checkbox input "true"
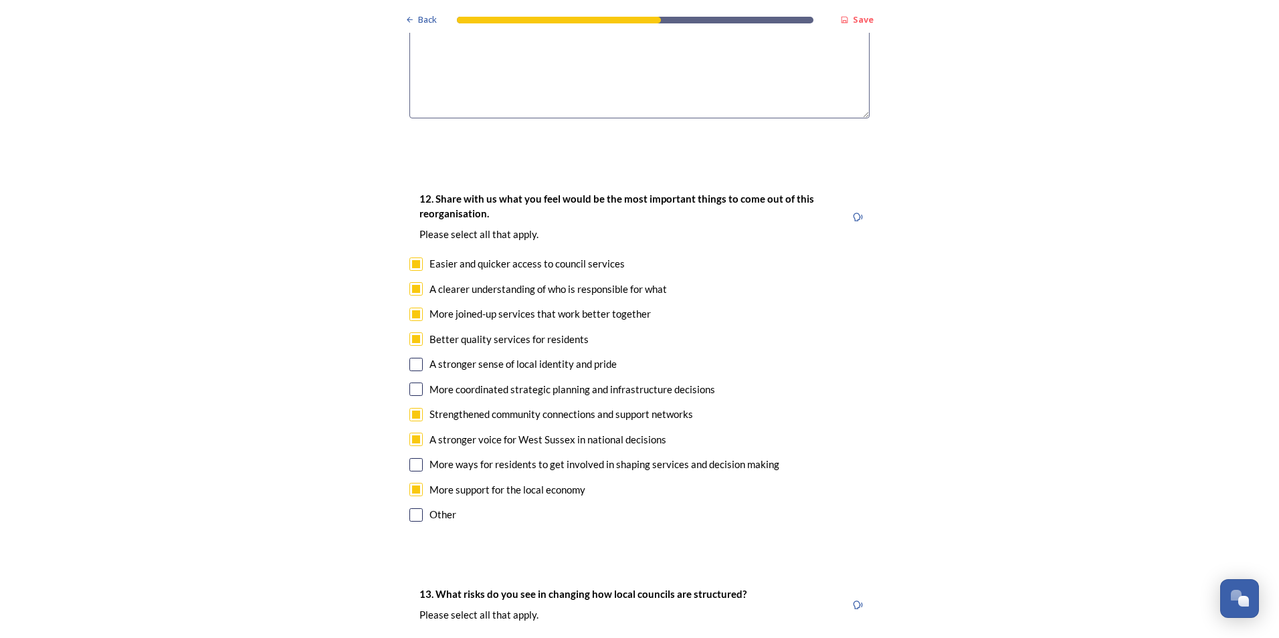
click at [413, 358] on input "checkbox" at bounding box center [415, 364] width 13 height 13
checkbox input "true"
click at [413, 383] on input "checkbox" at bounding box center [415, 389] width 13 height 13
checkbox input "true"
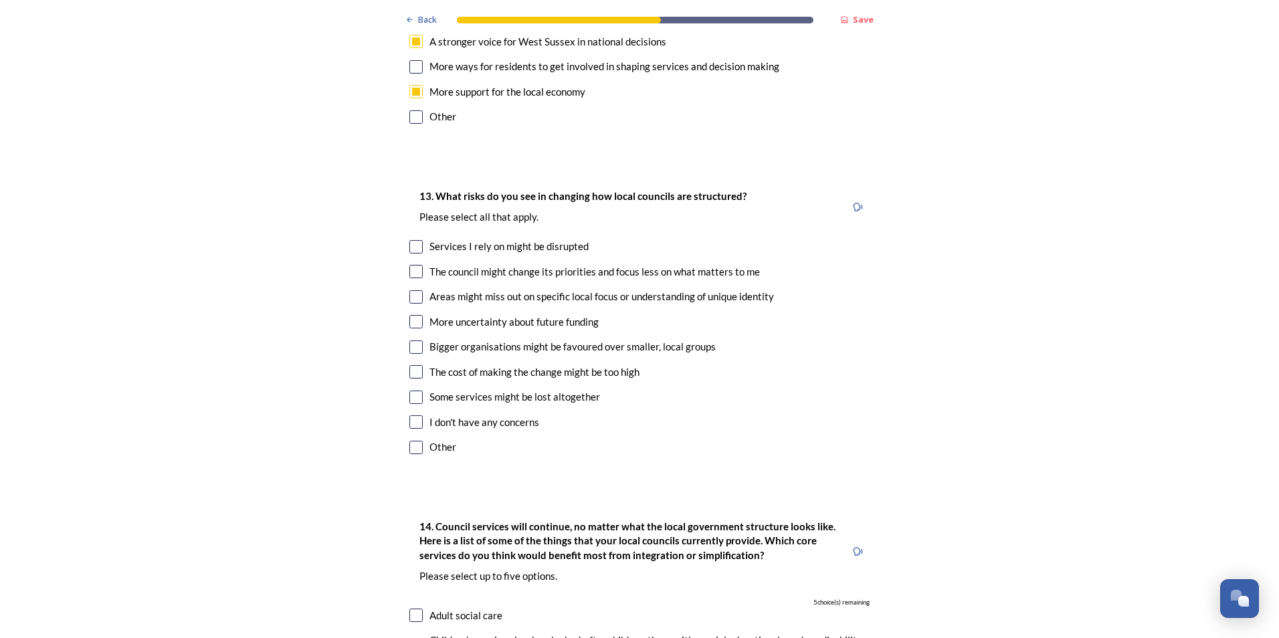
scroll to position [2743, 0]
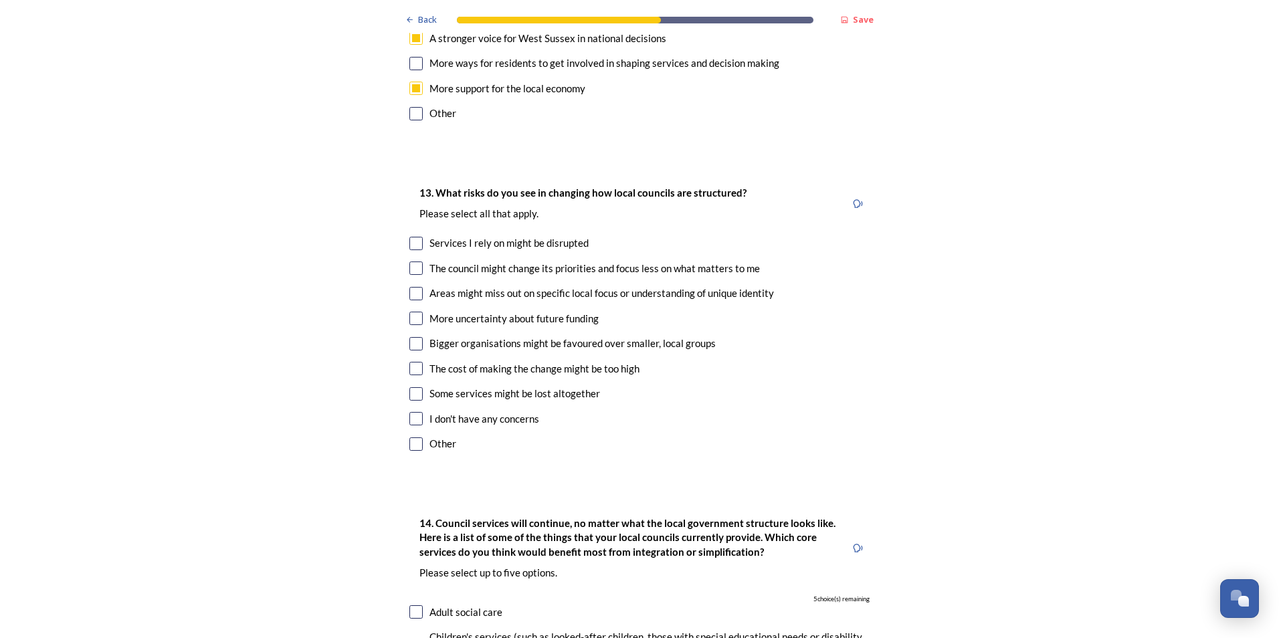
click at [413, 362] on input "checkbox" at bounding box center [415, 368] width 13 height 13
checkbox input "true"
click at [411, 387] on input "checkbox" at bounding box center [415, 393] width 13 height 13
checkbox input "true"
click at [409, 262] on input "checkbox" at bounding box center [415, 268] width 13 height 13
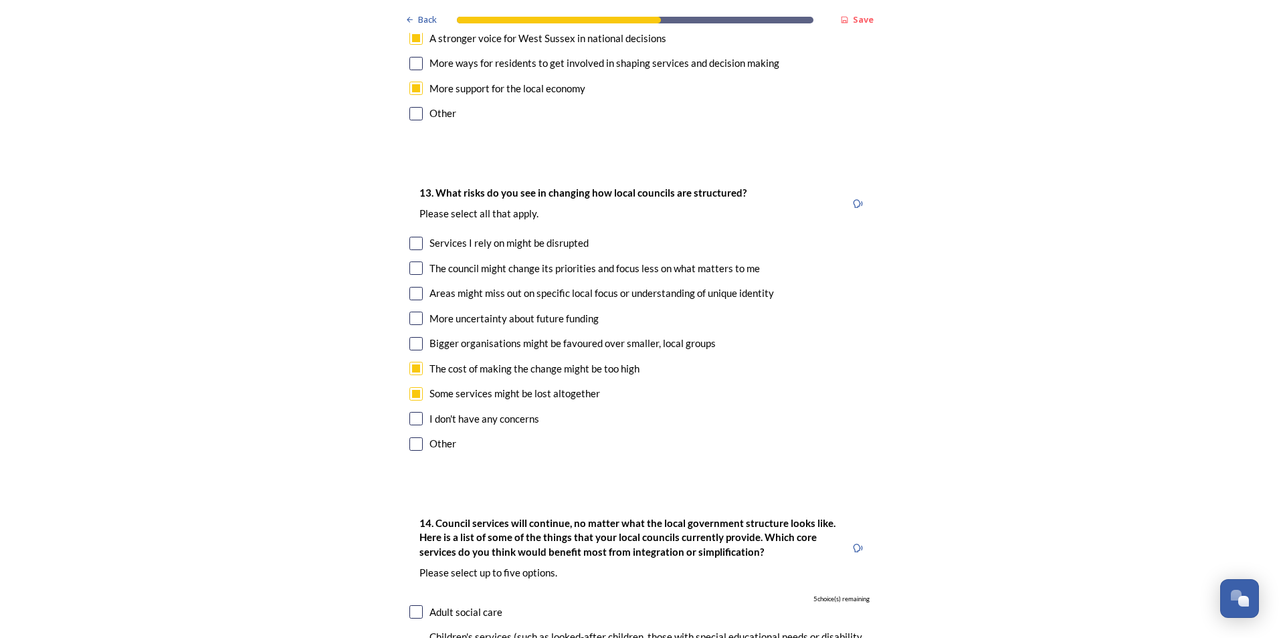
checkbox input "true"
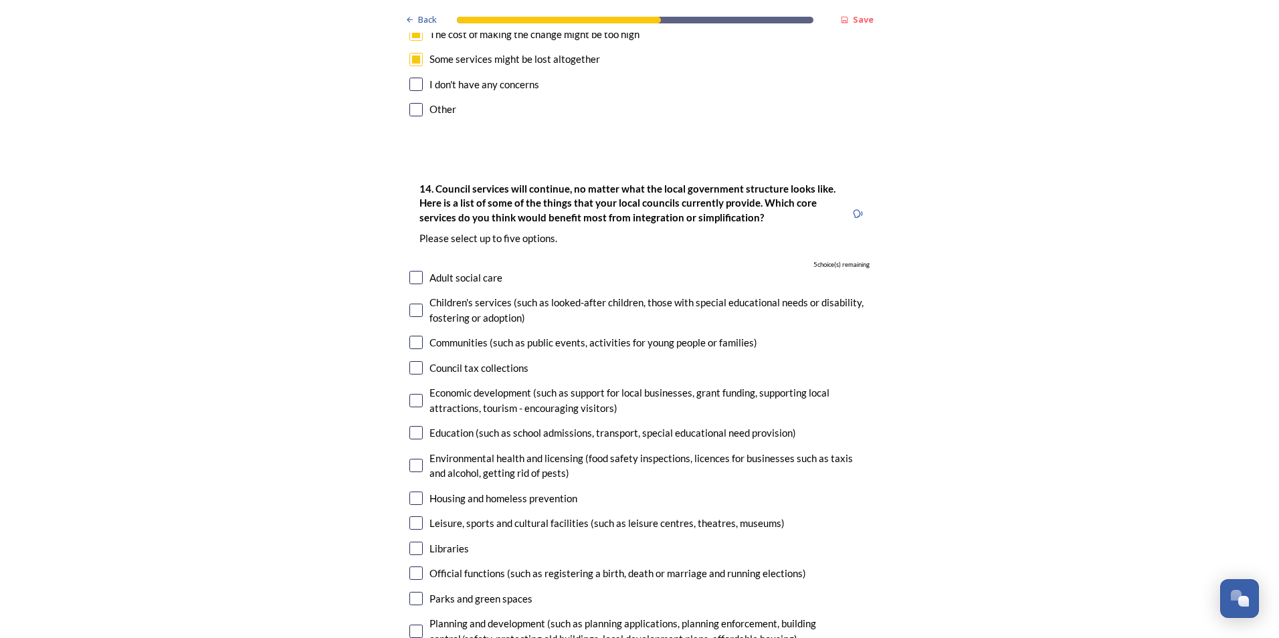
scroll to position [3144, 0]
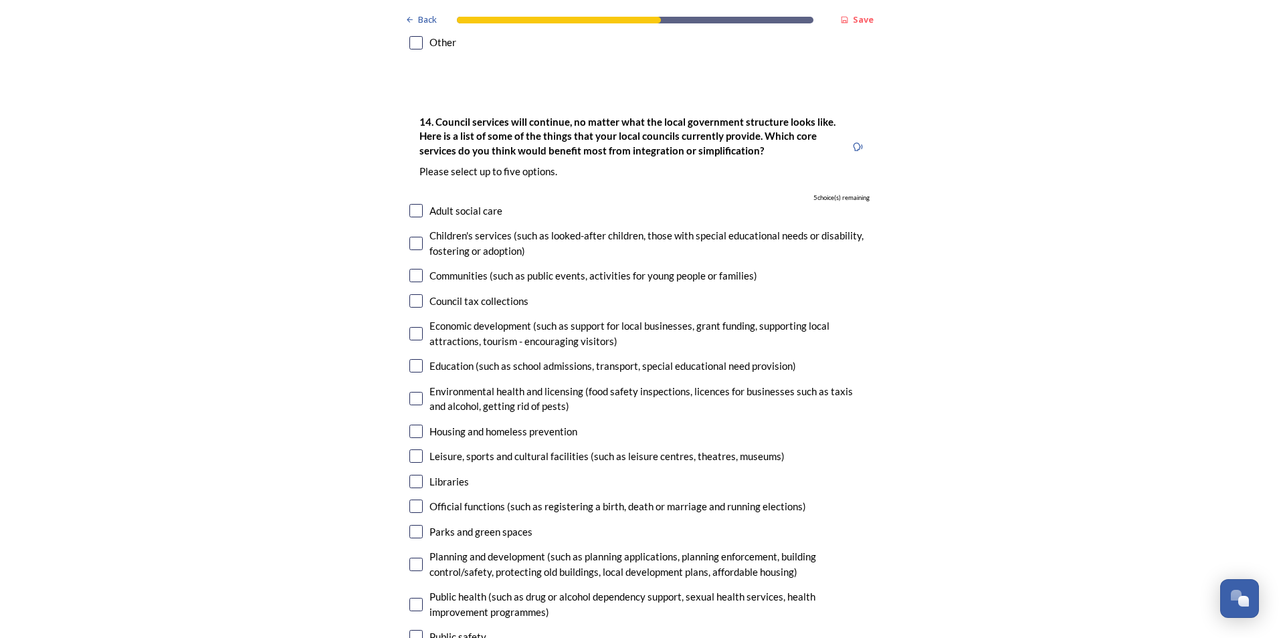
click at [413, 237] on input "checkbox" at bounding box center [415, 243] width 13 height 13
checkbox input "true"
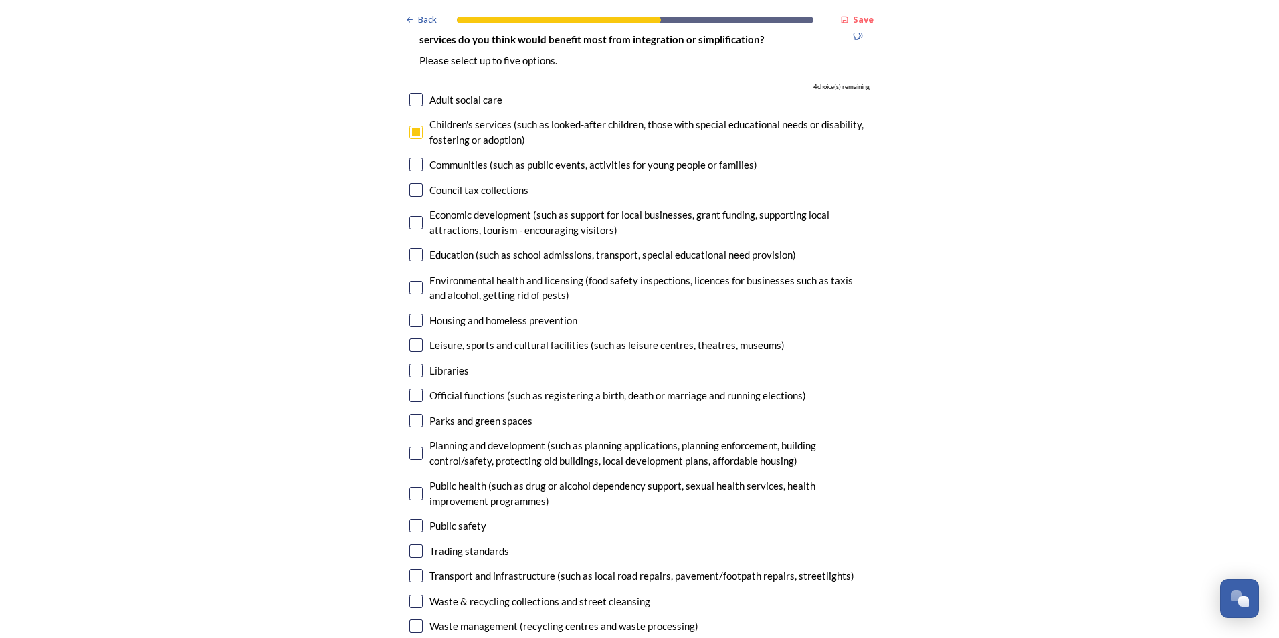
scroll to position [3278, 0]
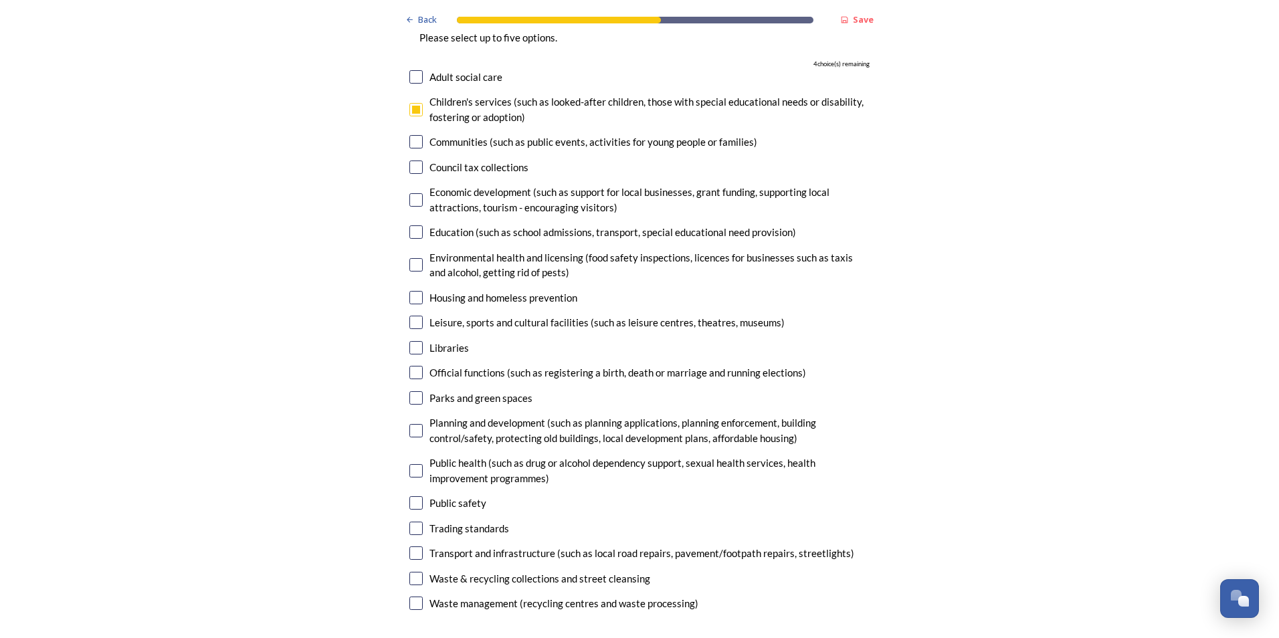
click at [409, 225] on input "checkbox" at bounding box center [415, 231] width 13 height 13
checkbox input "true"
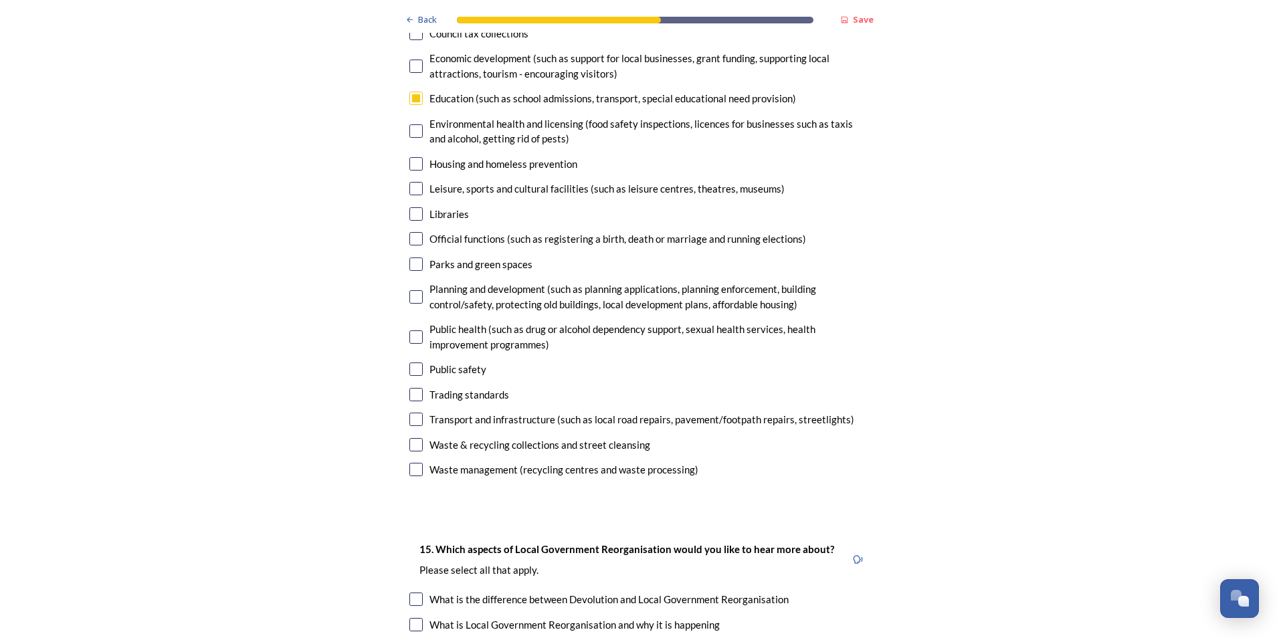
scroll to position [3345, 0]
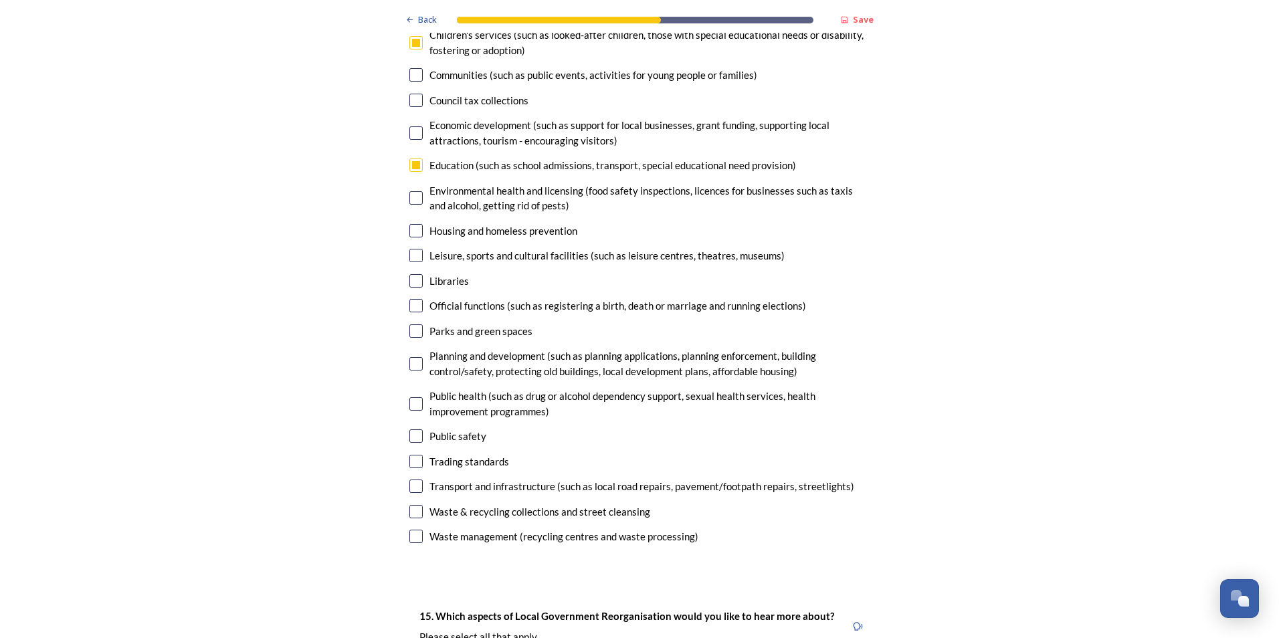
click at [414, 480] on input "checkbox" at bounding box center [415, 486] width 13 height 13
checkbox input "true"
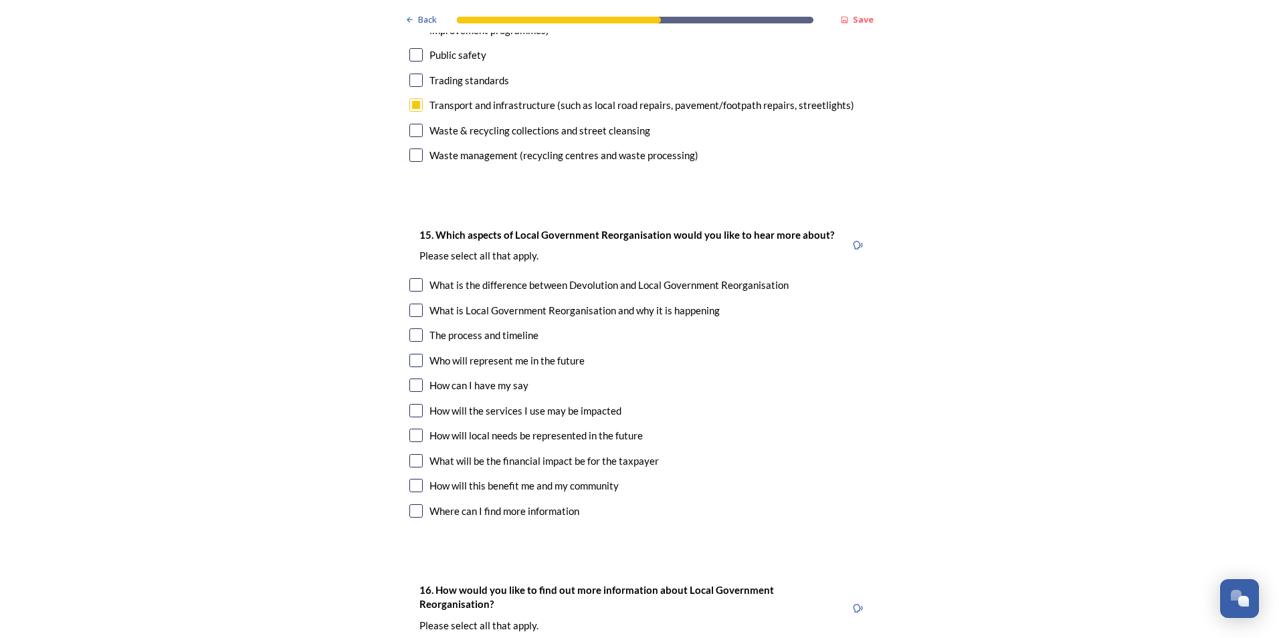
scroll to position [3746, 0]
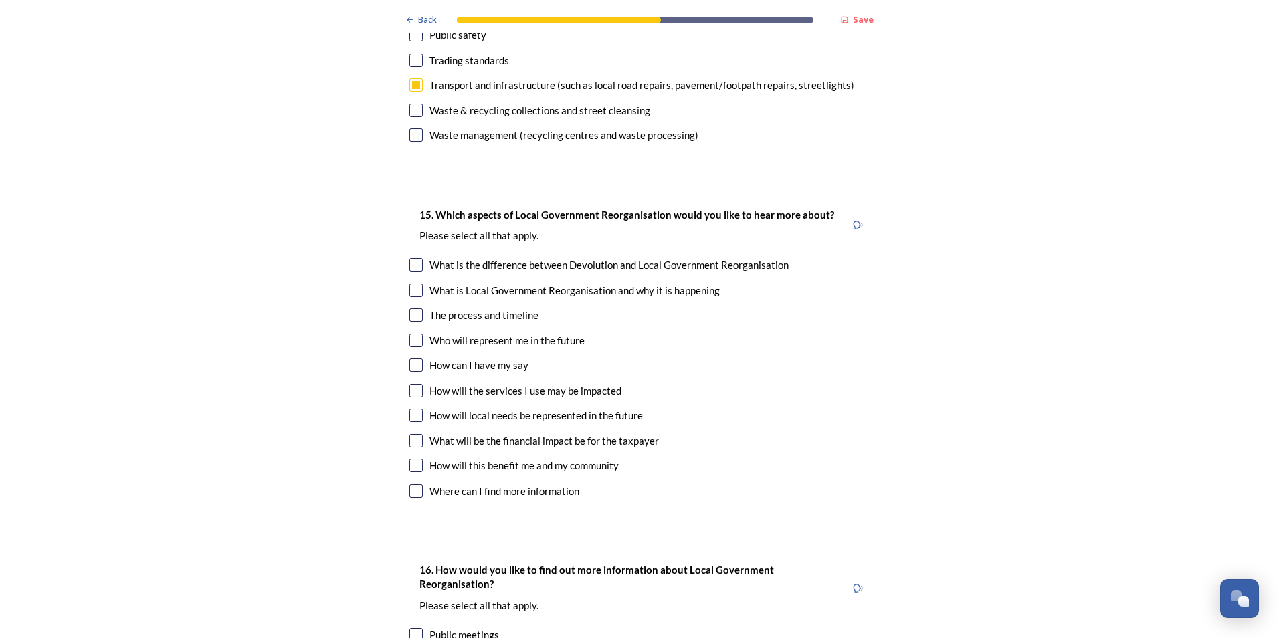
click at [411, 308] on input "checkbox" at bounding box center [415, 314] width 13 height 13
checkbox input "true"
click at [413, 279] on div "15. Which aspects of Local Government Reorganisation would you like to hear mor…" at bounding box center [640, 354] width 482 height 322
click at [413, 334] on input "checkbox" at bounding box center [415, 340] width 13 height 13
checkbox input "true"
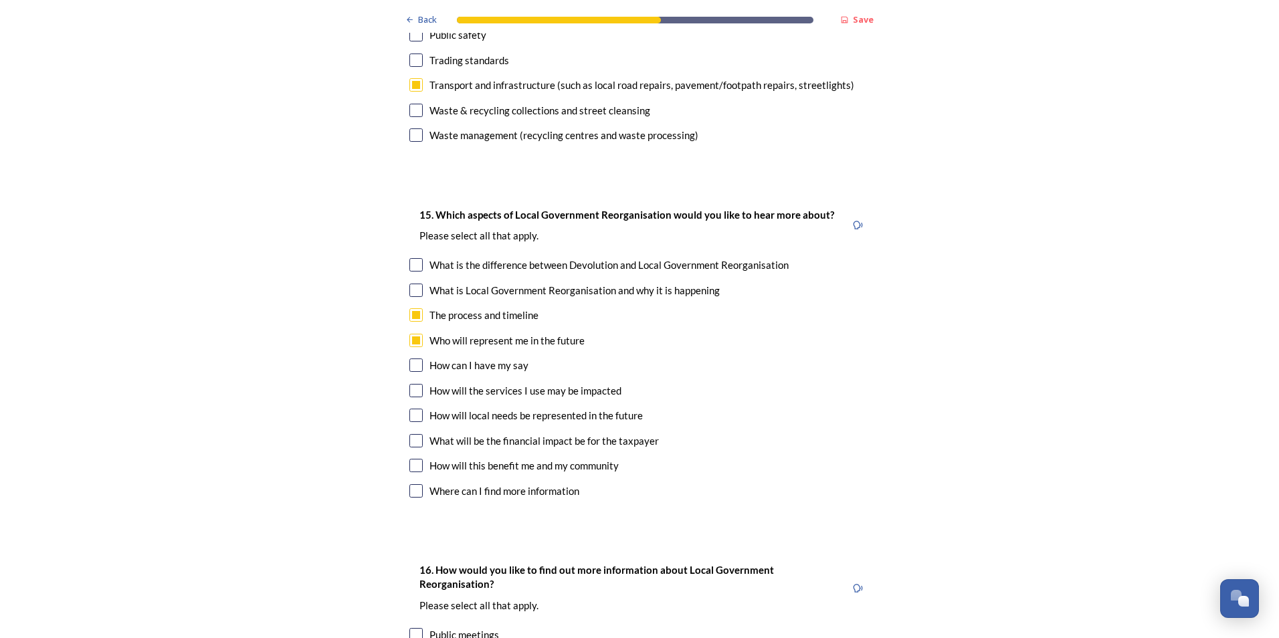
click at [411, 434] on input "checkbox" at bounding box center [415, 440] width 13 height 13
checkbox input "true"
click at [409, 459] on input "checkbox" at bounding box center [415, 465] width 13 height 13
checkbox input "true"
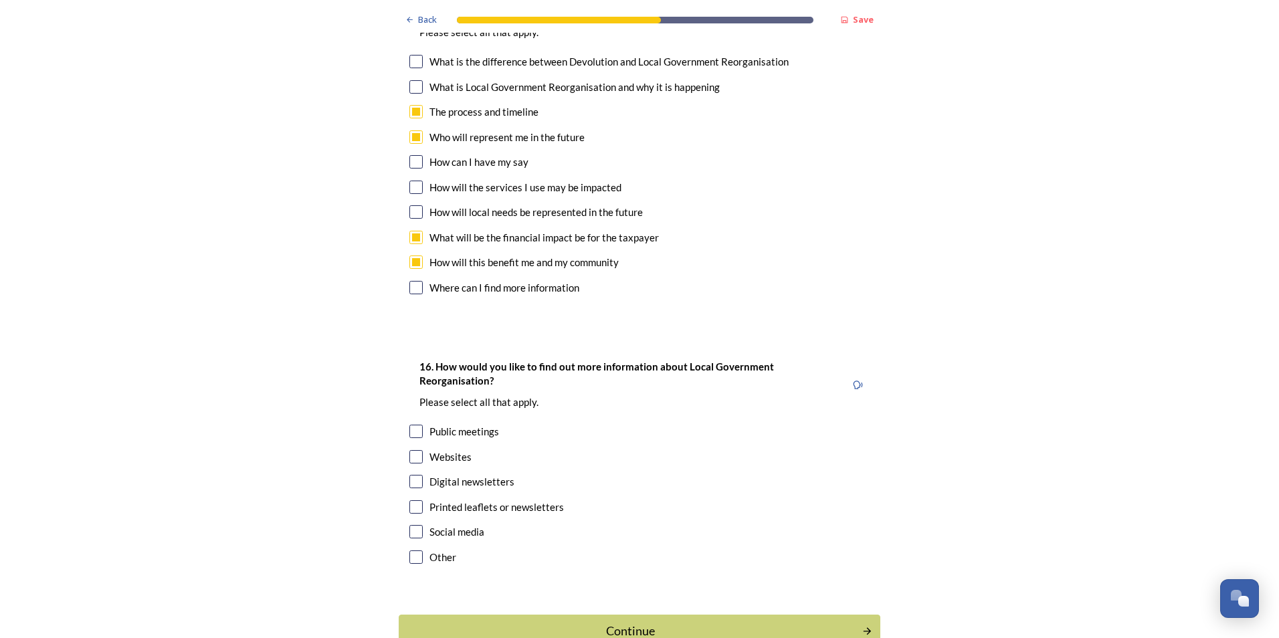
scroll to position [3967, 0]
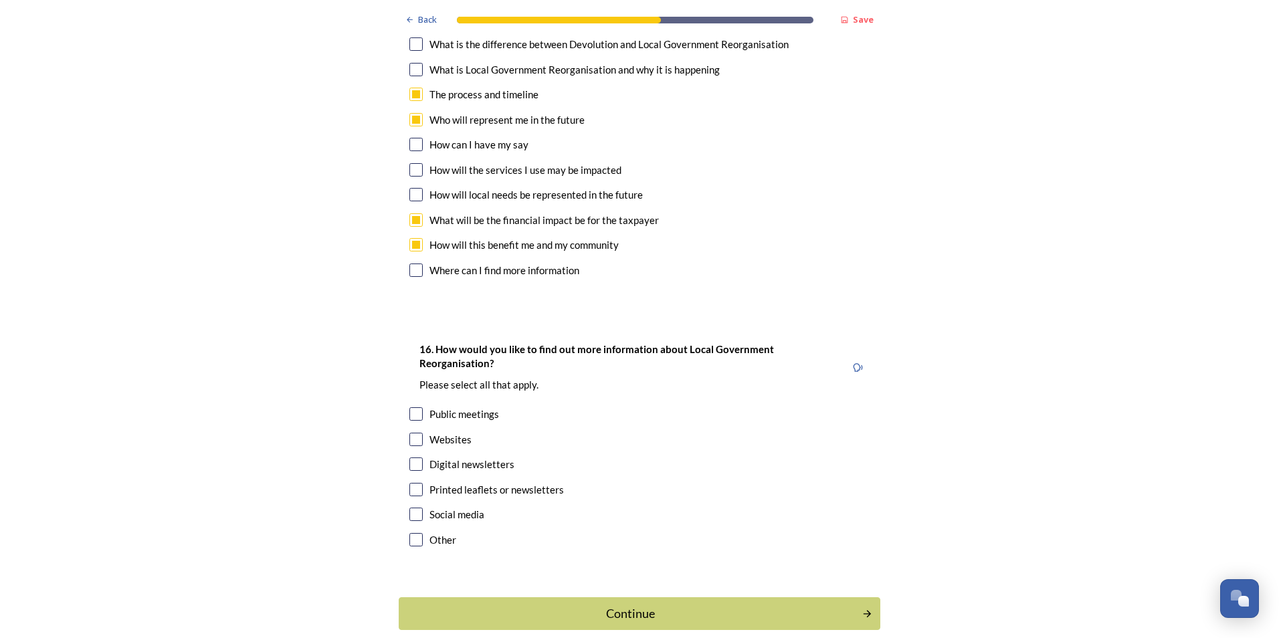
click at [413, 433] on input "checkbox" at bounding box center [415, 439] width 13 height 13
checkbox input "true"
click at [411, 458] on input "checkbox" at bounding box center [415, 464] width 13 height 13
checkbox input "true"
click at [521, 605] on div "Continue" at bounding box center [630, 614] width 453 height 18
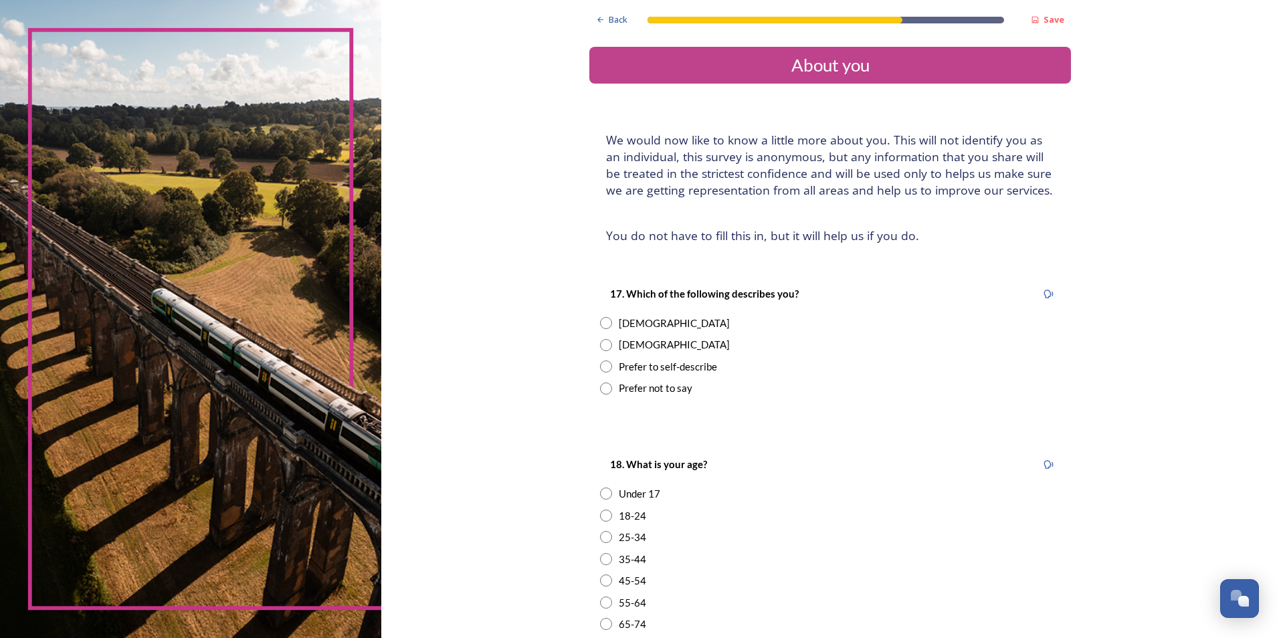
scroll to position [67, 0]
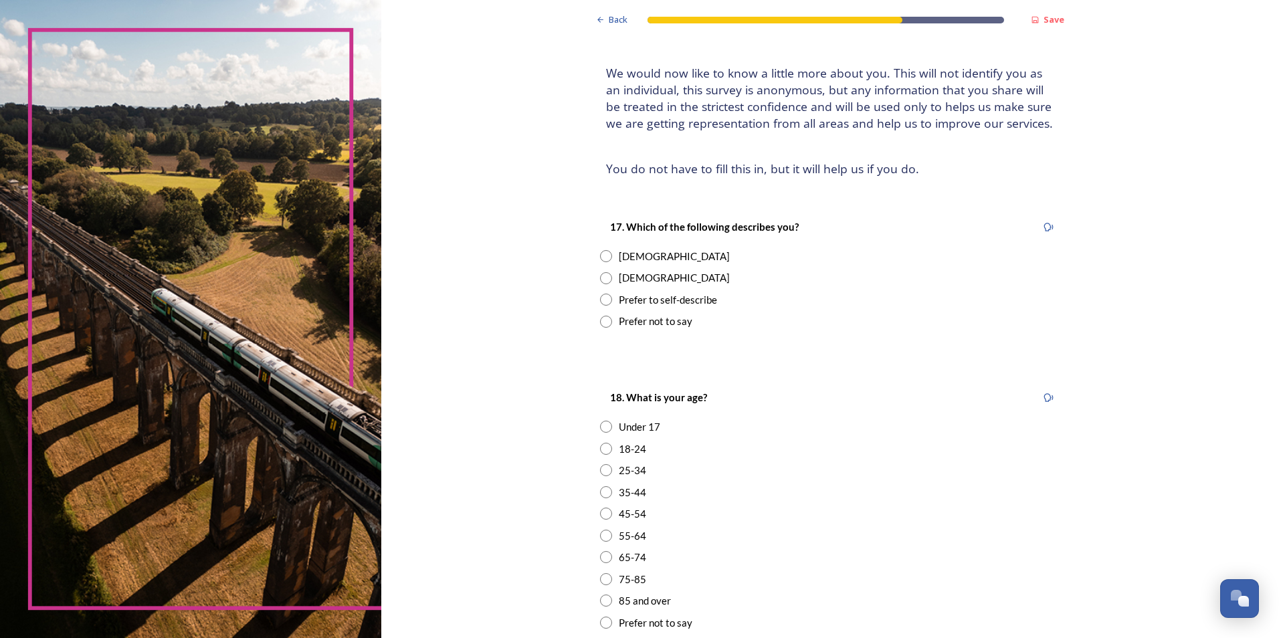
click at [602, 257] on input "radio" at bounding box center [606, 256] width 12 height 12
radio input "true"
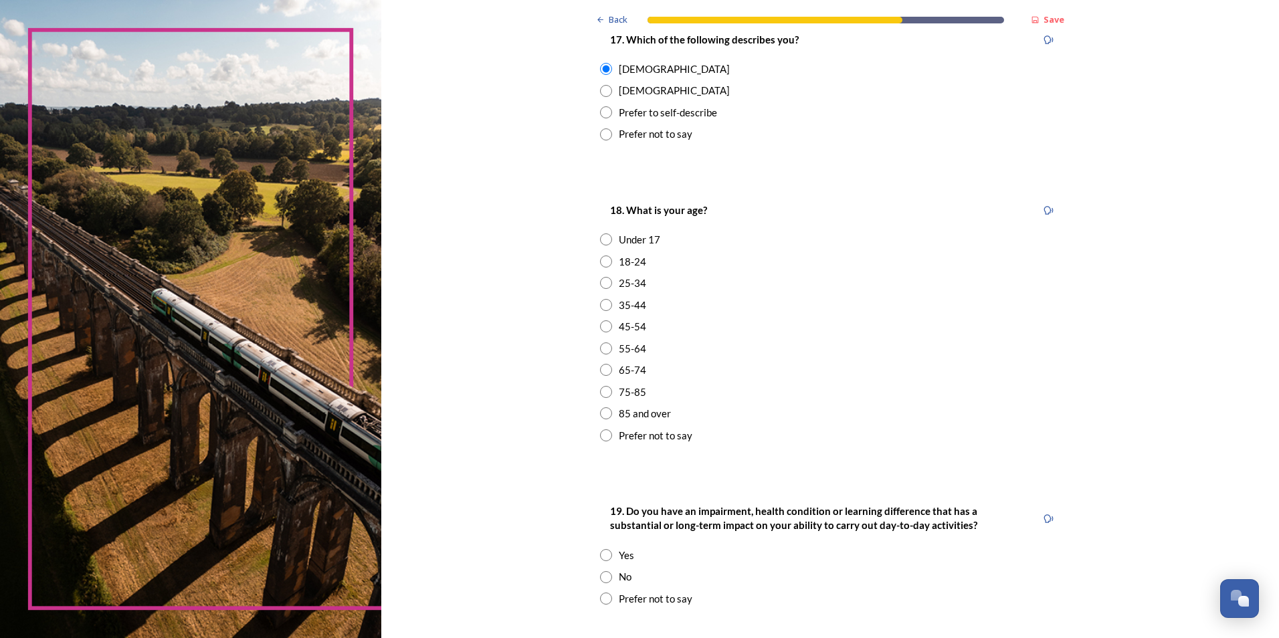
scroll to position [268, 0]
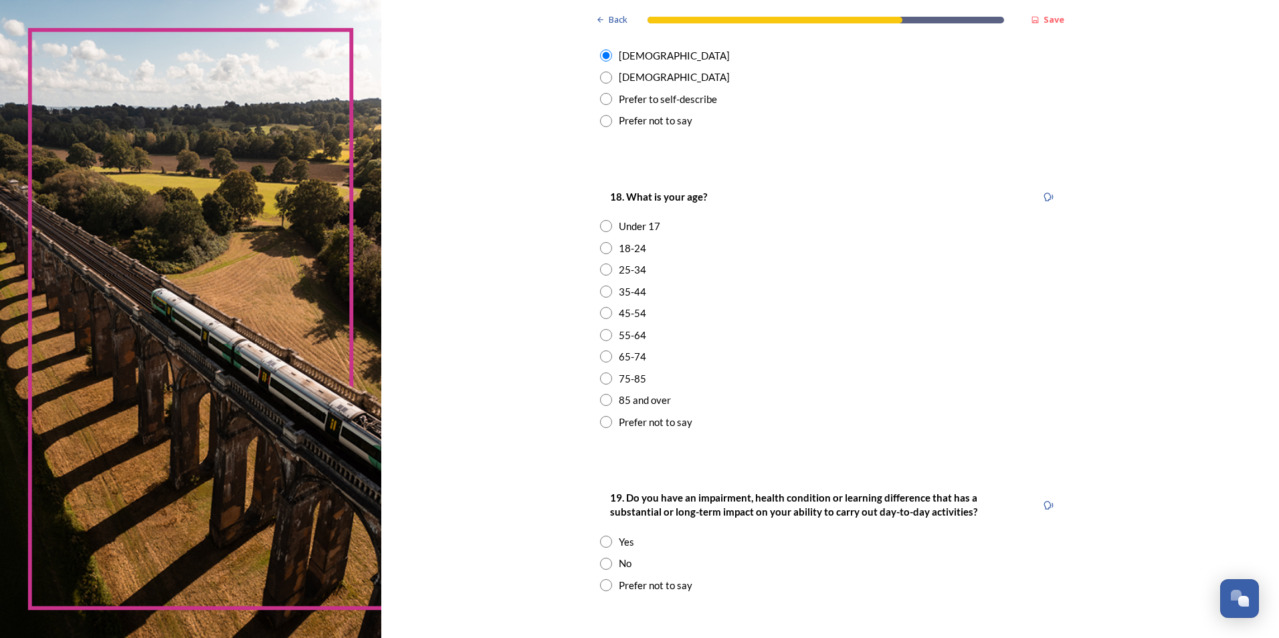
click at [600, 312] on input "radio" at bounding box center [606, 313] width 12 height 12
radio input "true"
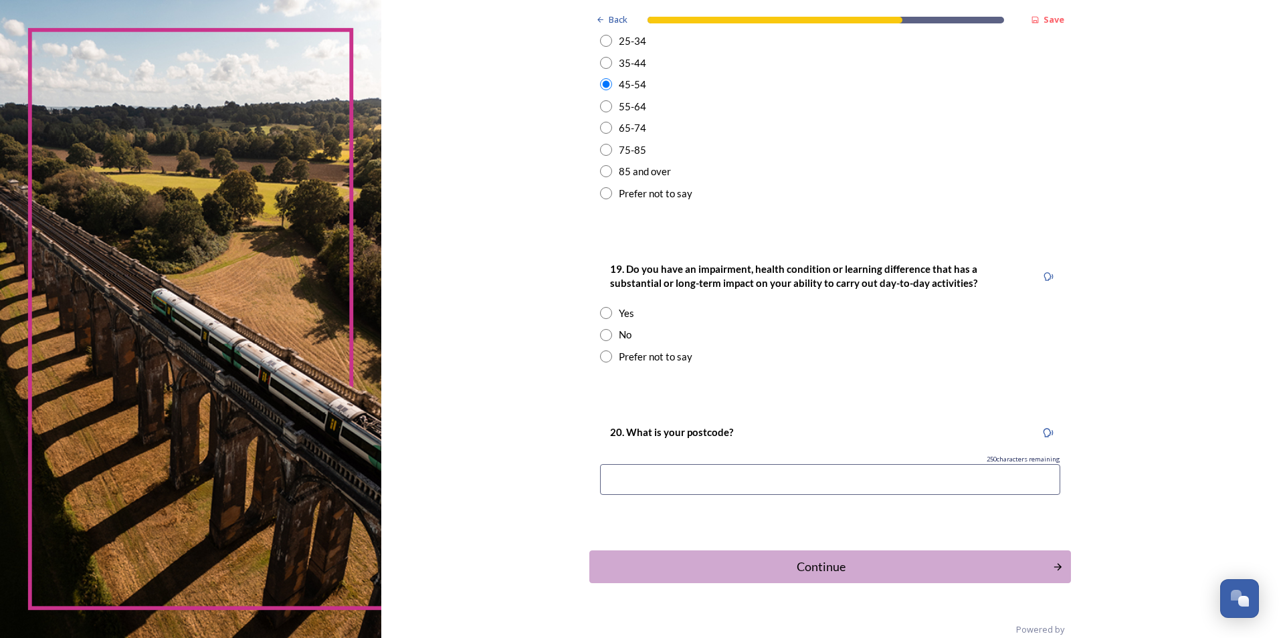
scroll to position [519, 0]
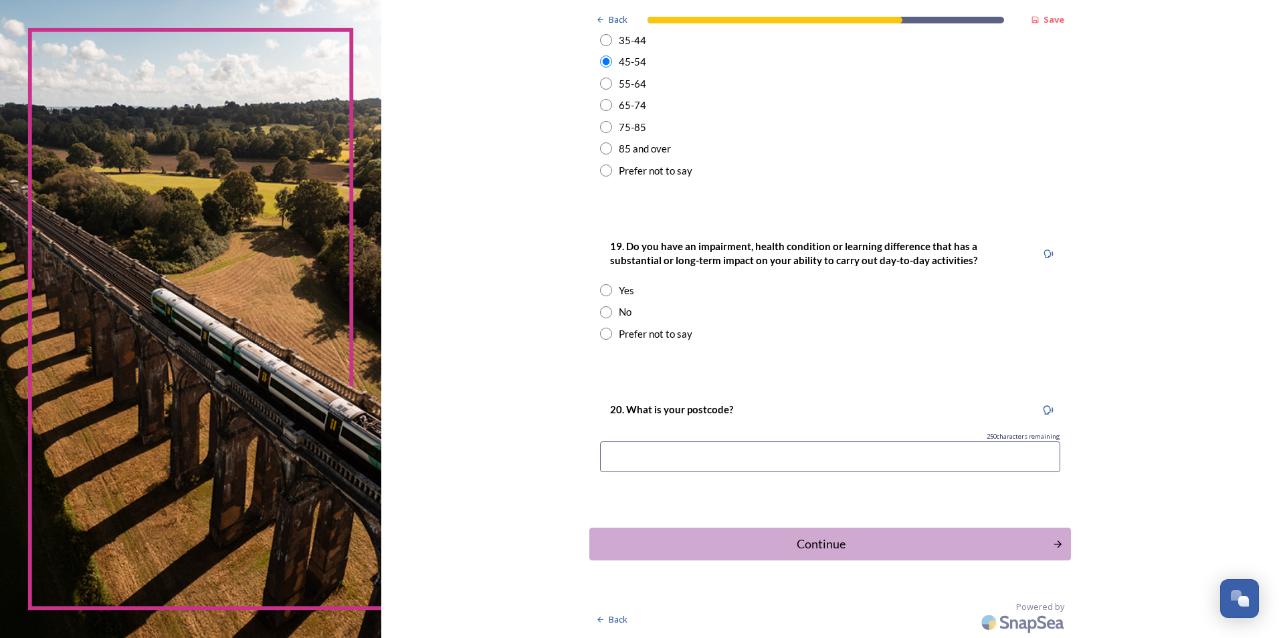
click at [601, 315] on input "radio" at bounding box center [606, 312] width 12 height 12
radio input "true"
click at [819, 455] on input at bounding box center [830, 457] width 460 height 31
type input "Rh11 7AY"
click at [889, 539] on div "Continue" at bounding box center [821, 544] width 453 height 18
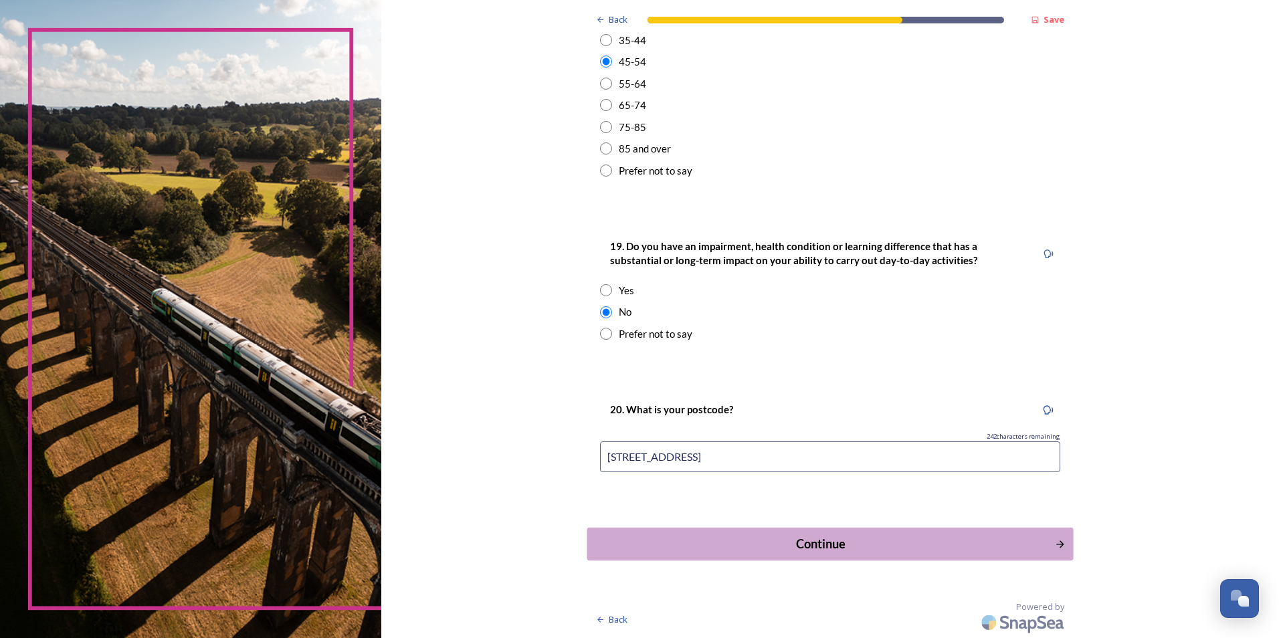
scroll to position [0, 0]
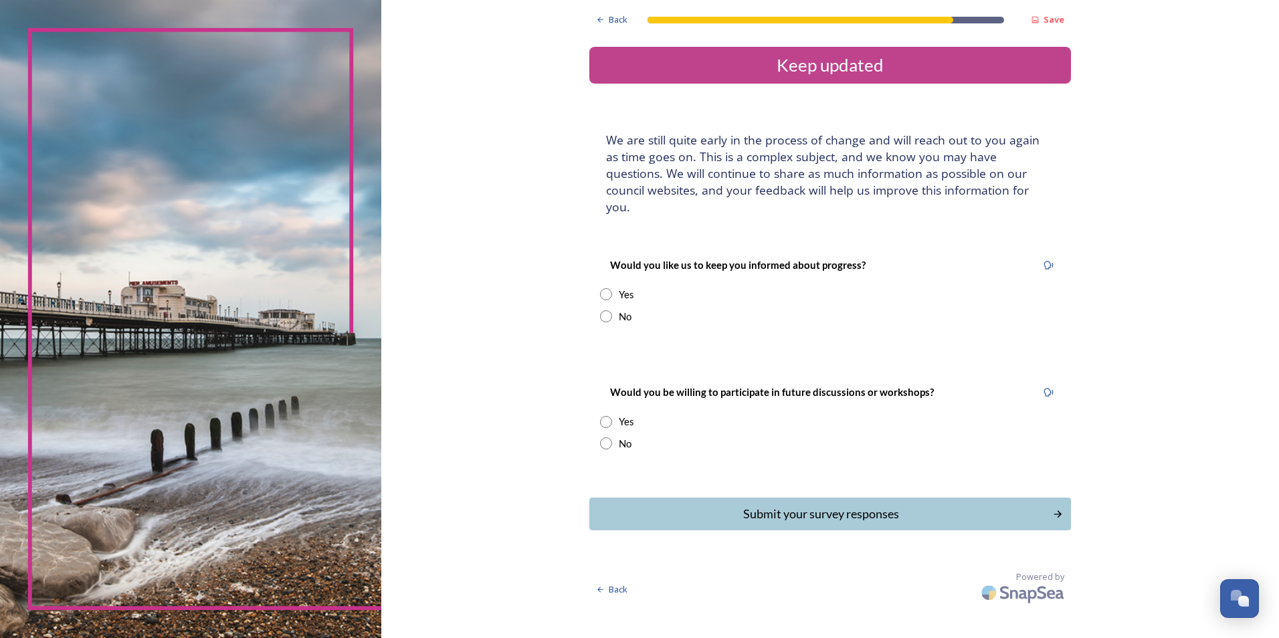
click at [605, 288] on input "radio" at bounding box center [606, 294] width 12 height 12
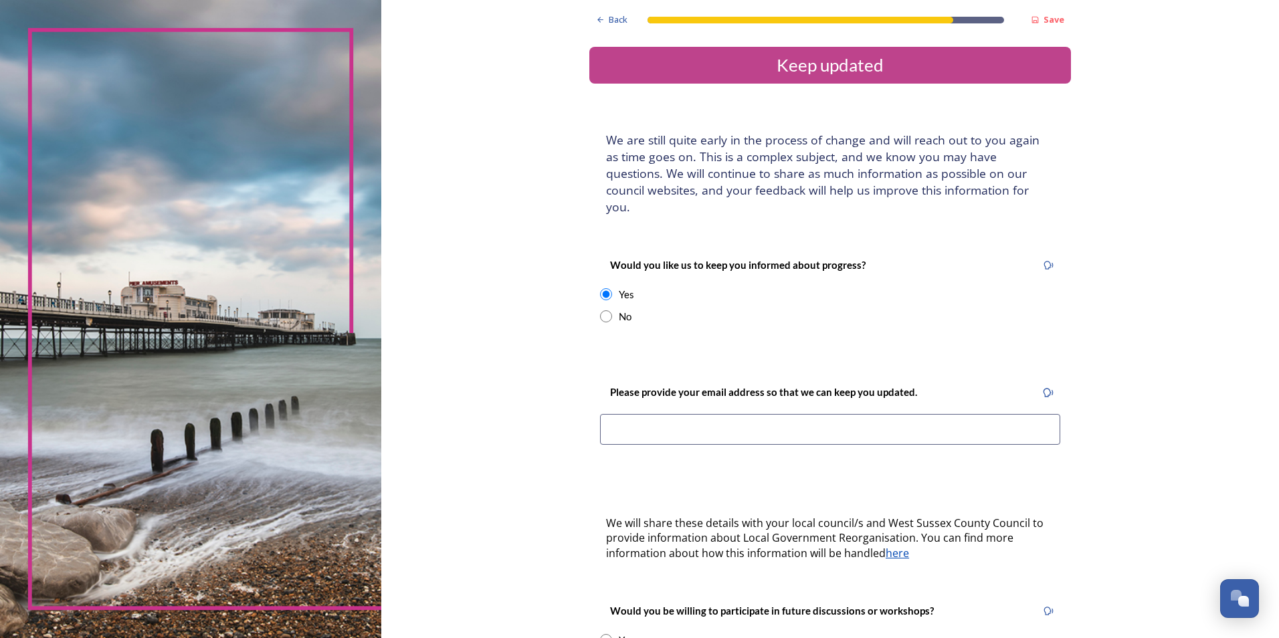
click at [605, 288] on input "radio" at bounding box center [606, 294] width 12 height 12
radio input "false"
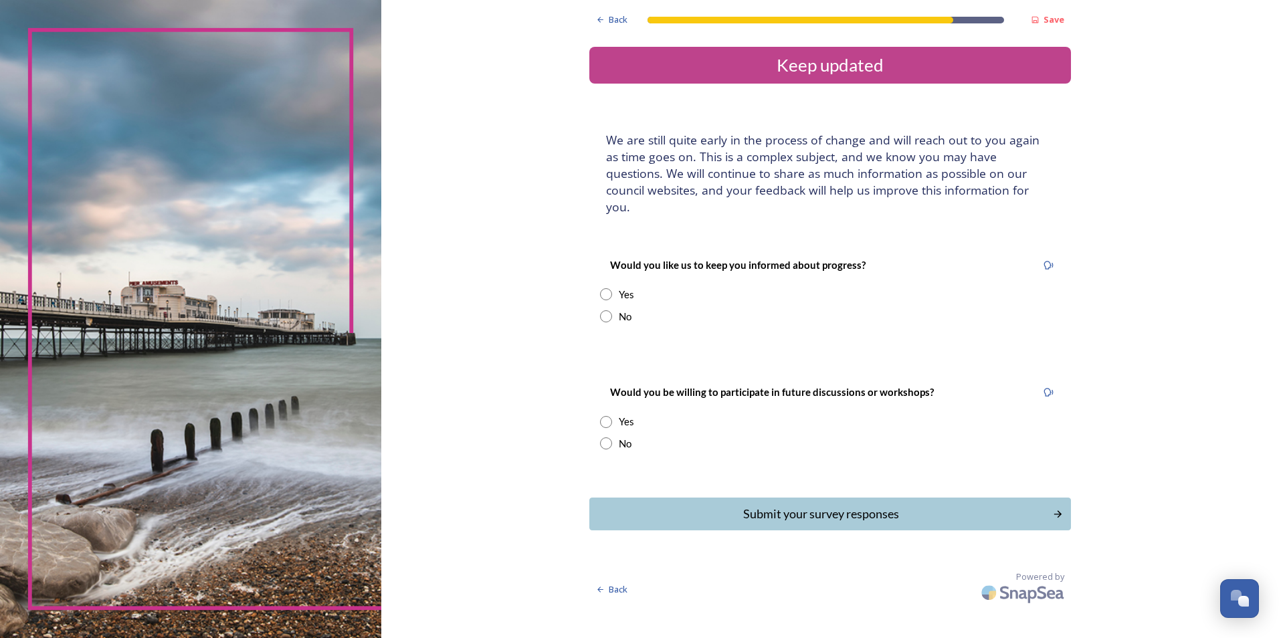
click at [606, 416] on input "radio" at bounding box center [606, 422] width 12 height 12
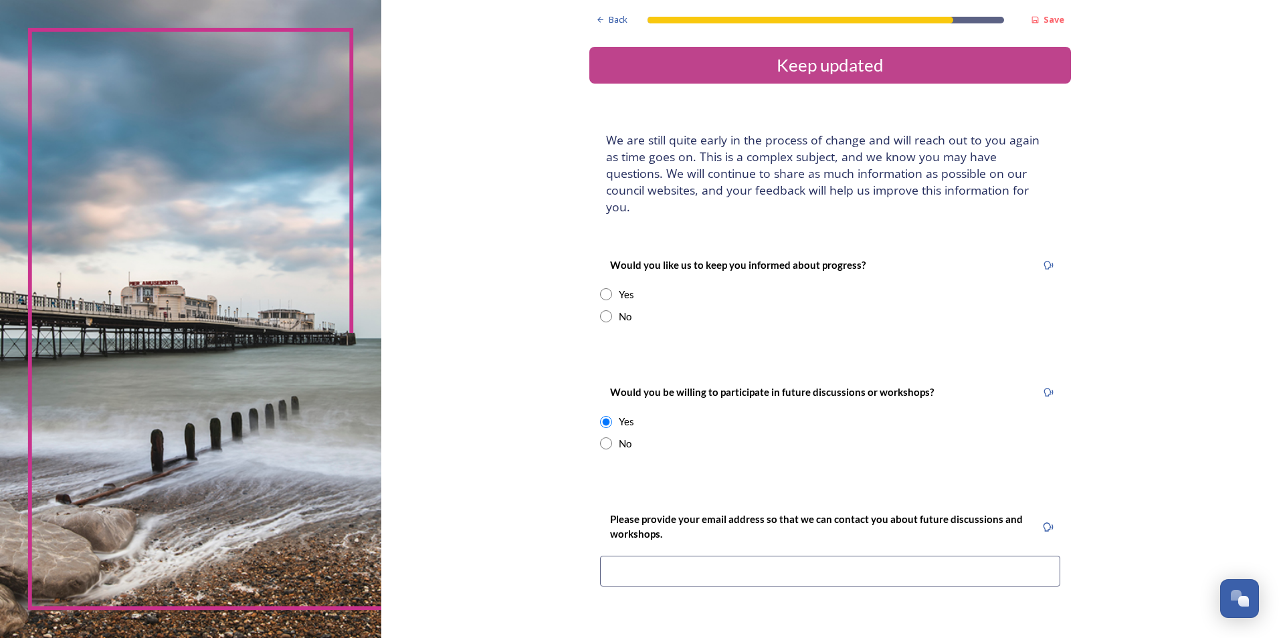
click at [606, 416] on input "radio" at bounding box center [606, 422] width 12 height 12
radio input "false"
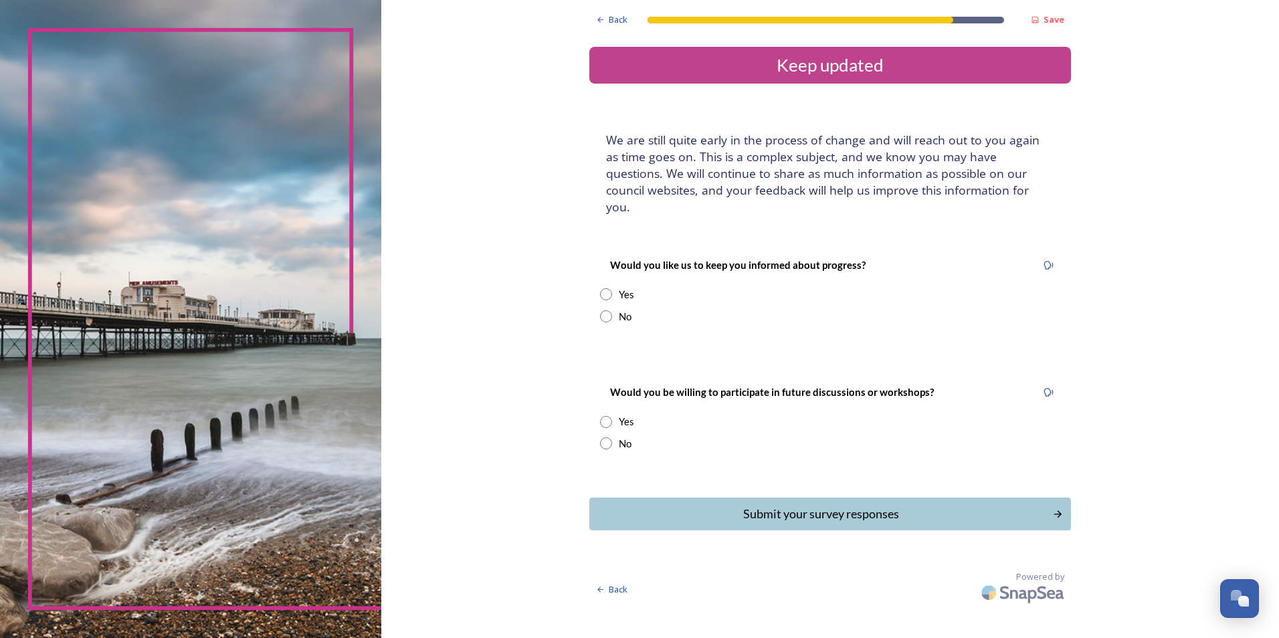
click at [607, 310] on input "radio" at bounding box center [606, 316] width 12 height 12
radio input "true"
click at [606, 438] on input "radio" at bounding box center [606, 444] width 12 height 12
radio input "true"
click at [869, 505] on div "Submit your survey responses" at bounding box center [821, 514] width 453 height 18
